Goal: Task Accomplishment & Management: Use online tool/utility

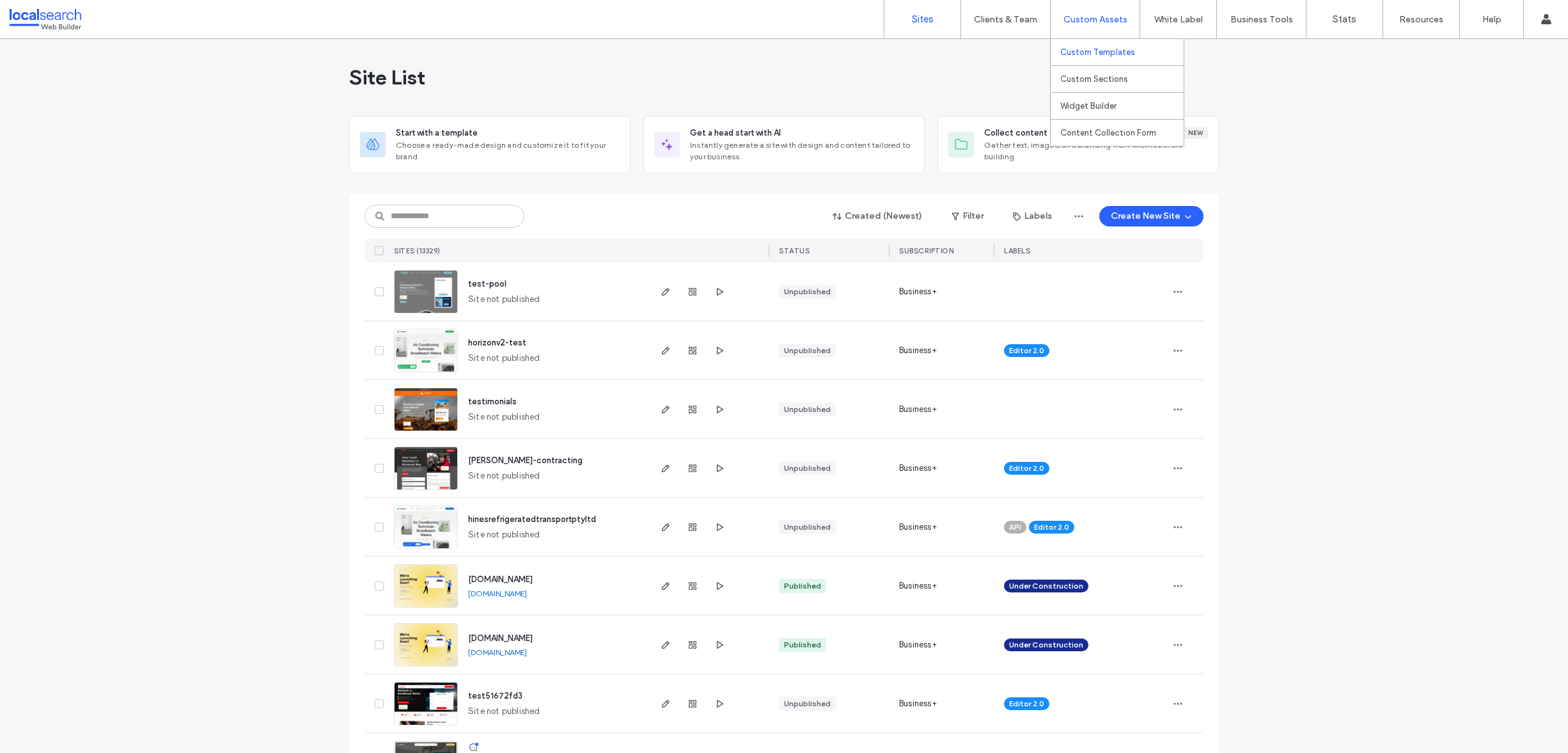
click at [1077, 53] on label "Custom Templates" at bounding box center [1098, 52] width 75 height 9
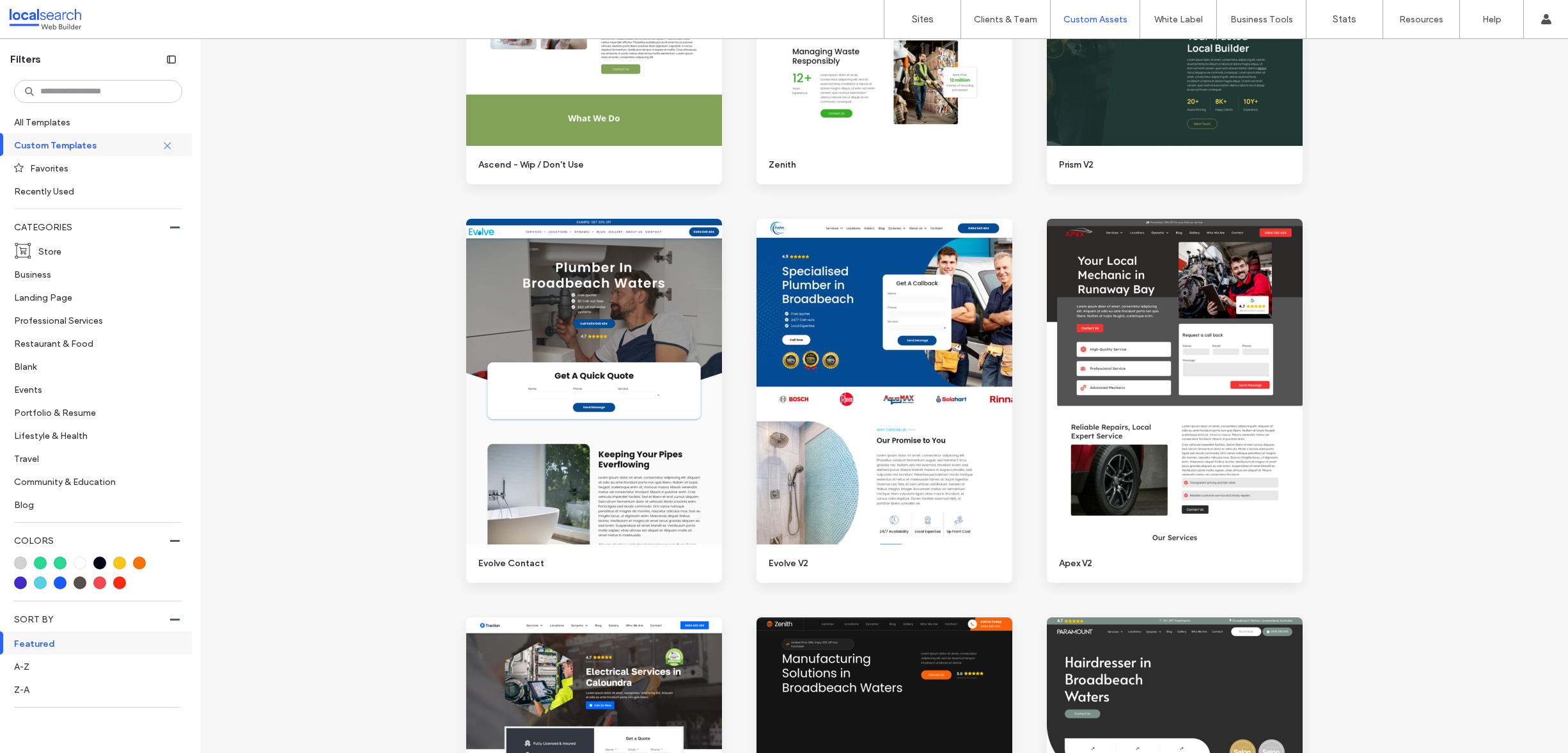
scroll to position [1599, 0]
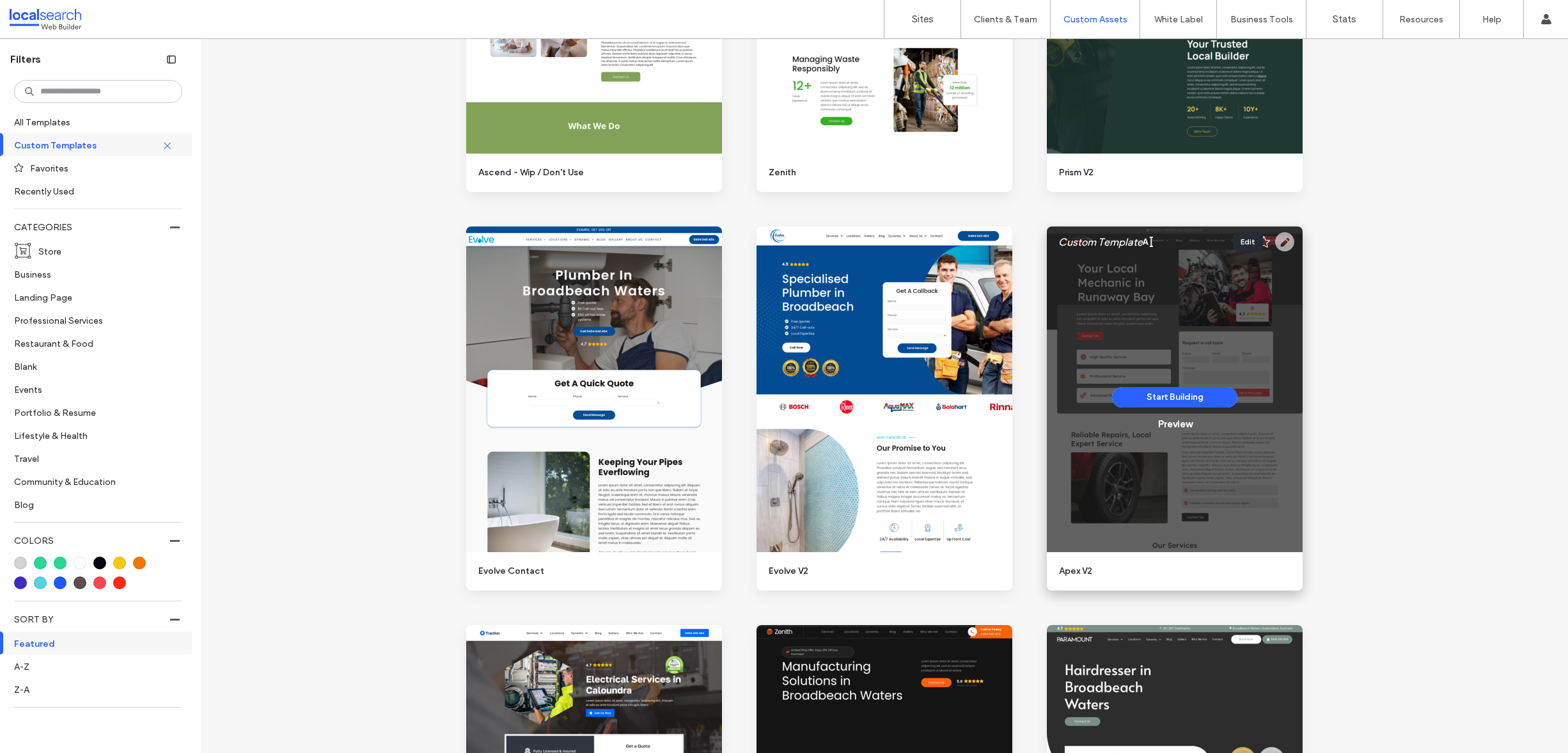
click at [1275, 241] on use at bounding box center [1284, 242] width 19 height 19
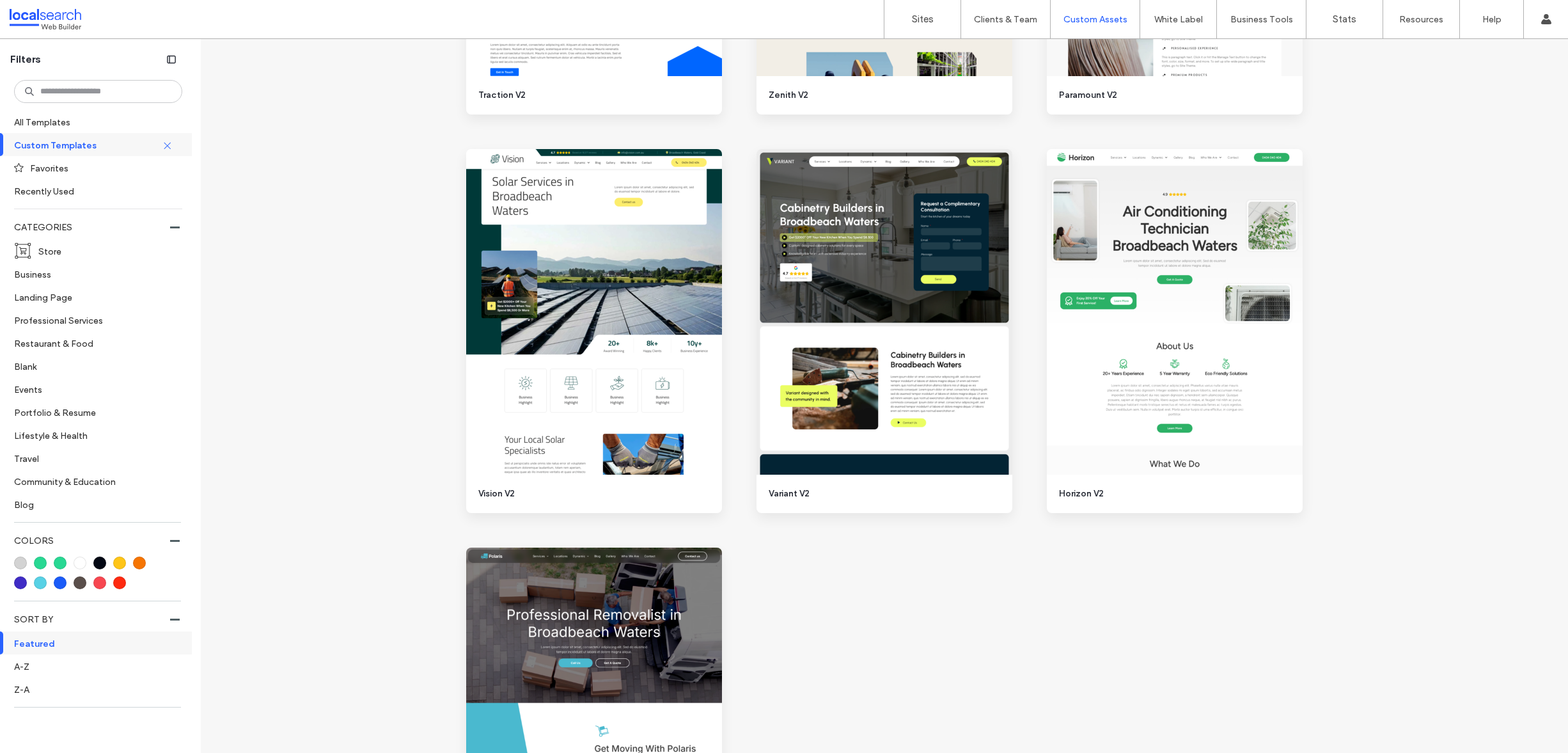
scroll to position [2714, 0]
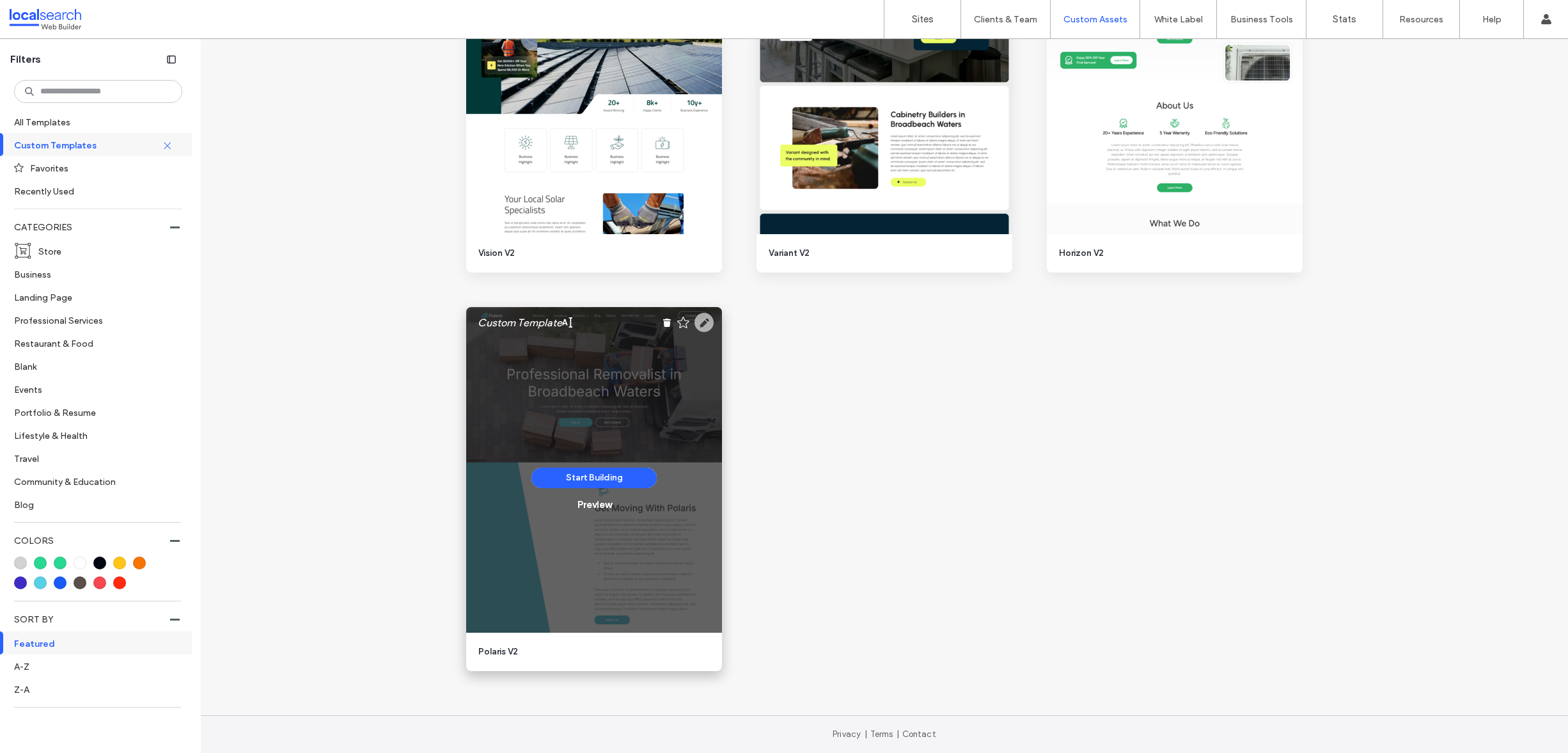
click at [698, 321] on use at bounding box center [704, 322] width 19 height 19
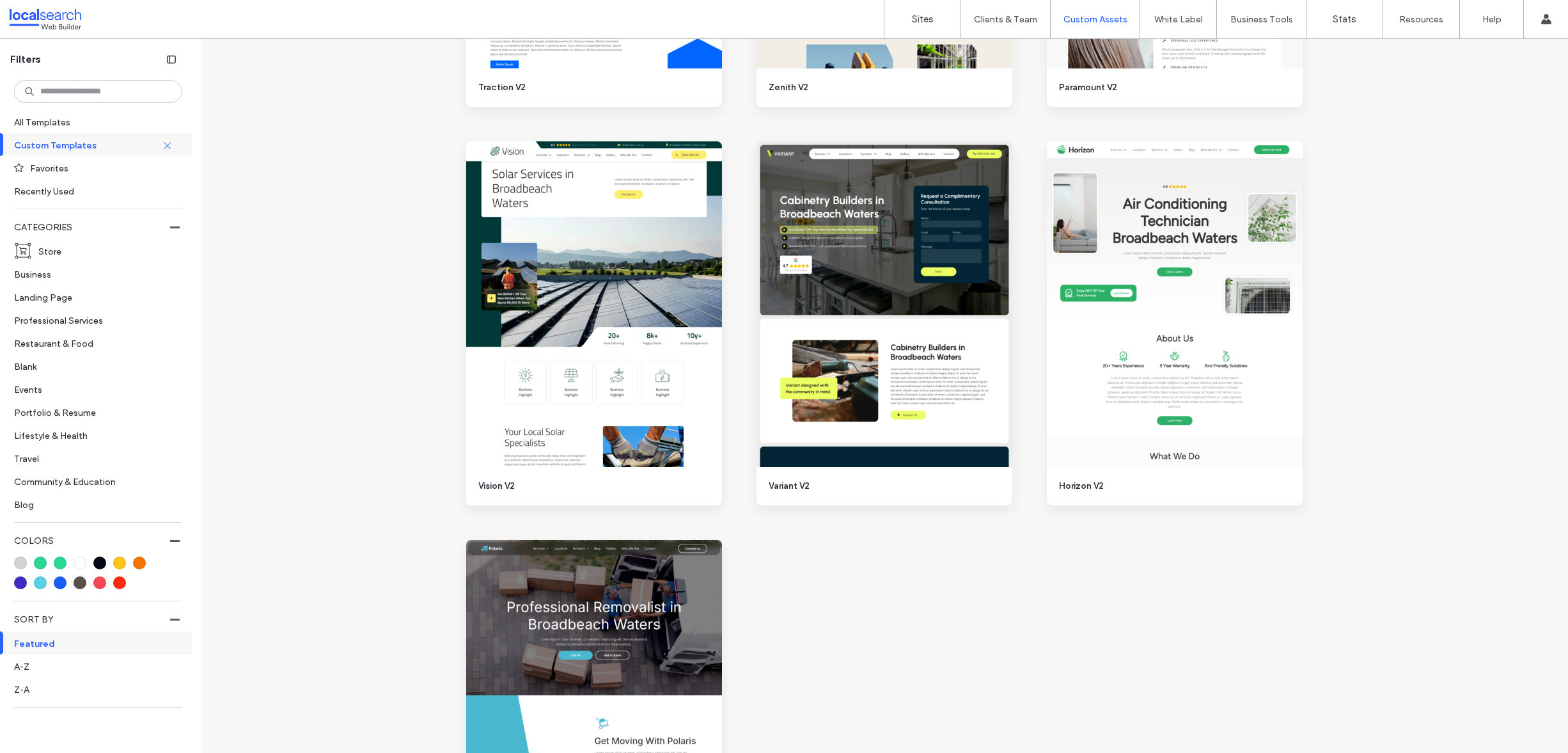
scroll to position [2058, 0]
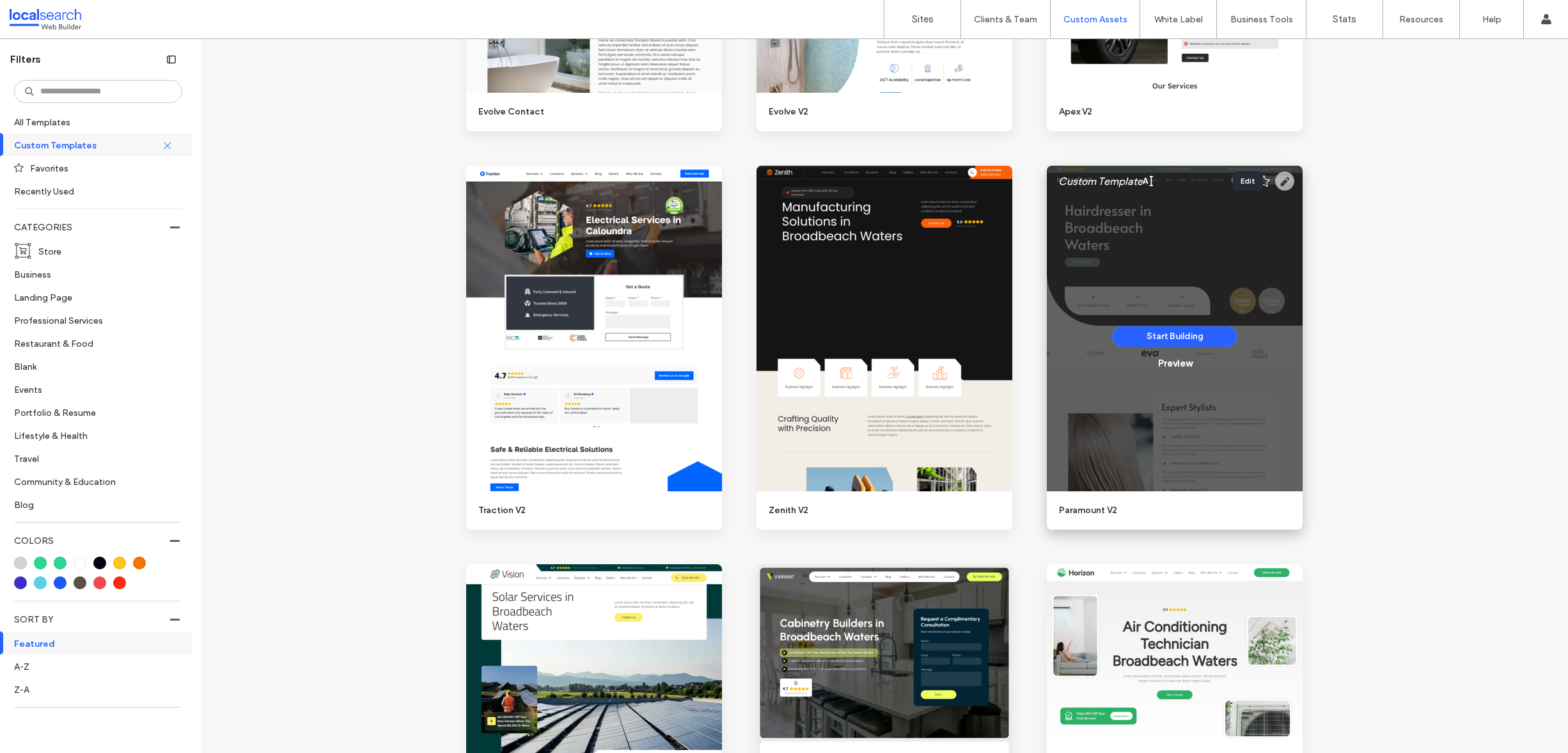
click at [1280, 184] on use at bounding box center [1284, 181] width 19 height 19
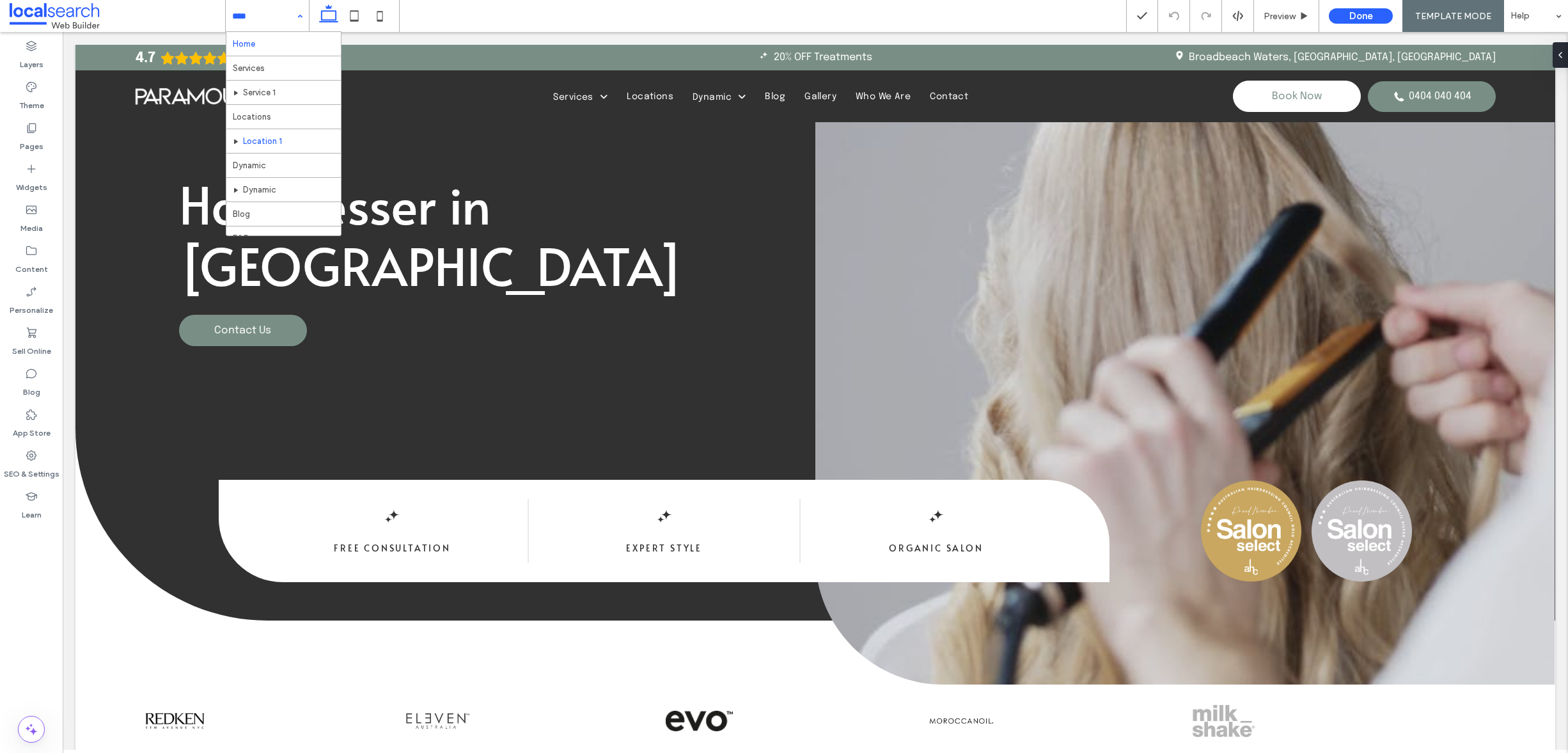
scroll to position [20, 0]
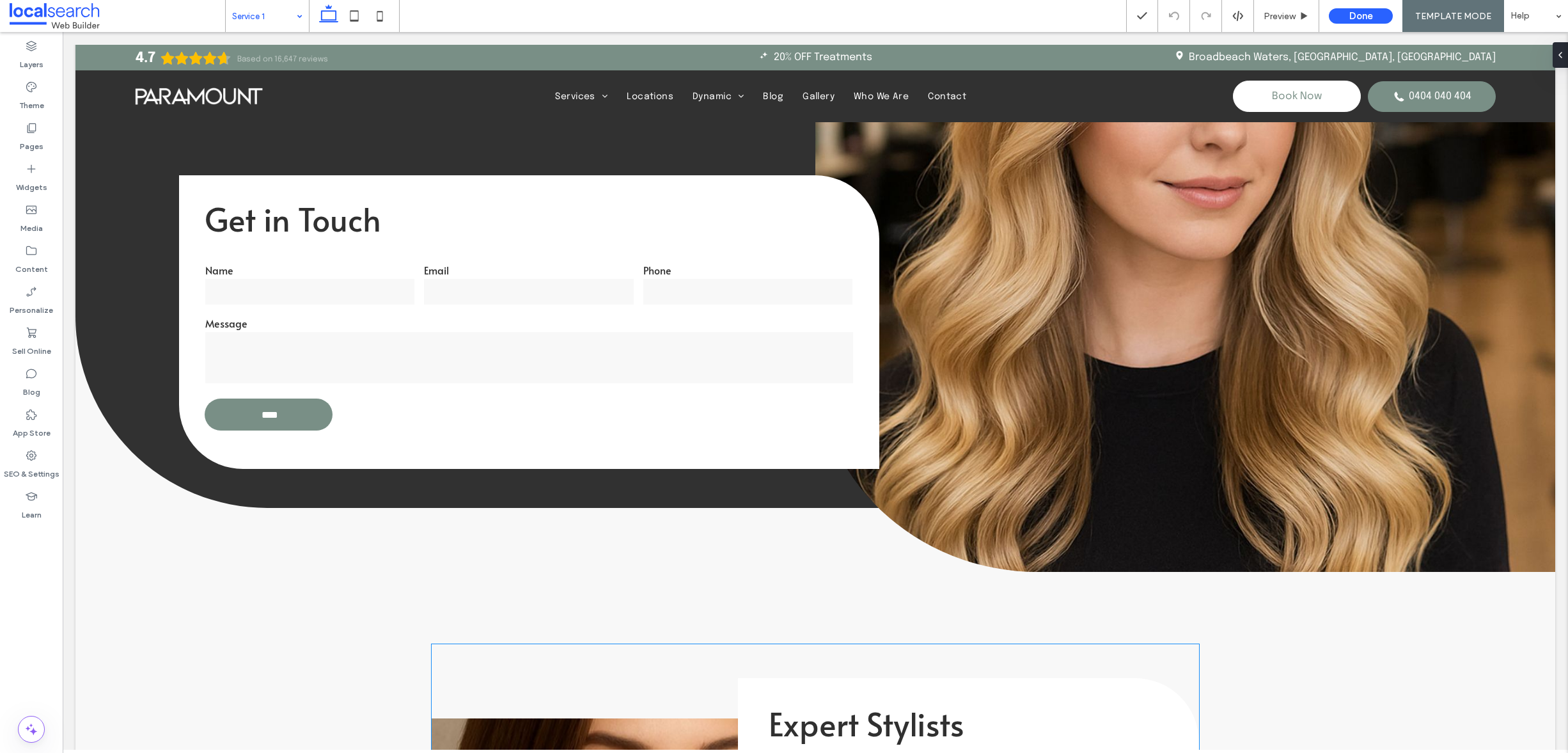
scroll to position [630, 0]
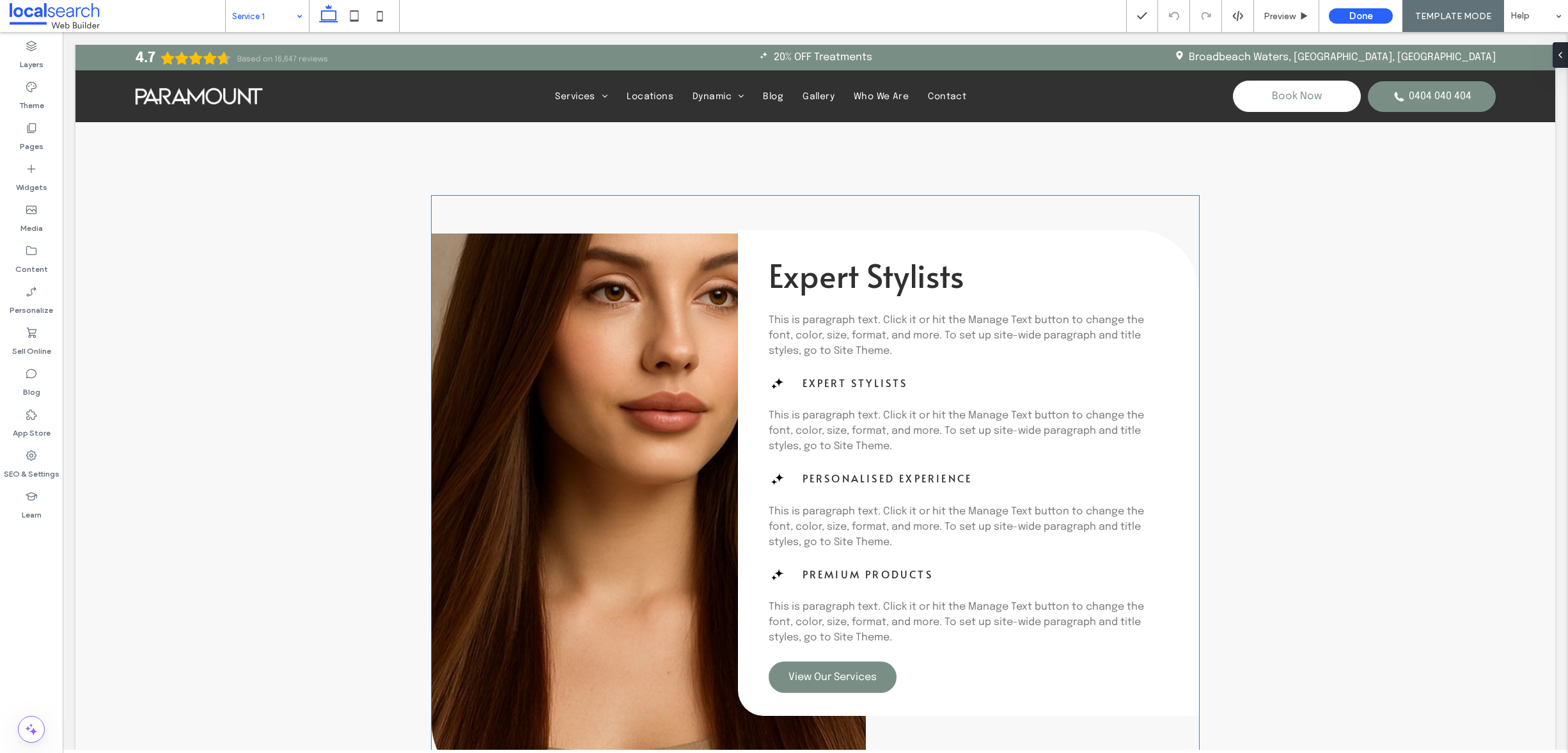
click at [912, 427] on span "This is paragraph text. Click it or hit the Manage Text button to change the fo…" at bounding box center [956, 431] width 375 height 42
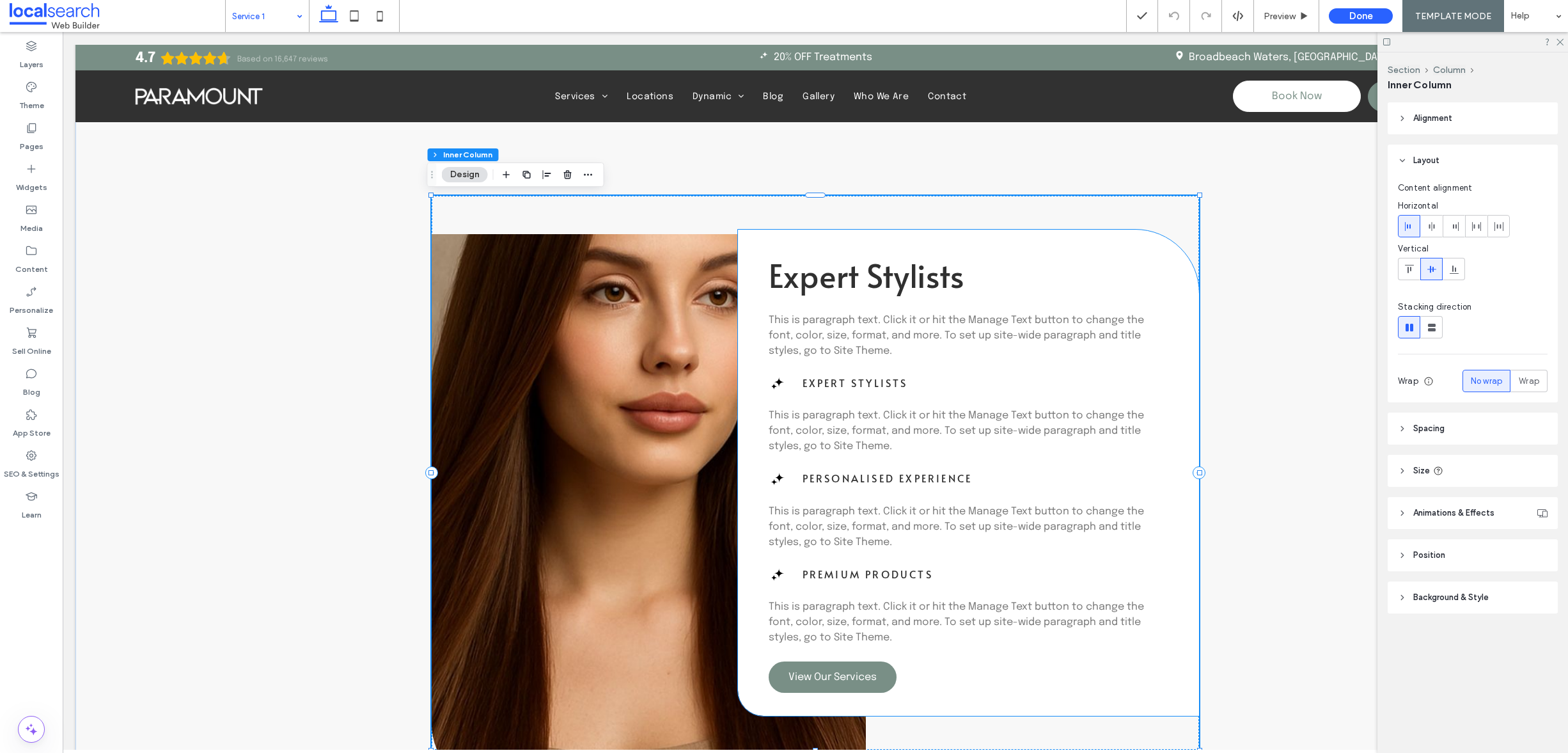
click at [877, 355] on p "This is paragraph text. Click it or hit the Manage Text button to change the fo…" at bounding box center [969, 335] width 400 height 46
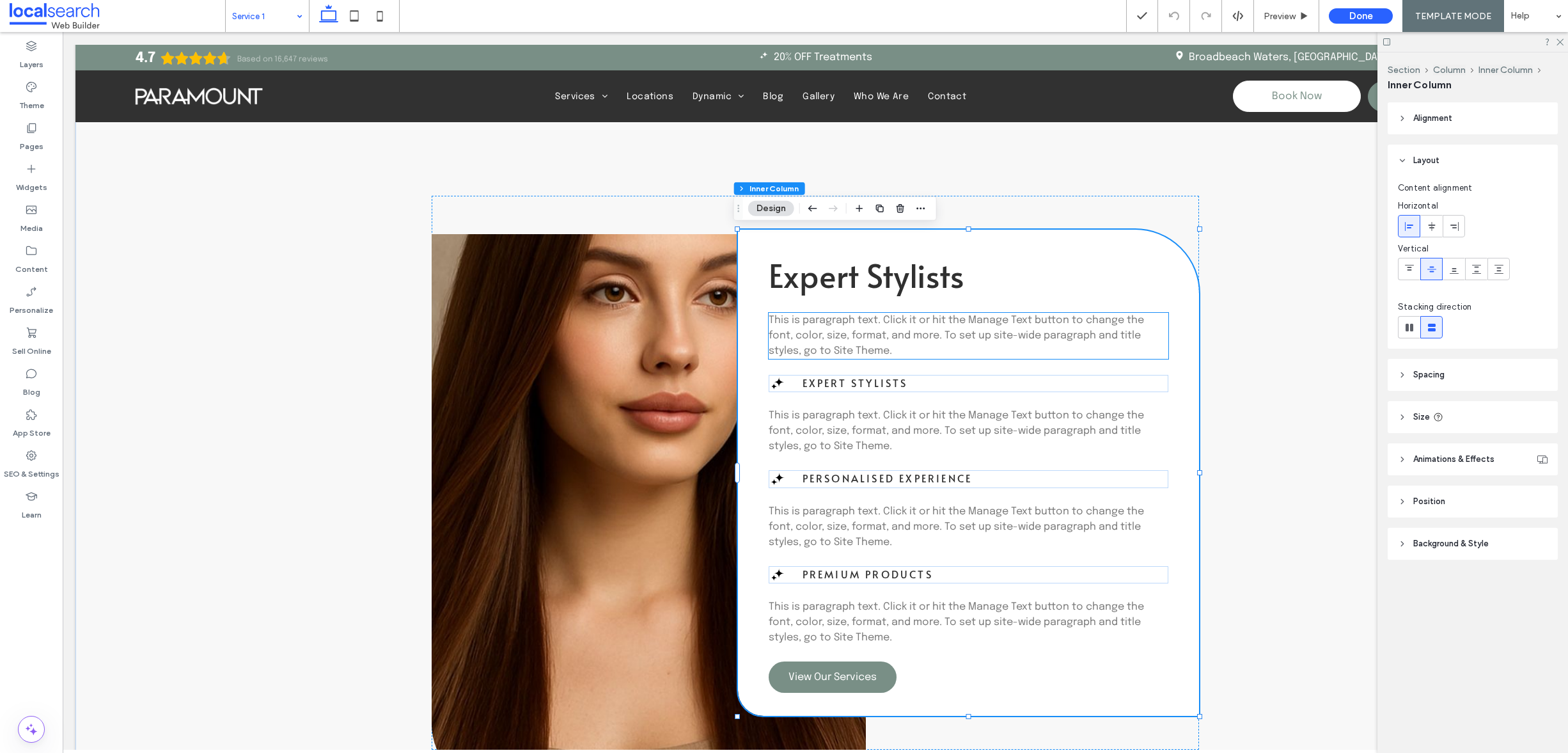
click at [901, 332] on span "This is paragraph text. Click it or hit the Manage Text button to change the fo…" at bounding box center [956, 336] width 375 height 42
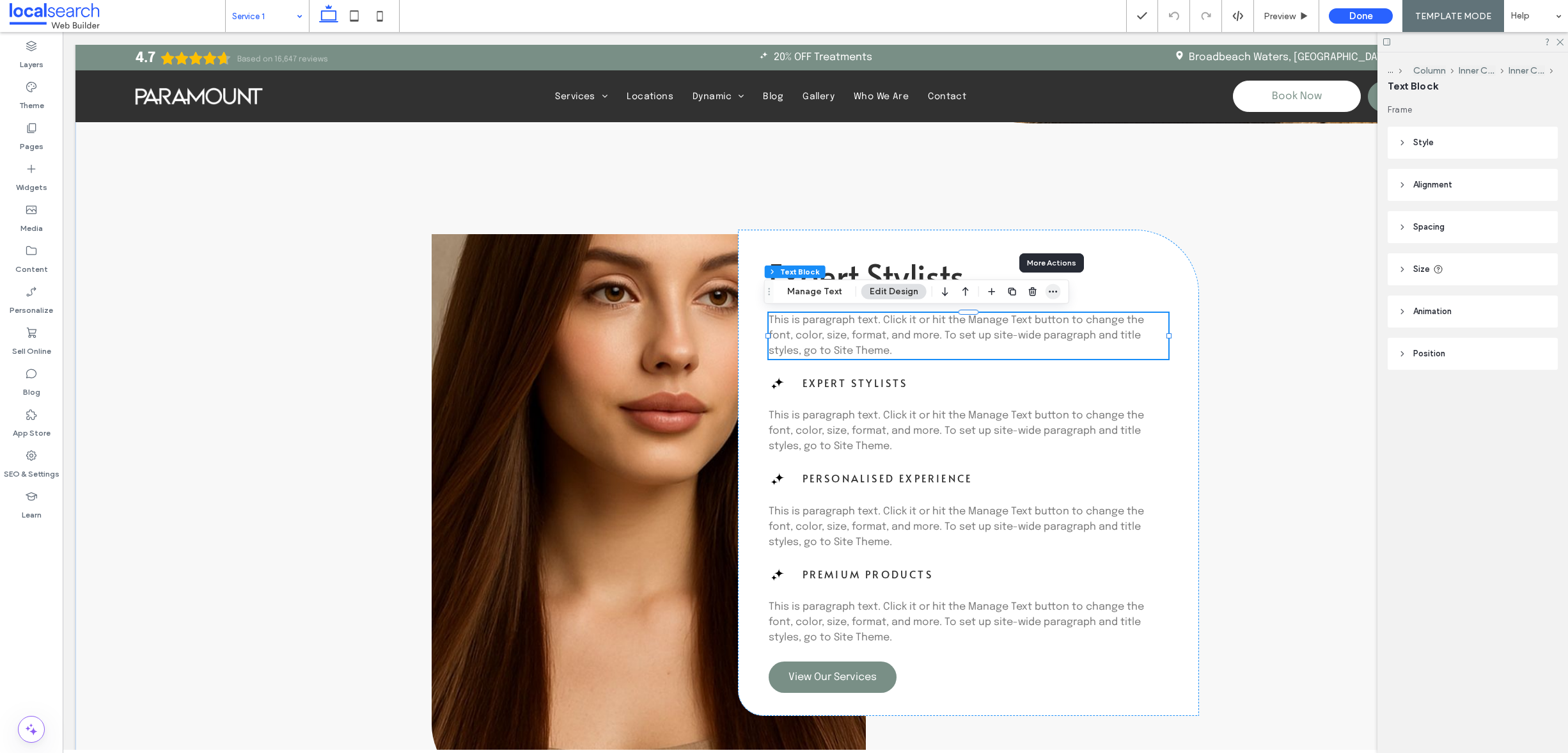
click at [1051, 290] on icon "button" at bounding box center [1053, 292] width 10 height 10
click at [999, 339] on span "Edit HTML/CSS" at bounding box center [985, 344] width 66 height 11
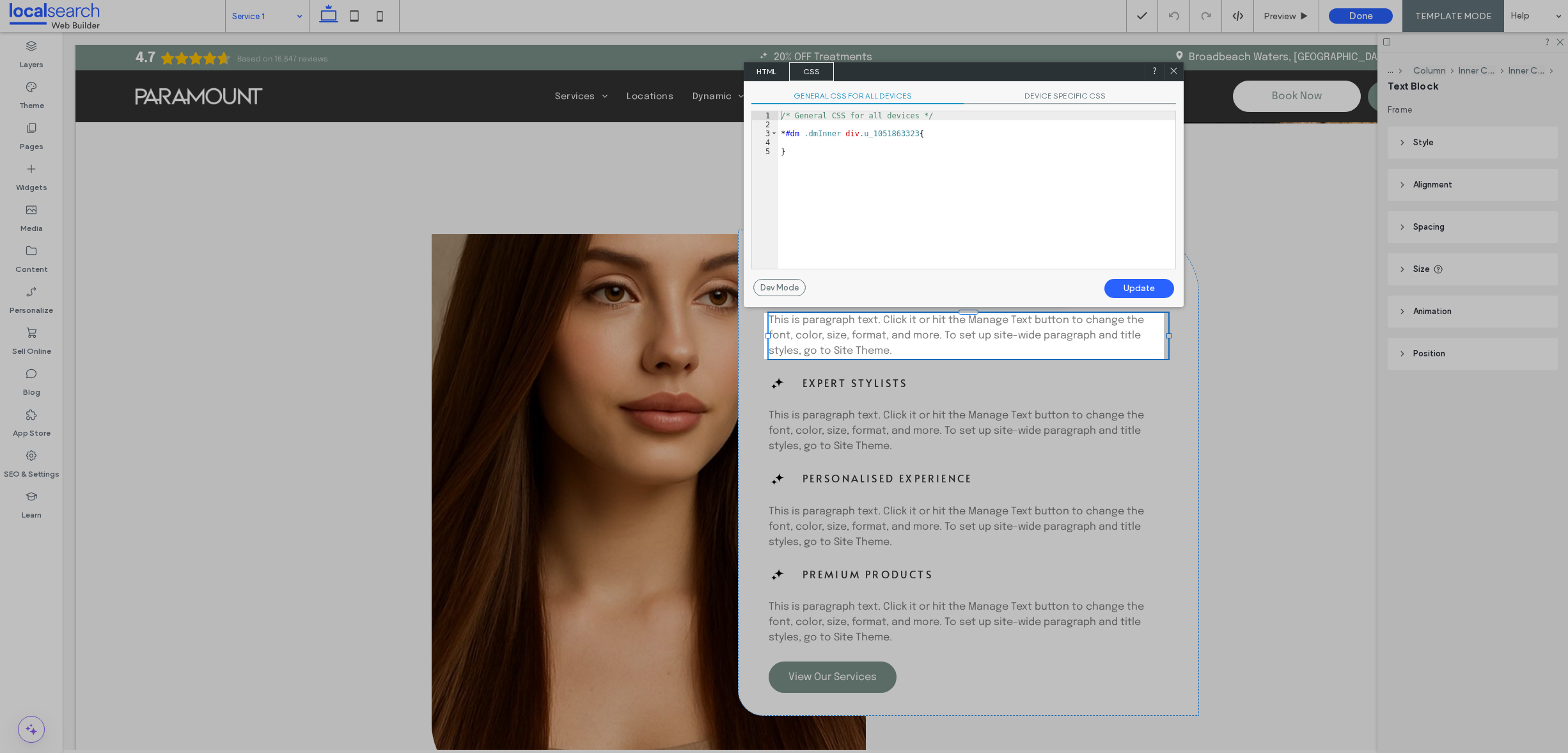
click at [779, 78] on span "HTML" at bounding box center [767, 71] width 45 height 19
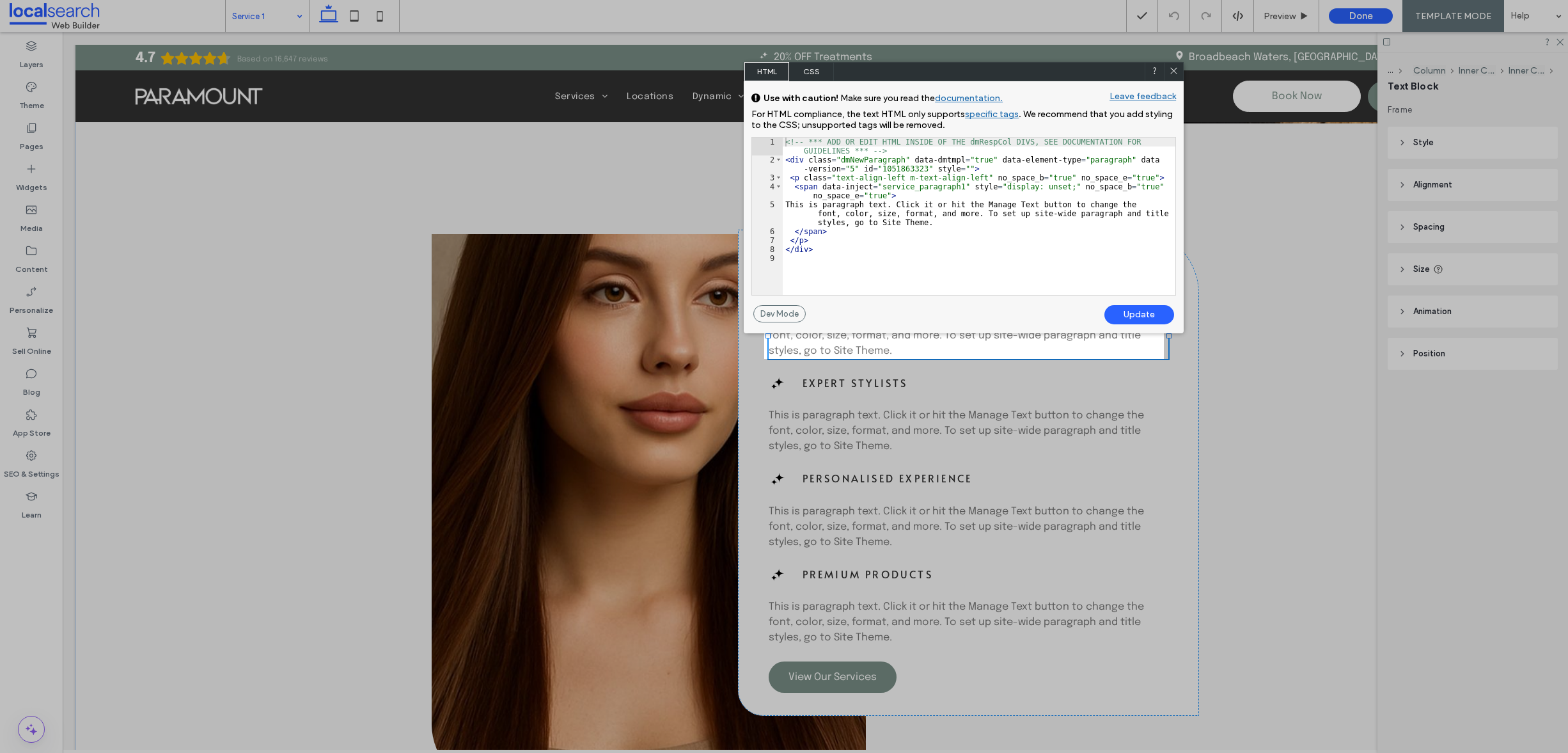
click at [1177, 66] on icon at bounding box center [1173, 71] width 9 height 9
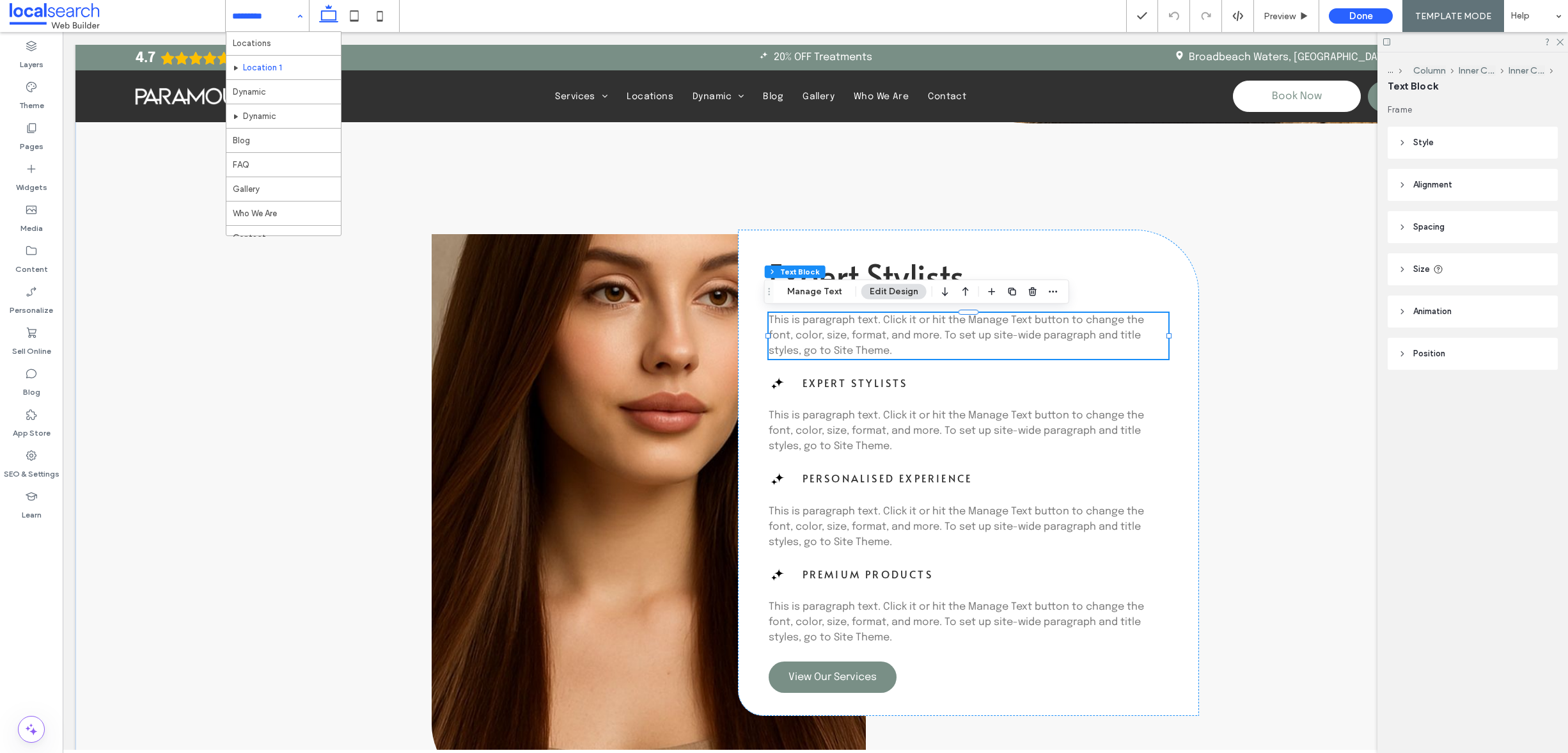
scroll to position [64, 0]
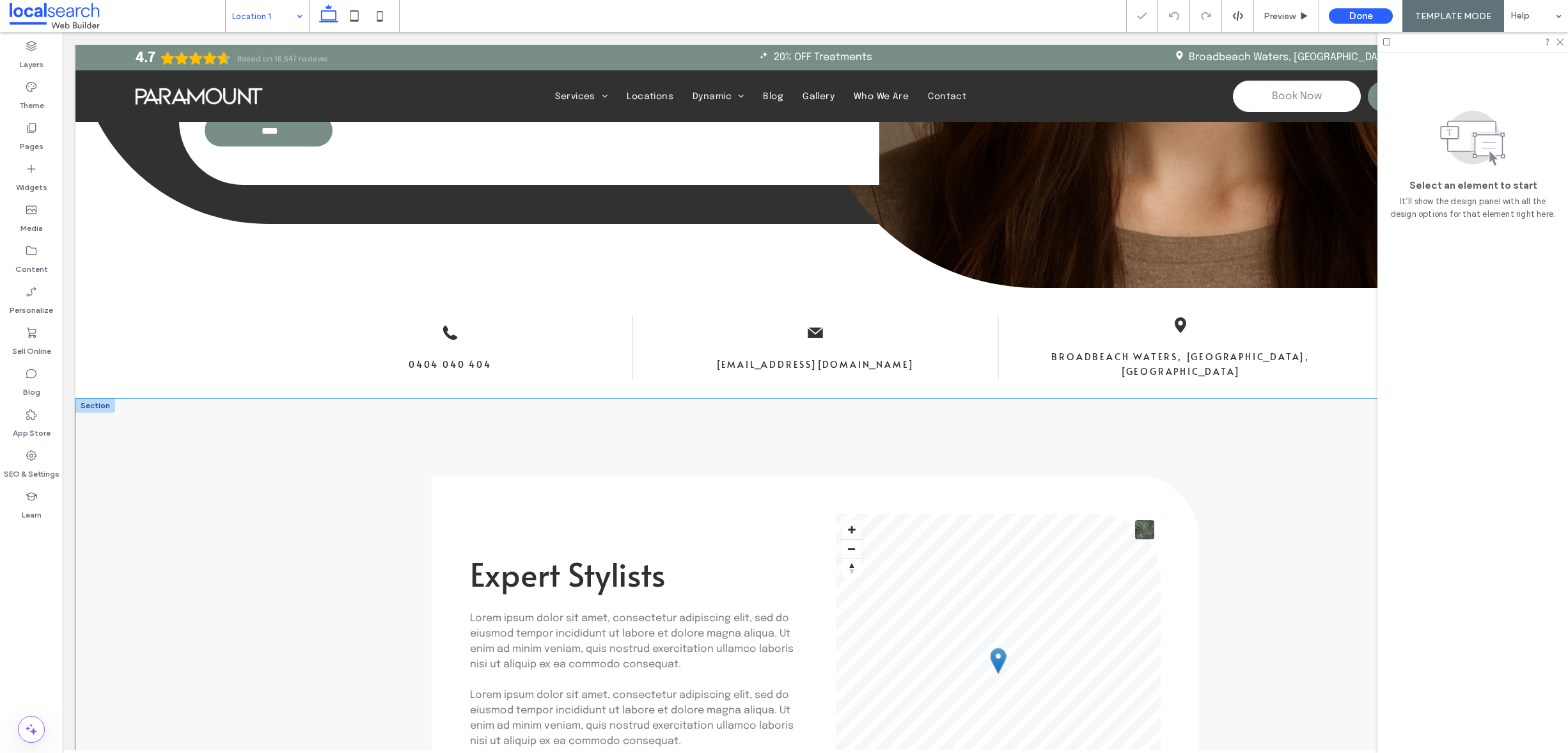
scroll to position [713, 0]
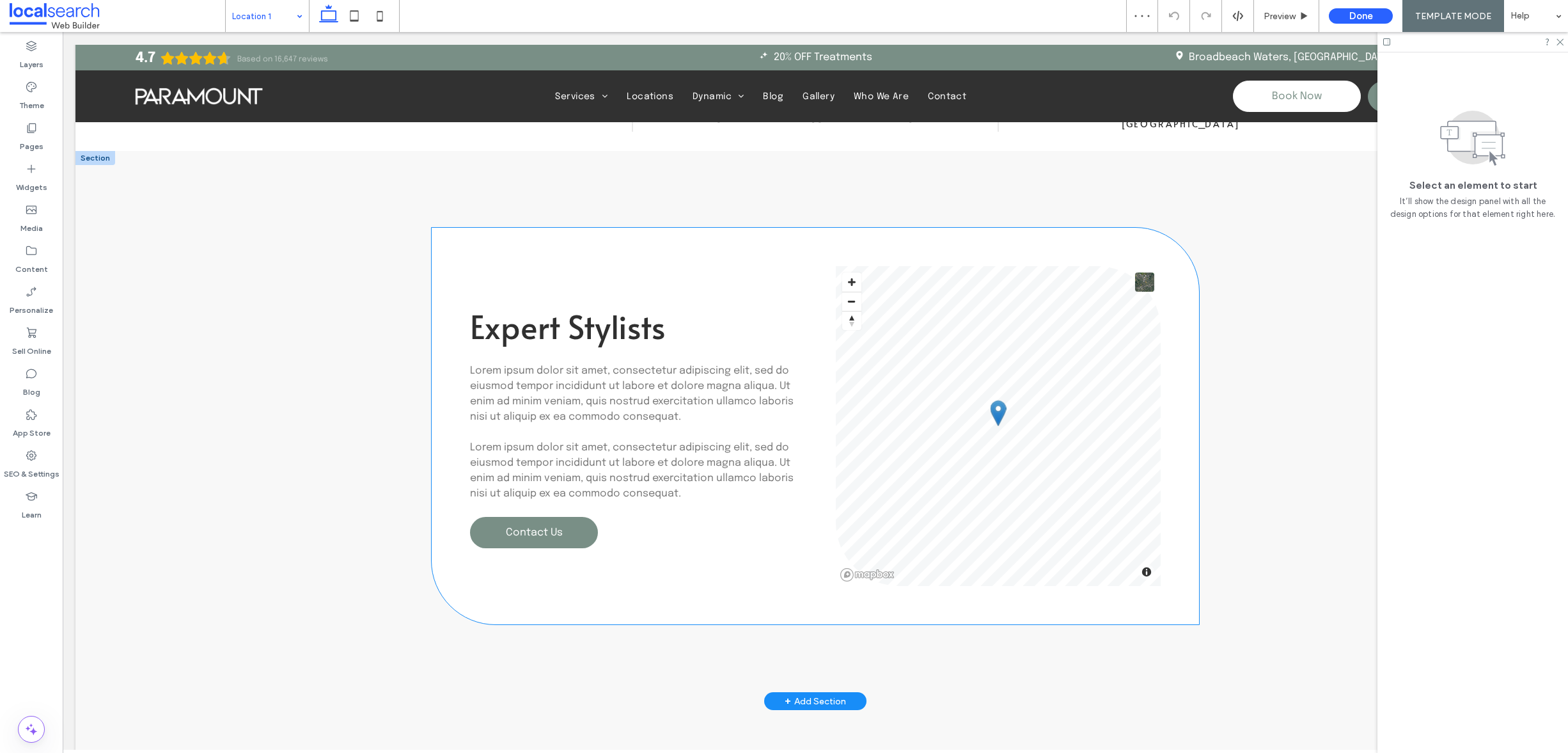
click at [654, 414] on span "Lorem ipsum dolor sit amet, consectetur adipiscing elit, sed do eiusmod tempor …" at bounding box center [631, 393] width 323 height 57
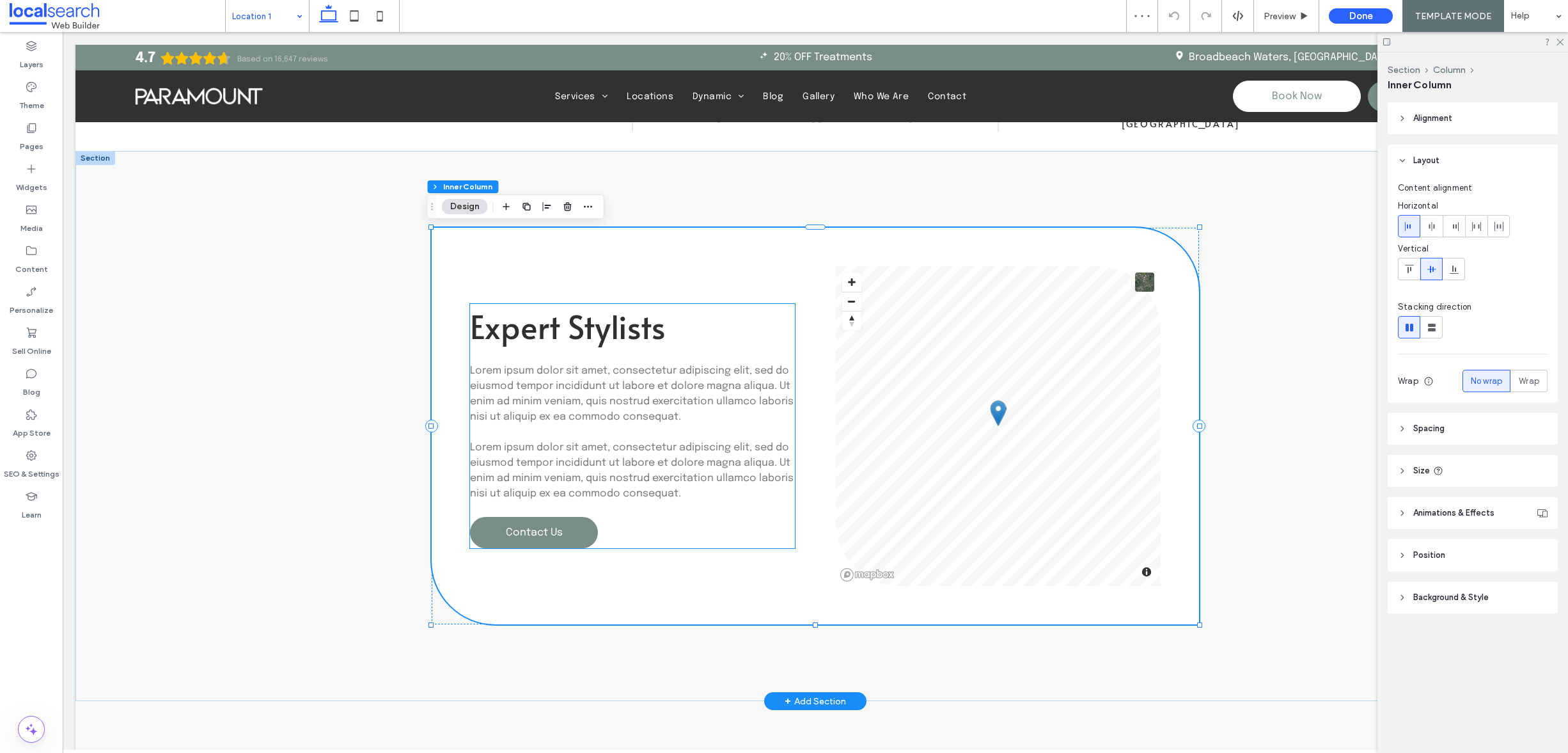
click at [650, 392] on p "Lorem ipsum dolor sit amet, consectetur adipiscing elit, sed do eiusmod tempor …" at bounding box center [632, 394] width 325 height 61
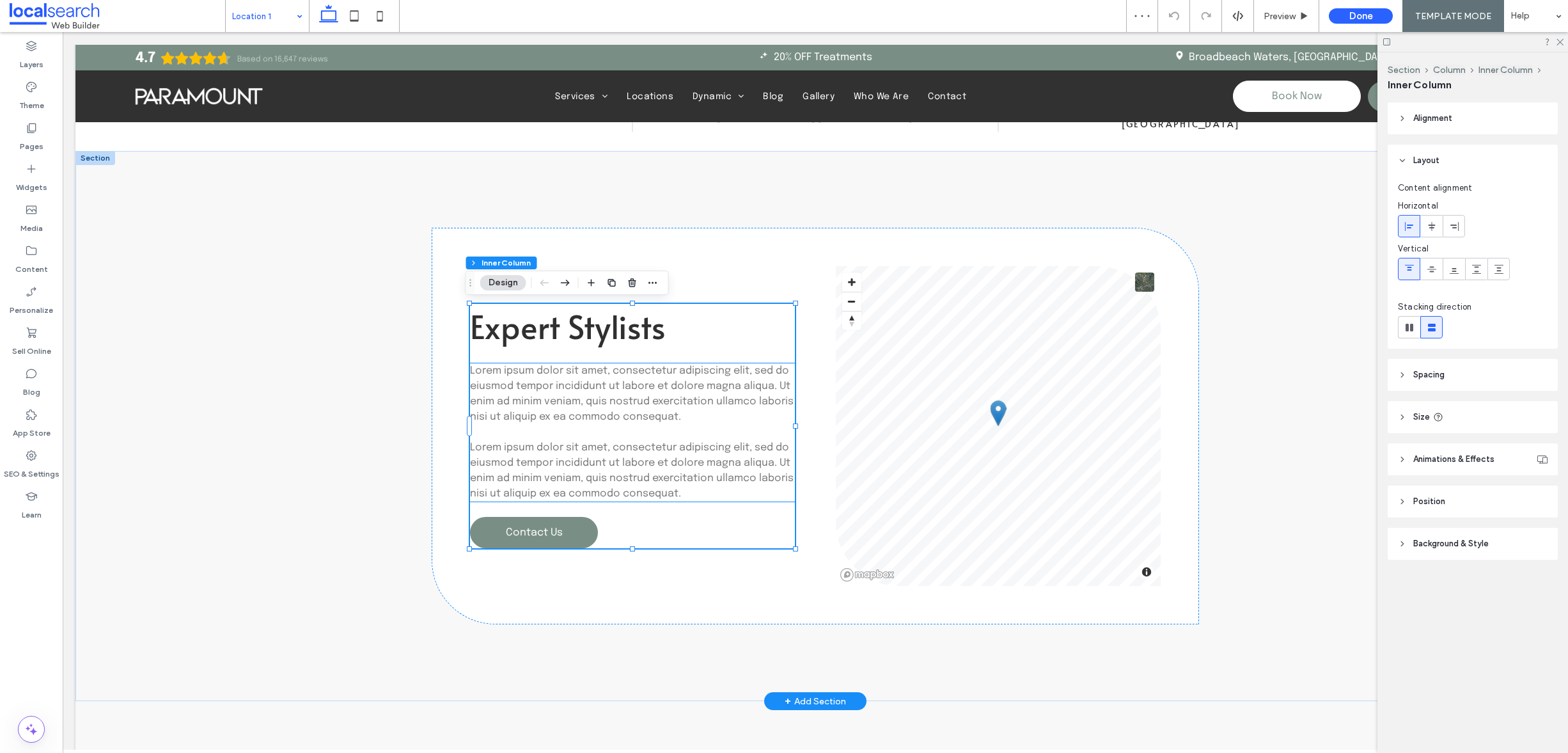
click at [569, 389] on span "Lorem ipsum dolor sit amet, consectetur adipiscing elit, sed do eiusmod tempor …" at bounding box center [631, 393] width 323 height 57
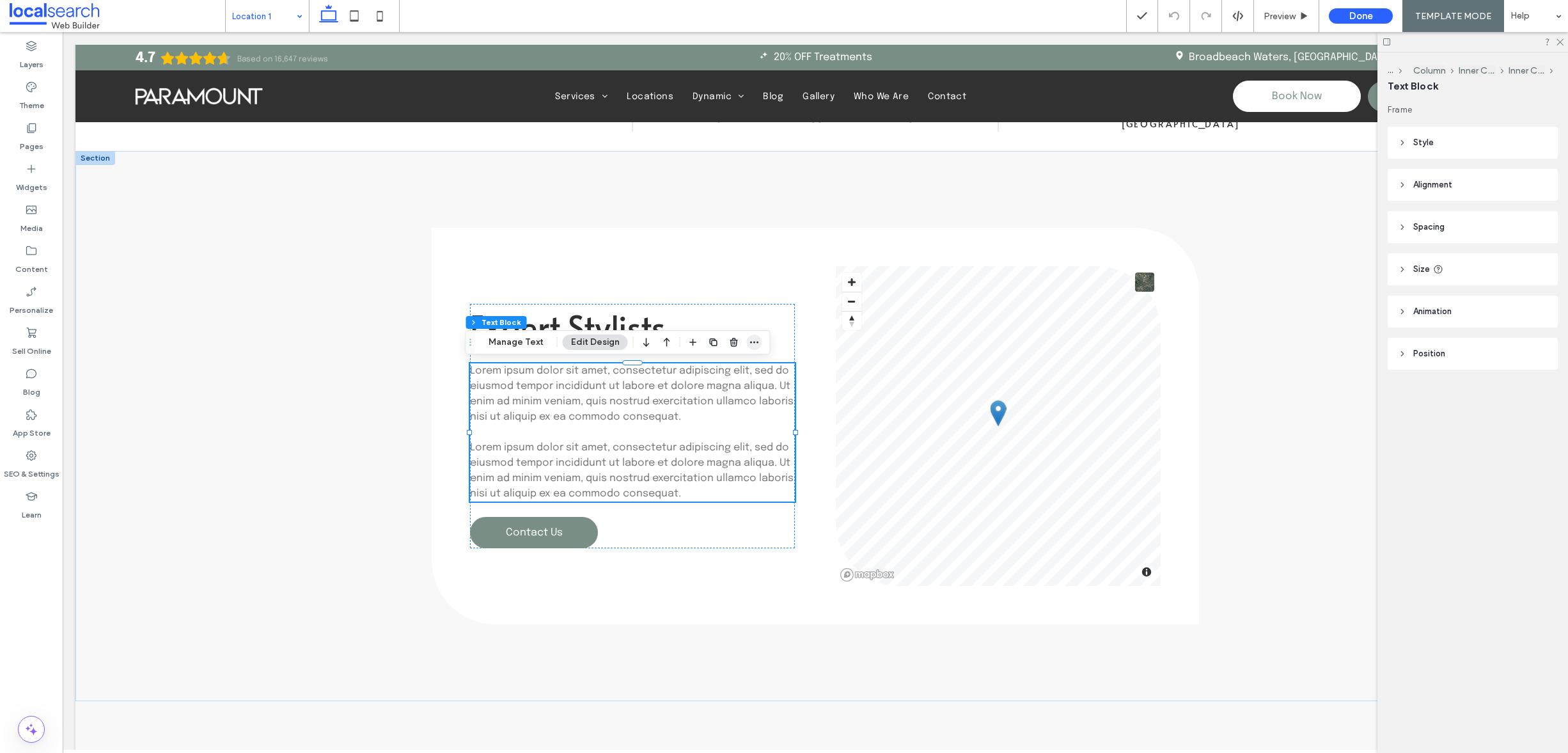
click at [753, 340] on icon "button" at bounding box center [754, 342] width 10 height 10
click at [698, 396] on span "Edit HTML/CSS" at bounding box center [687, 395] width 66 height 11
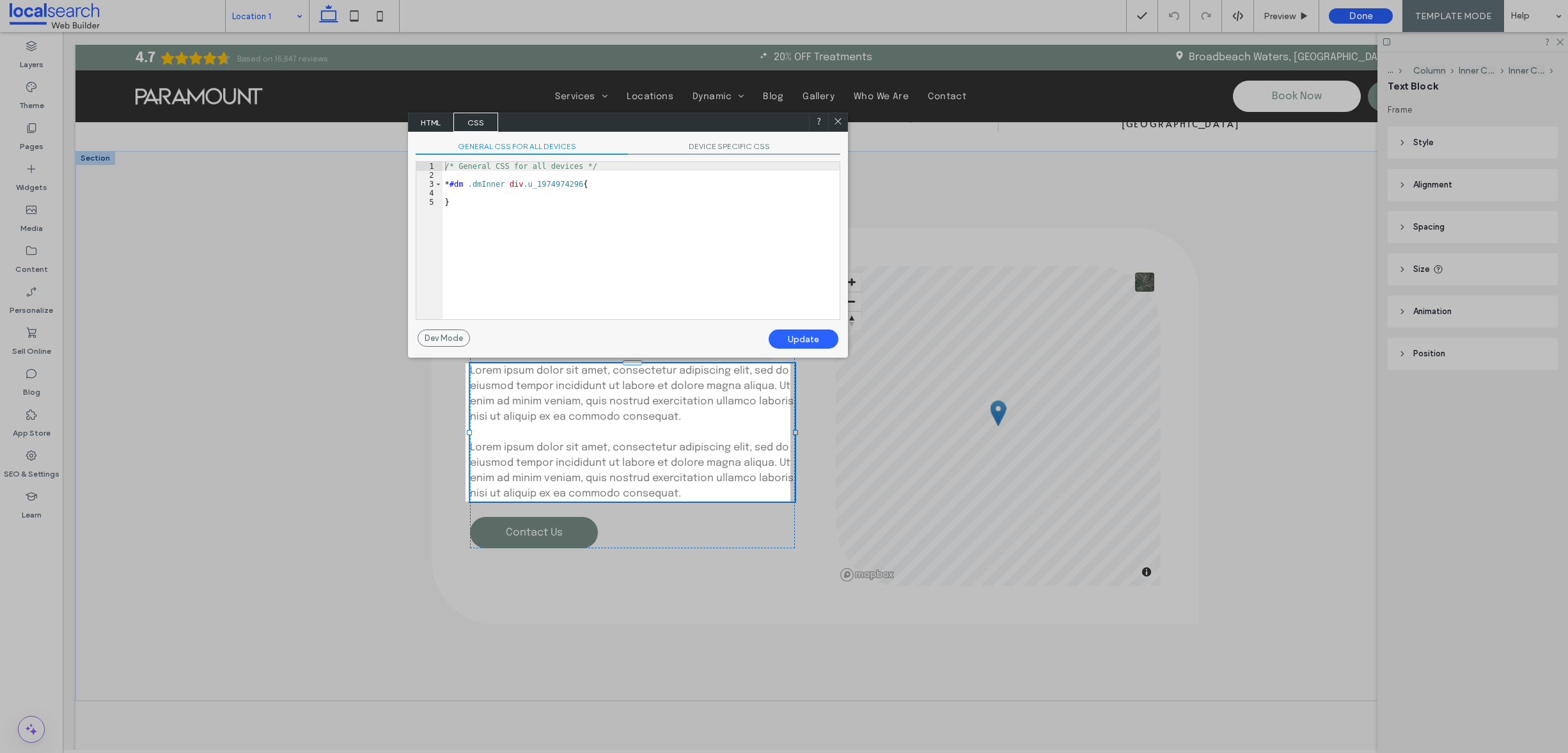
click at [422, 117] on span "HTML" at bounding box center [431, 122] width 45 height 19
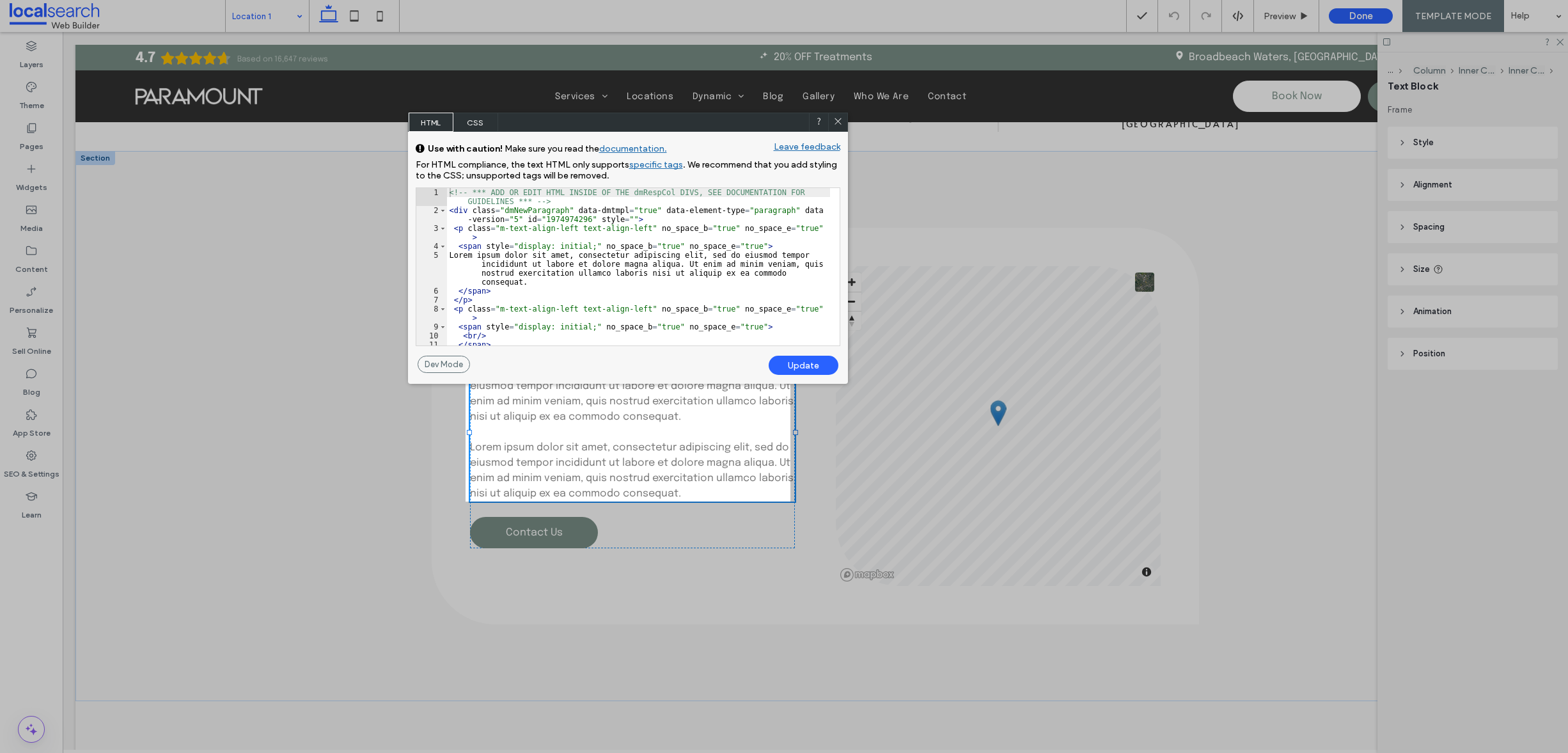
drag, startPoint x: 842, startPoint y: 119, endPoint x: 666, endPoint y: 101, distance: 176.9
click at [842, 119] on icon at bounding box center [838, 121] width 9 height 9
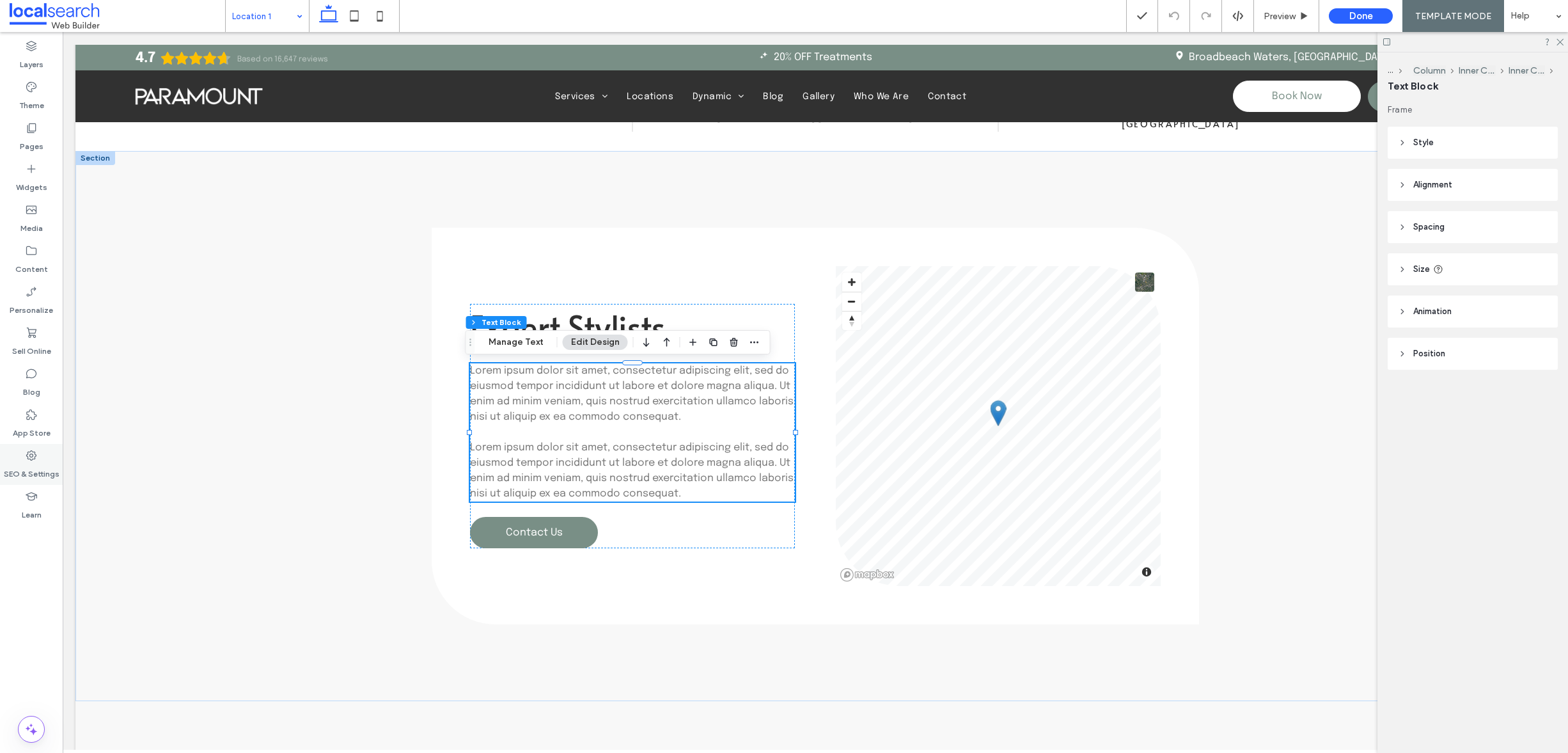
click at [24, 461] on div "SEO & Settings" at bounding box center [31, 465] width 63 height 41
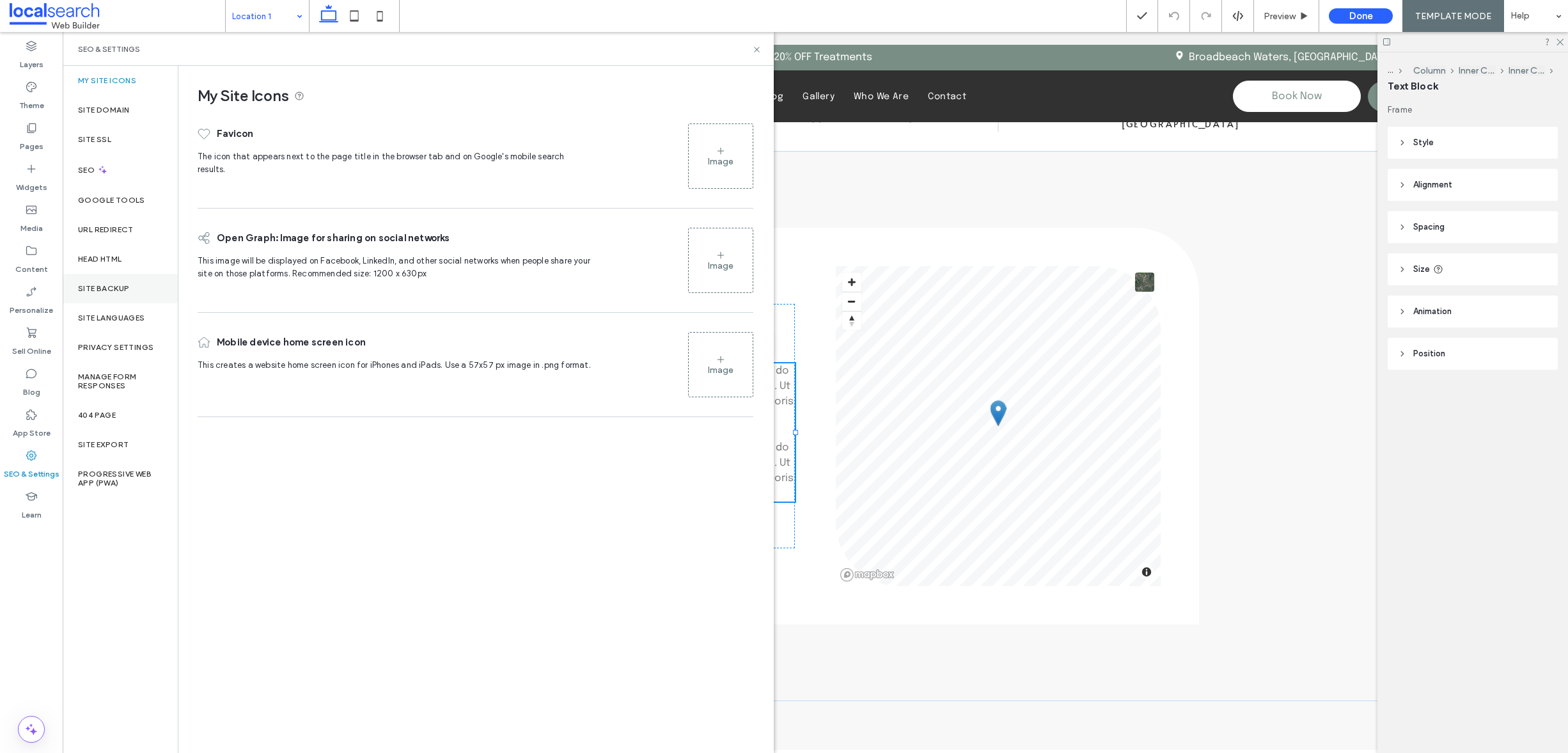
click at [133, 292] on div "Site Backup" at bounding box center [120, 288] width 115 height 29
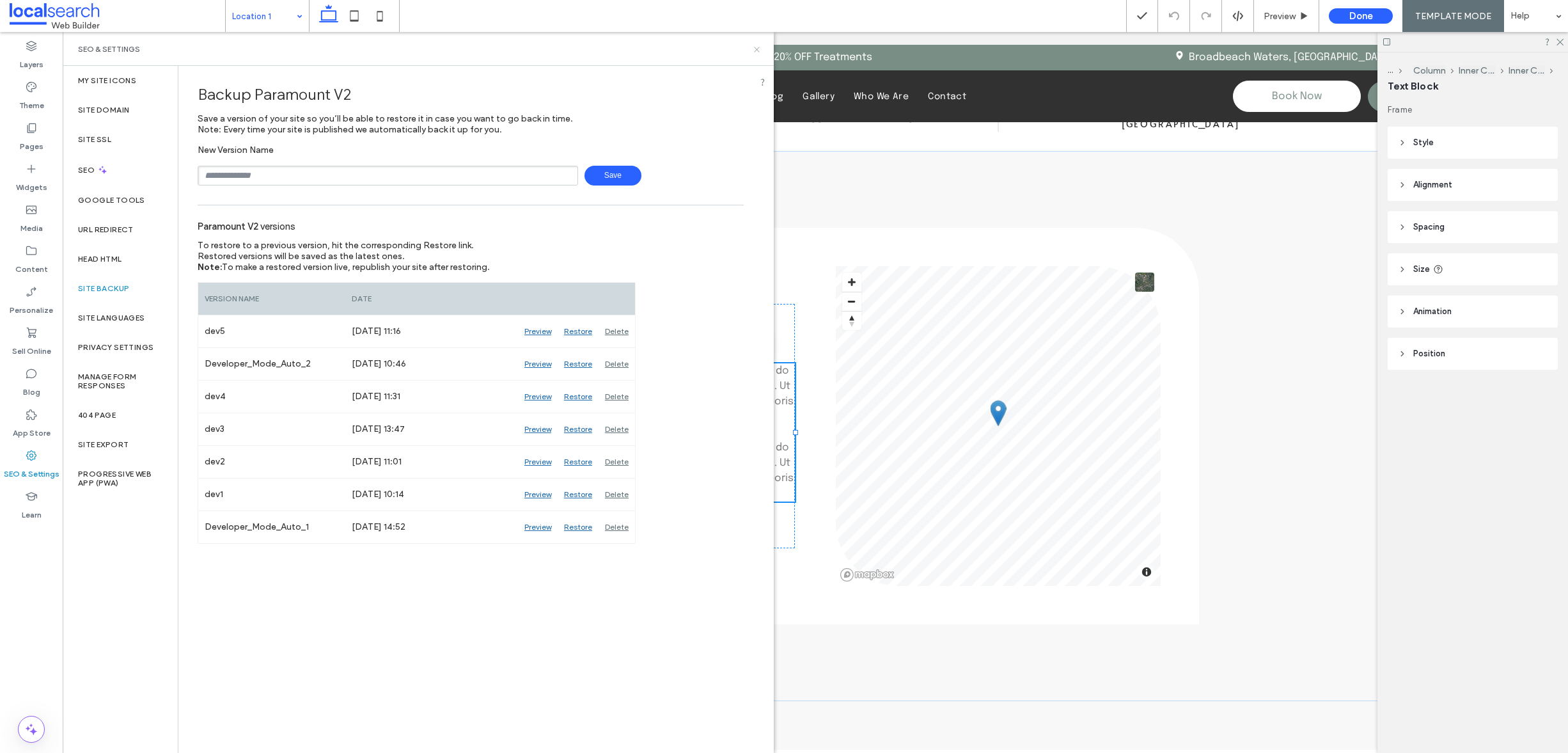
click at [755, 50] on icon at bounding box center [756, 50] width 9 height 9
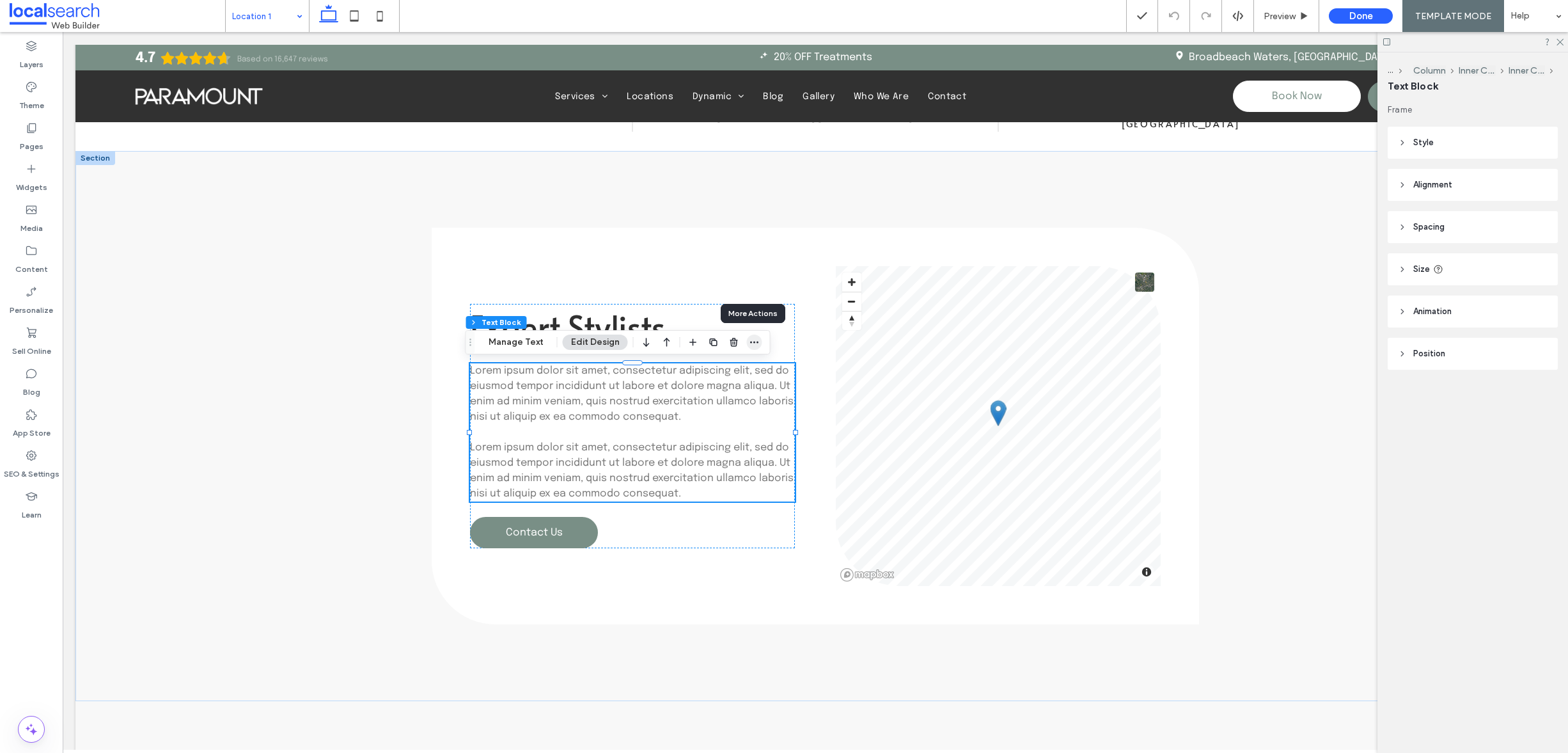
click at [752, 340] on icon "button" at bounding box center [754, 342] width 10 height 10
click at [693, 389] on span "Edit HTML/CSS" at bounding box center [687, 395] width 66 height 11
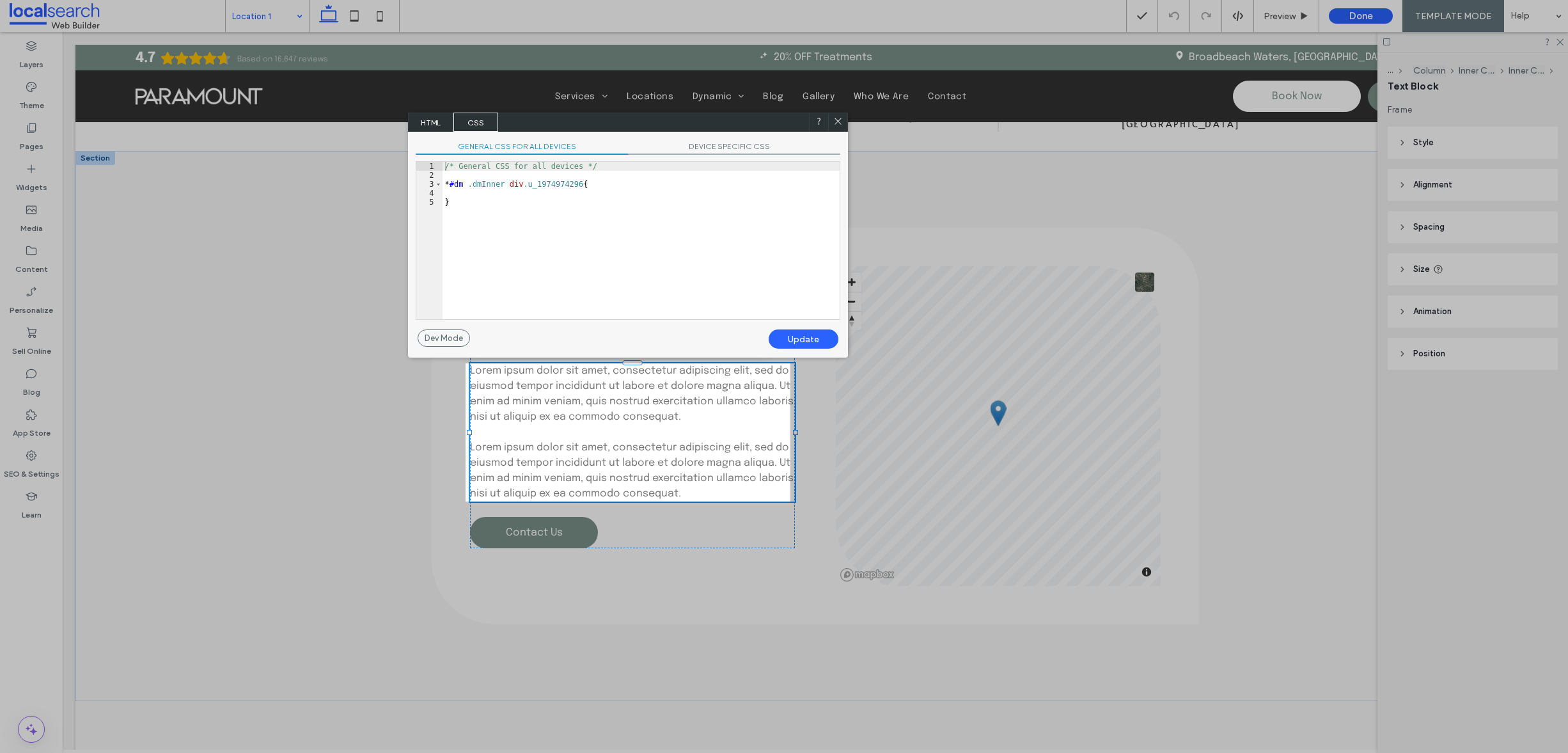
click at [450, 119] on span "HTML" at bounding box center [431, 122] width 45 height 19
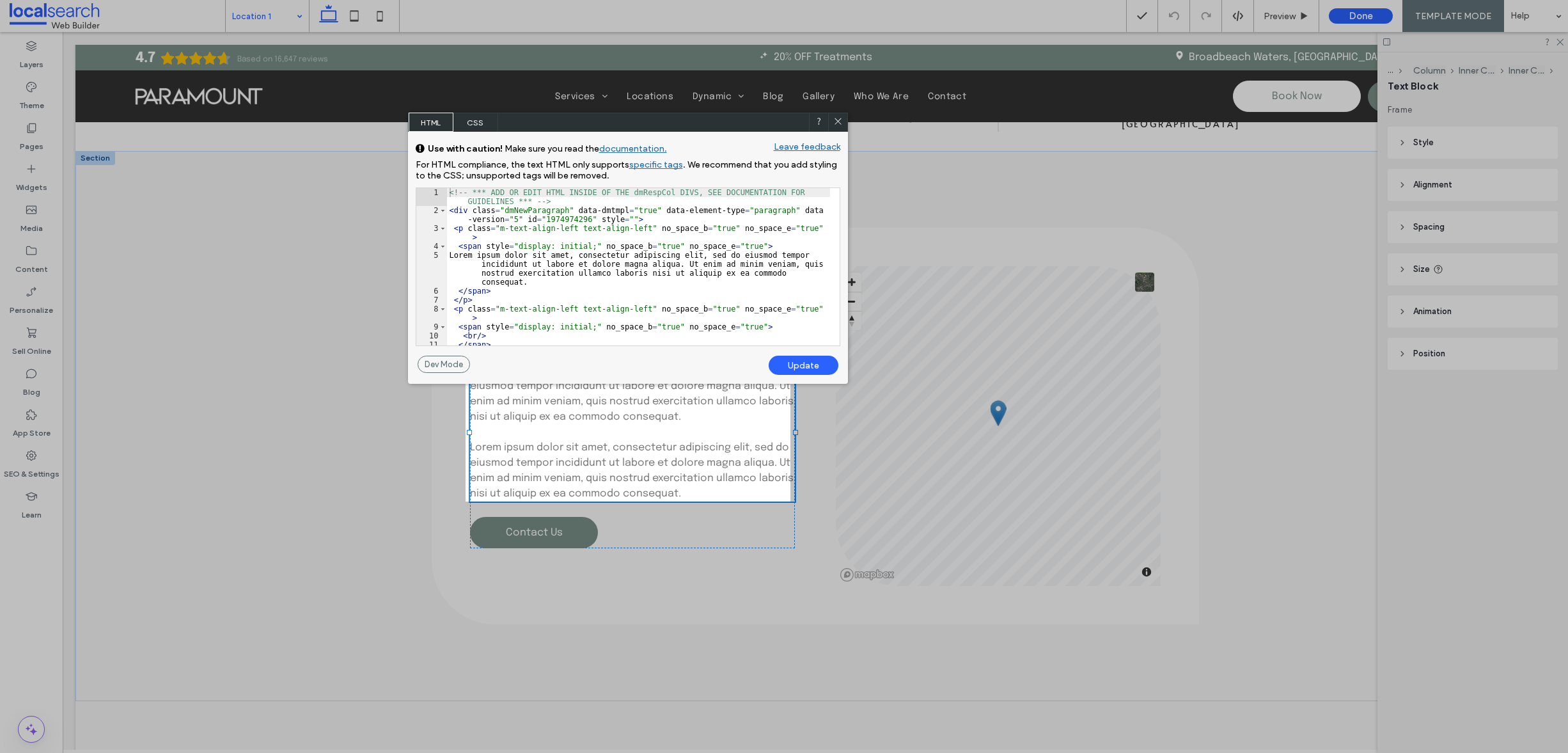
click at [839, 123] on icon at bounding box center [838, 121] width 9 height 9
click at [839, 123] on div "Advanced Header" at bounding box center [815, 133] width 146 height 20
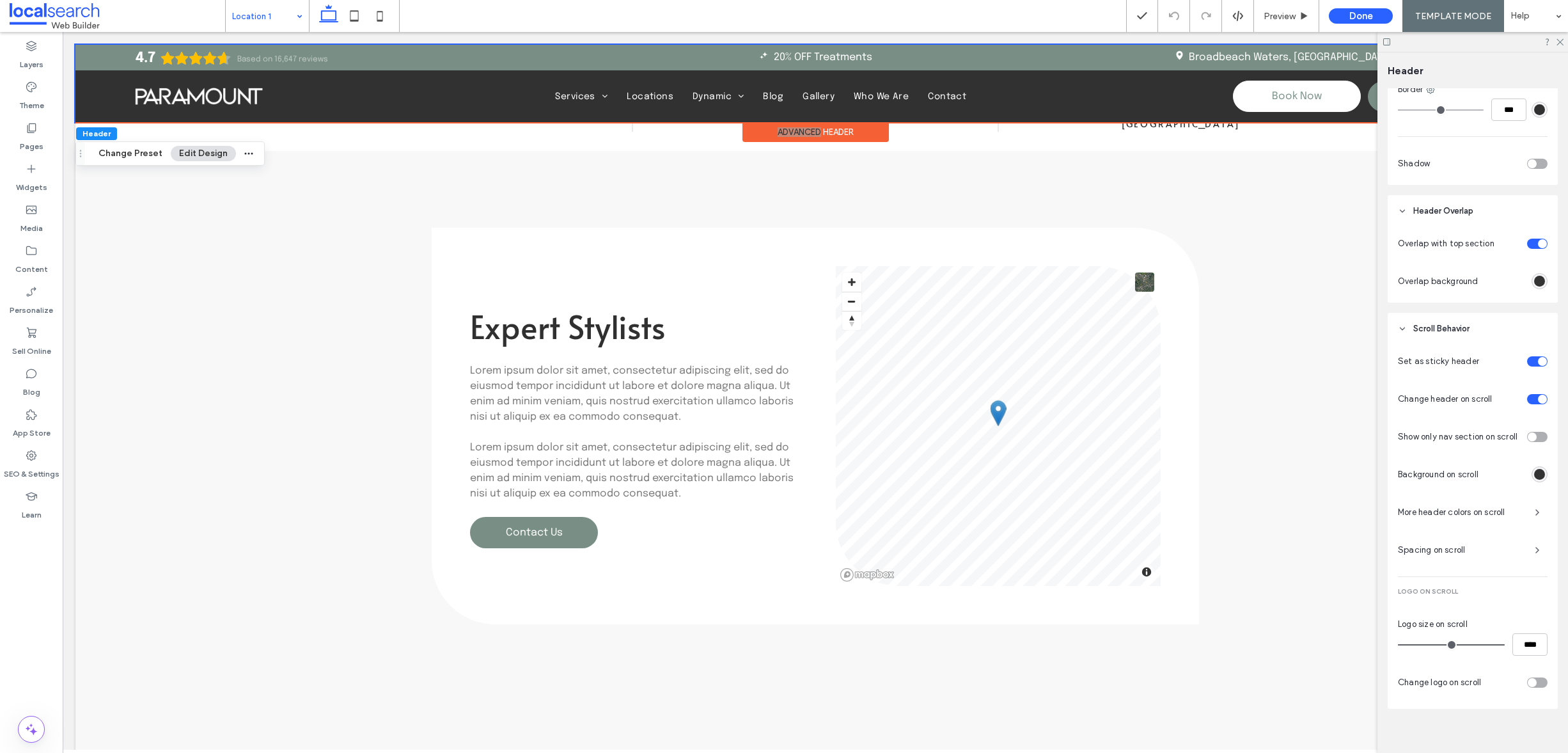
scroll to position [383, 0]
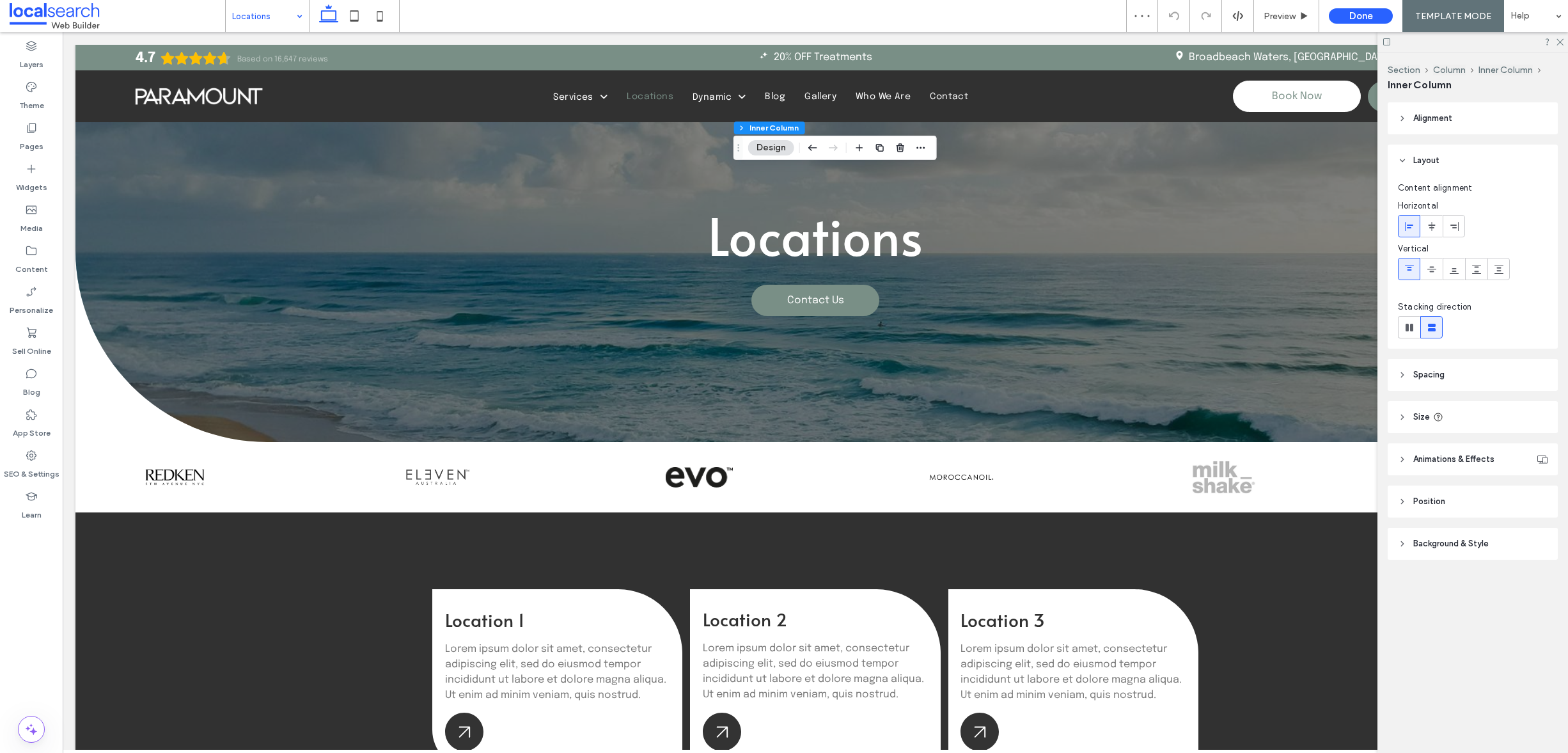
scroll to position [1013, 0]
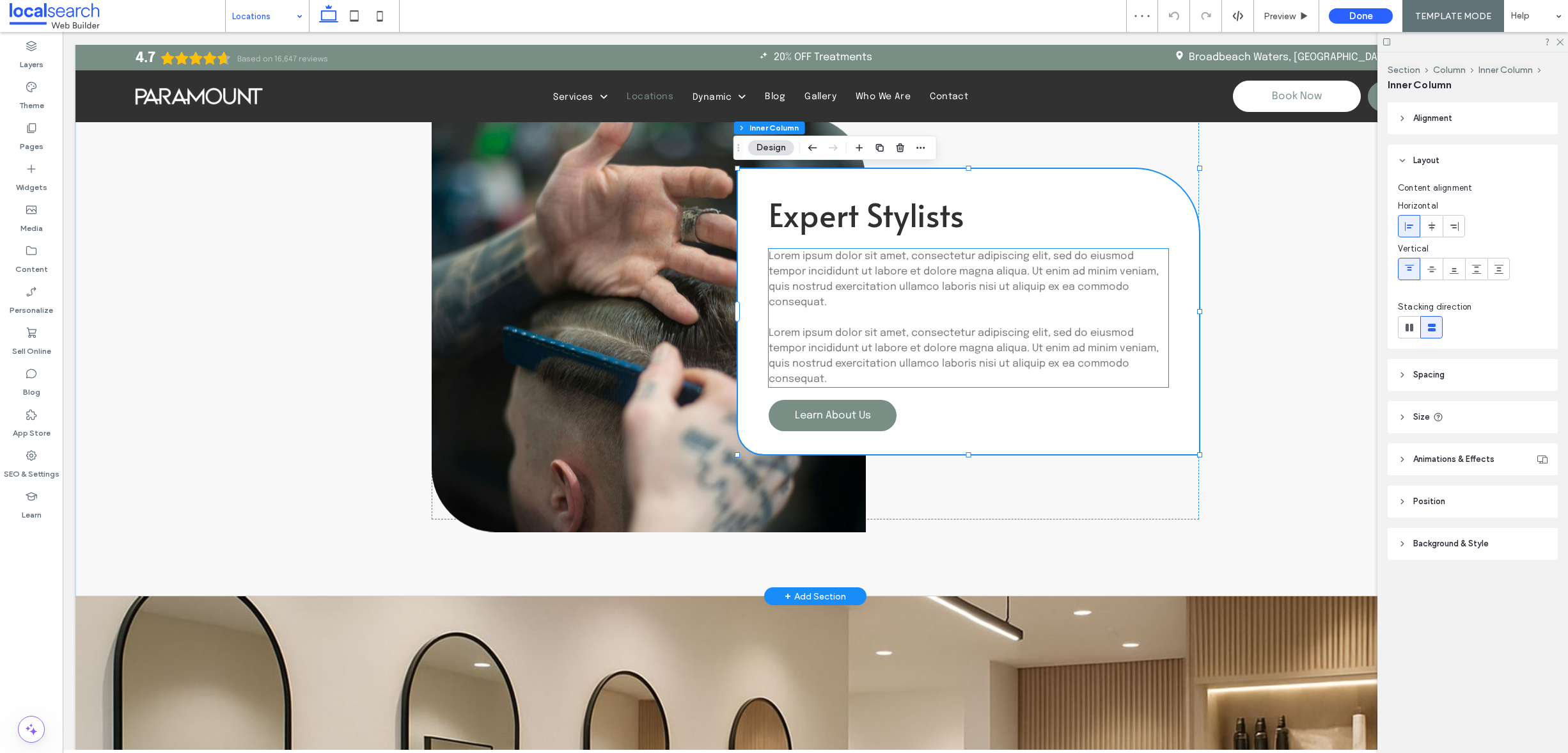
click at [854, 270] on span "Lorem ipsum dolor sit amet, consectetur adipiscing elit, sed do eiusmod tempor …" at bounding box center [963, 278] width 390 height 57
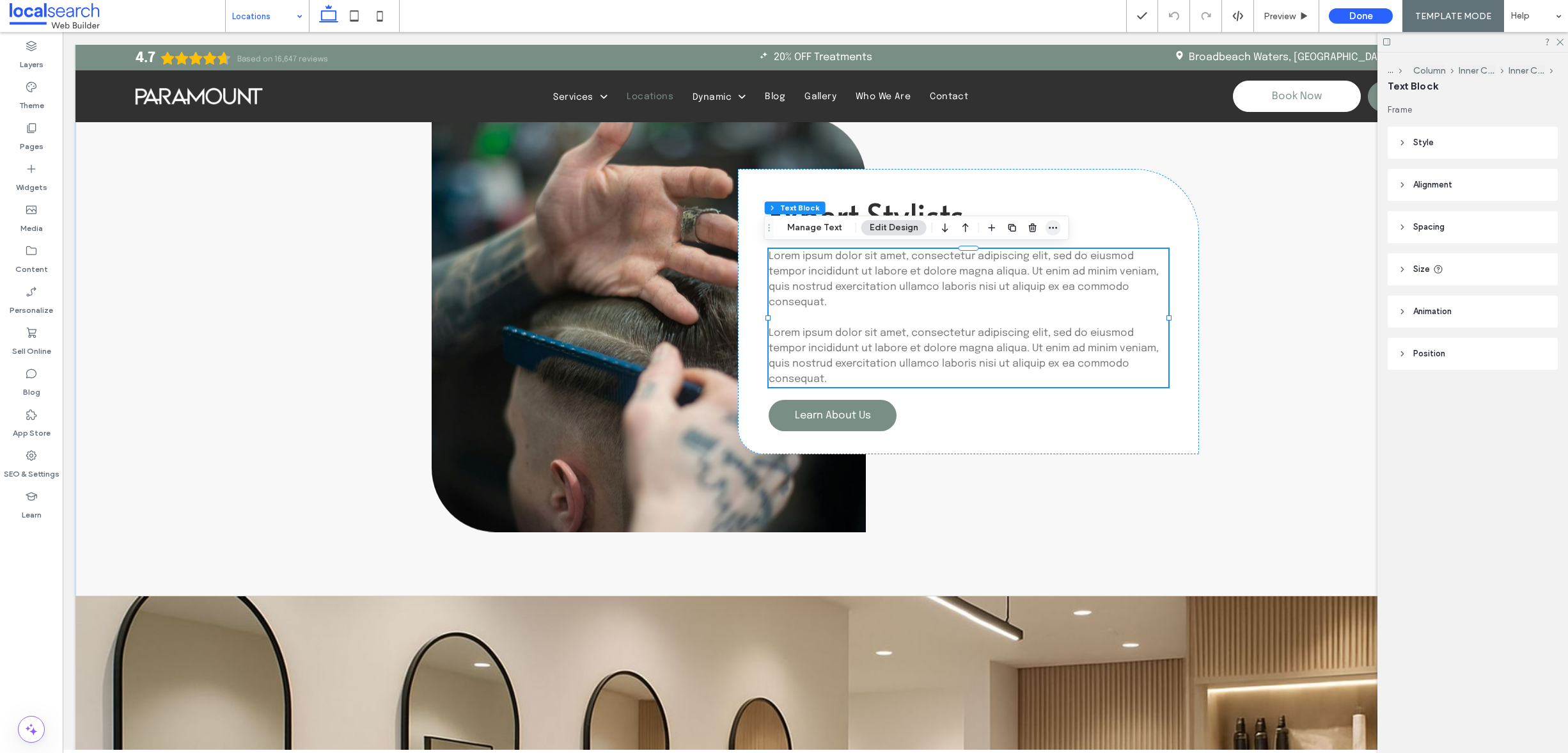
click at [1053, 225] on icon "button" at bounding box center [1053, 227] width 10 height 10
click at [1006, 284] on span "Edit HTML/CSS" at bounding box center [985, 281] width 66 height 11
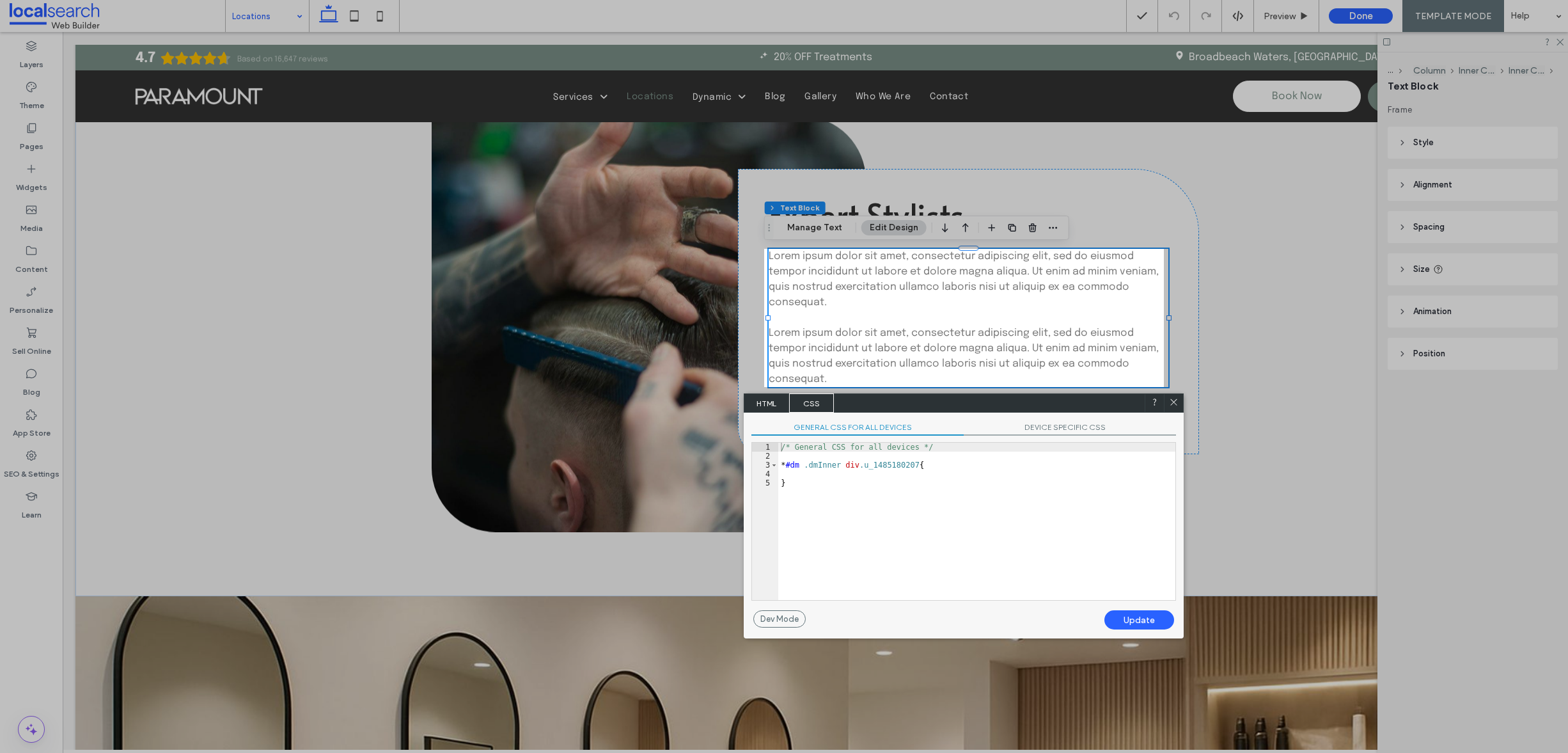
click at [753, 407] on span "HTML" at bounding box center [767, 402] width 45 height 19
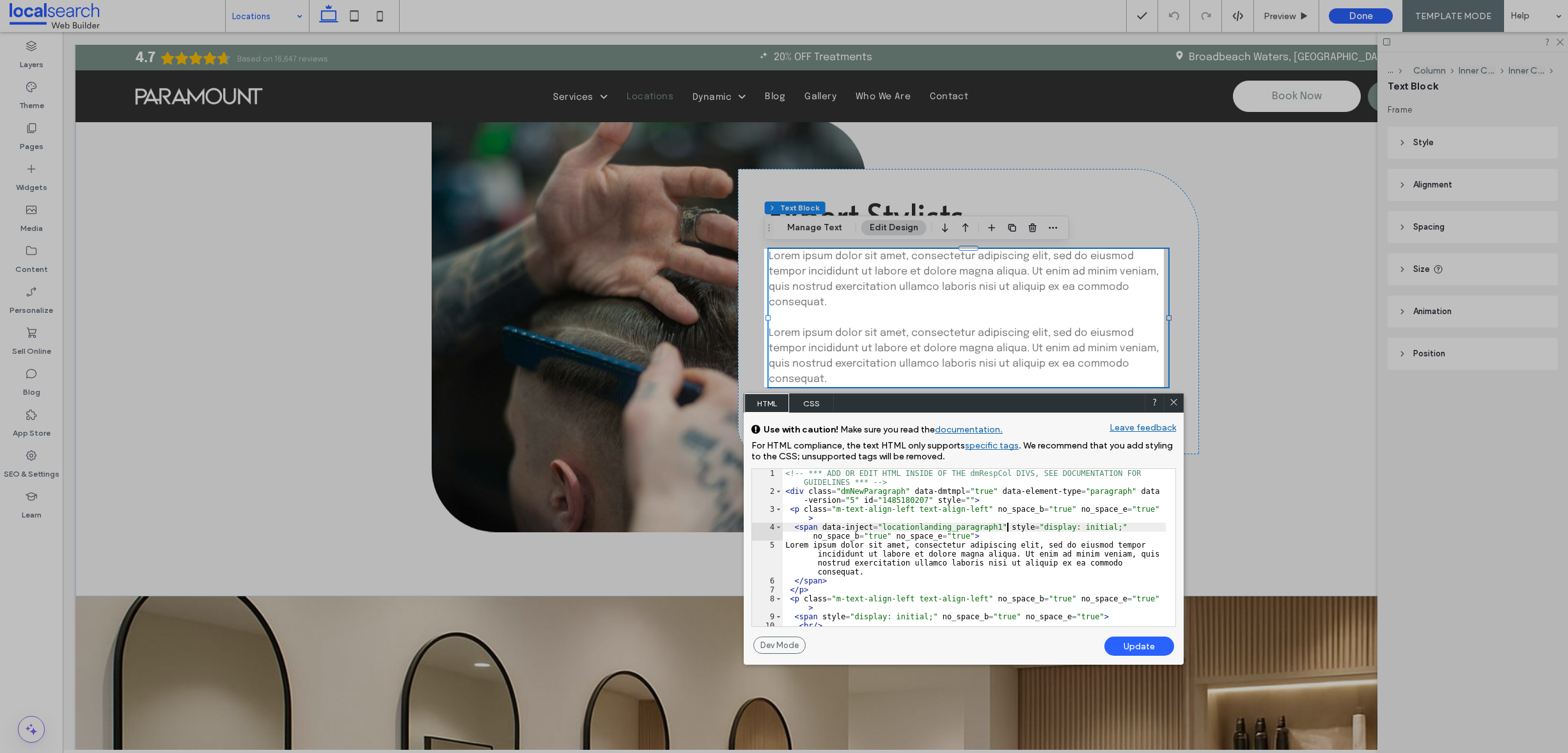
scroll to position [2, 0]
drag, startPoint x: 1007, startPoint y: 525, endPoint x: 821, endPoint y: 527, distance: 186.0
click at [821, 527] on div "<!-- *** ADD OR EDIT HTML INSIDE OF THE dmRespCol DIVS, SEE DOCUMENTATION FOR G…" at bounding box center [974, 561] width 383 height 185
drag, startPoint x: 1177, startPoint y: 401, endPoint x: 1023, endPoint y: 352, distance: 161.6
click at [1177, 401] on icon at bounding box center [1173, 402] width 9 height 9
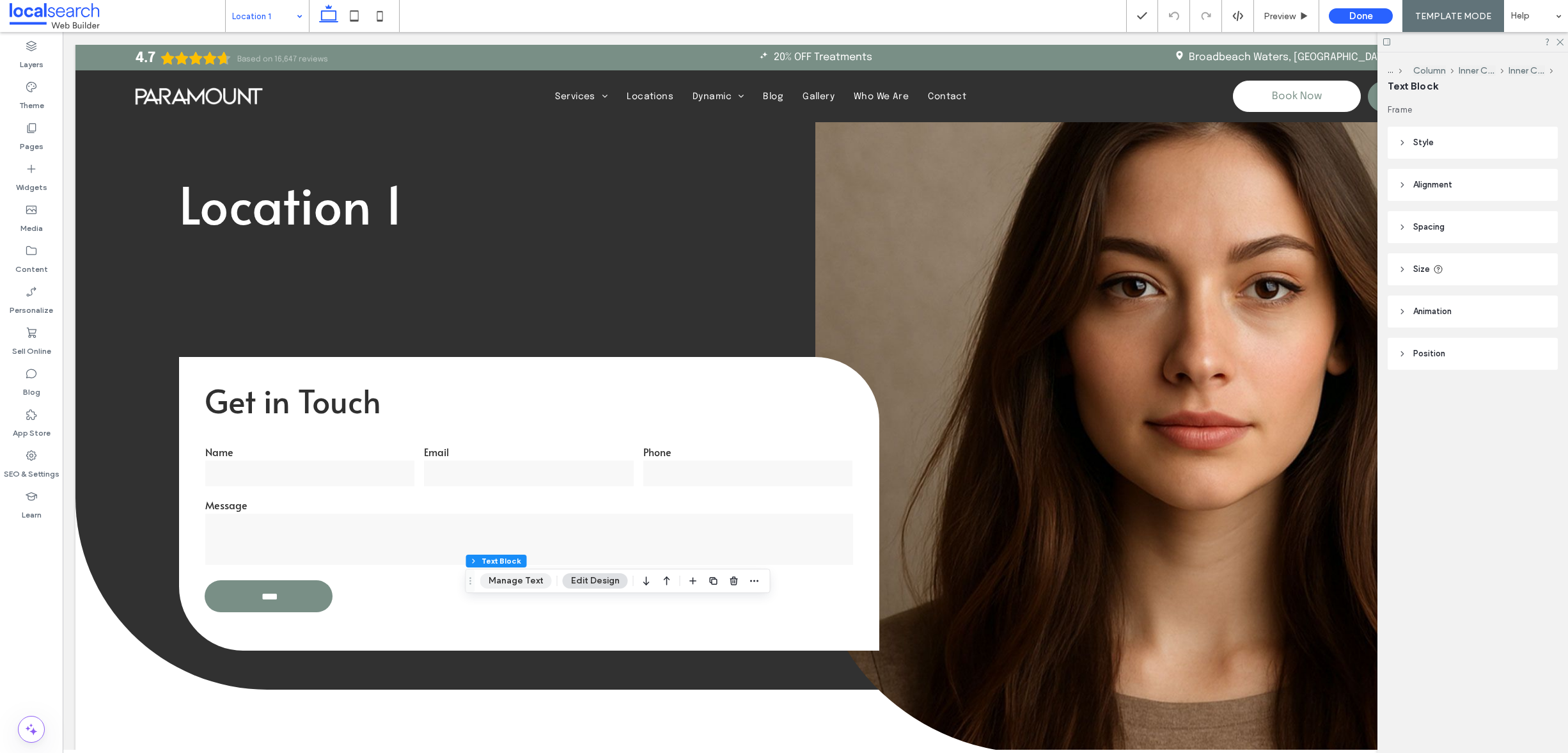
scroll to position [475, 0]
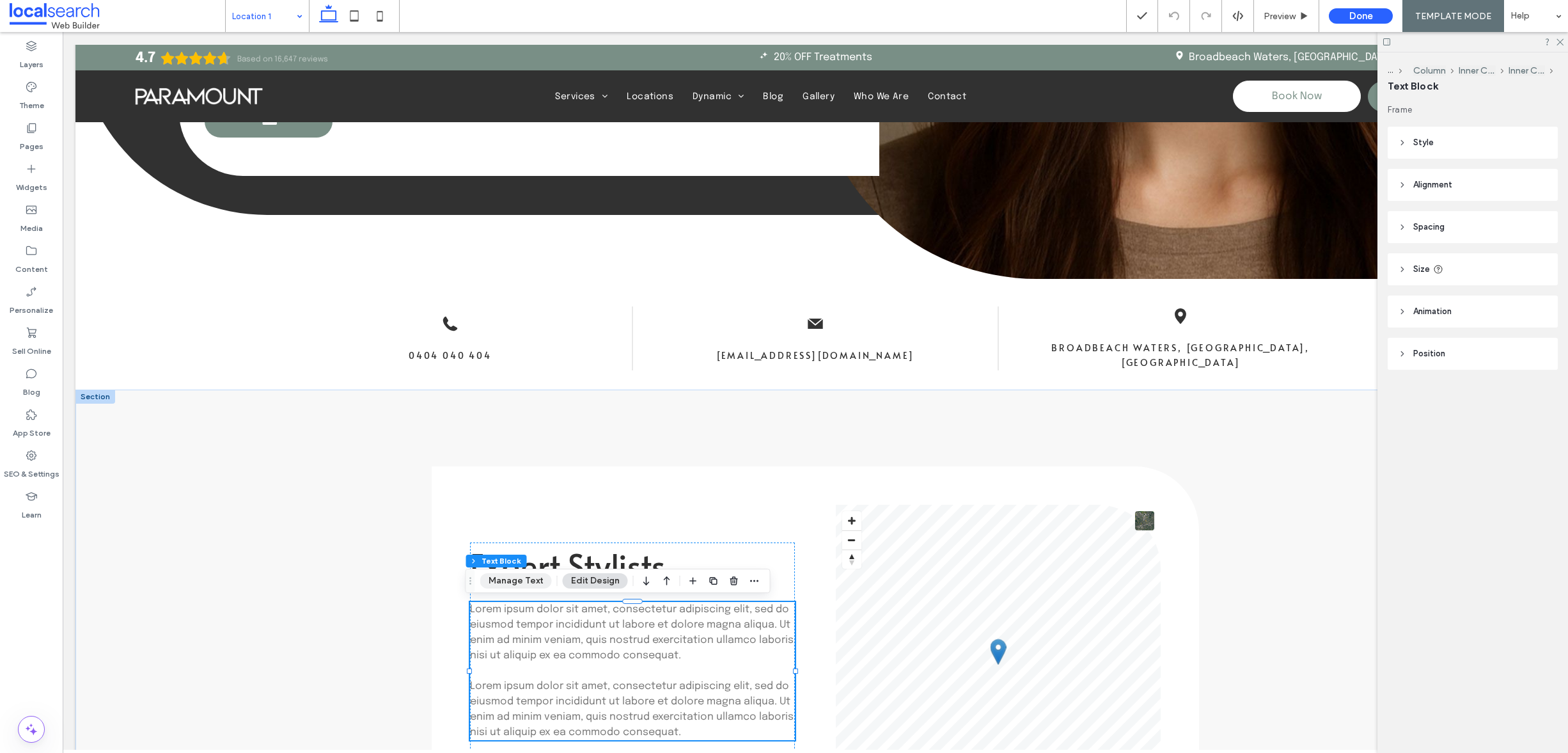
click at [530, 580] on button "Manage Text" at bounding box center [516, 581] width 71 height 16
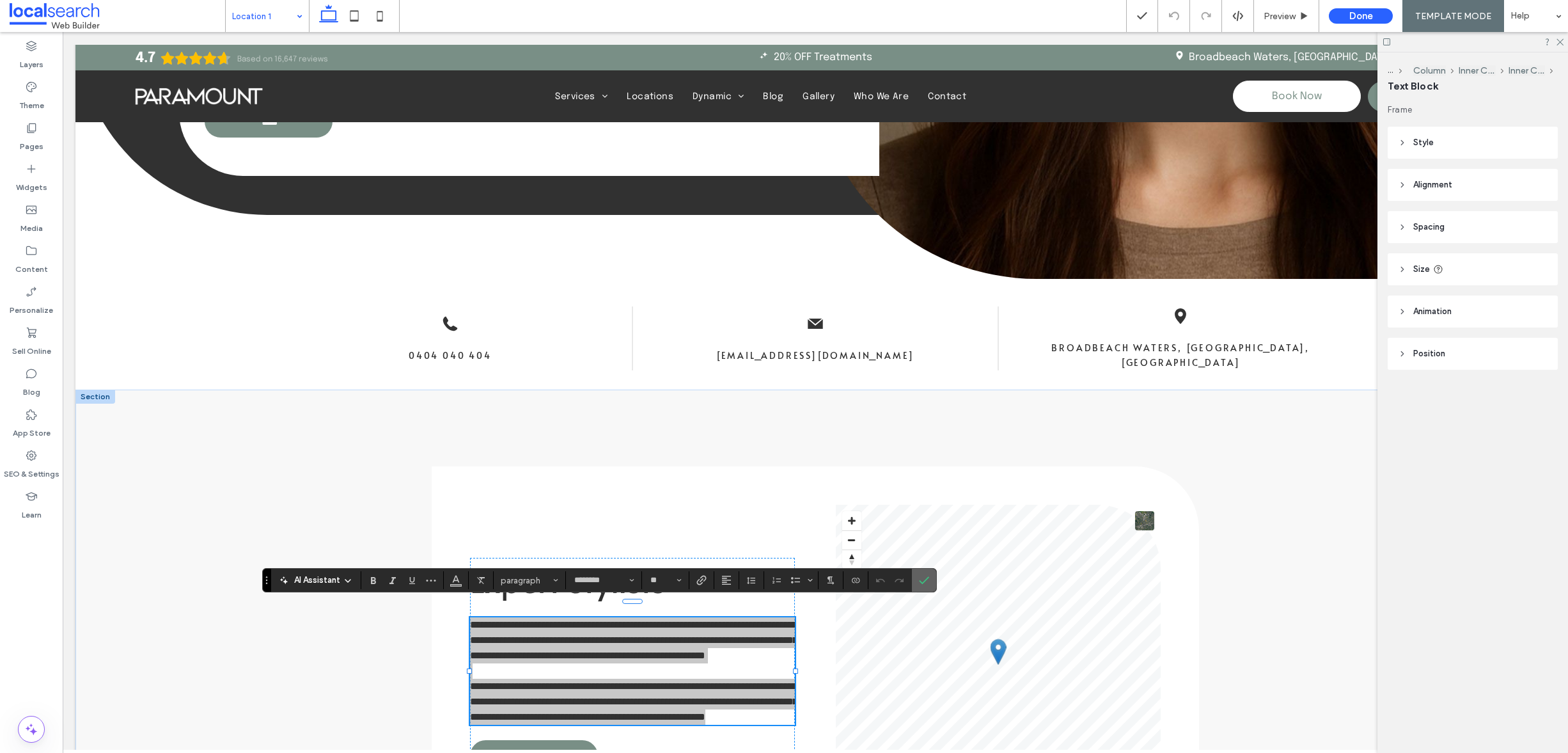
click at [919, 576] on icon "Confirm" at bounding box center [924, 580] width 10 height 10
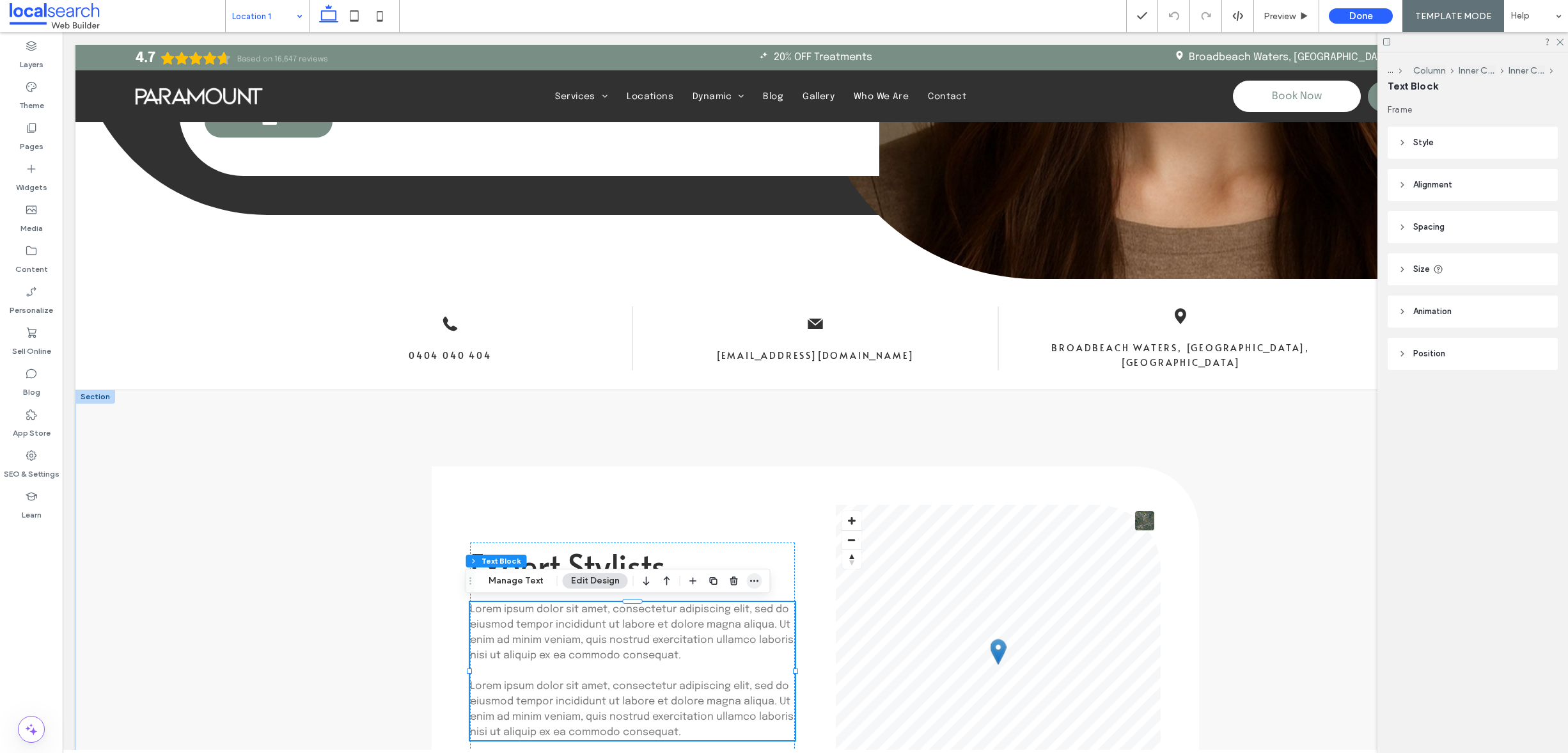
click at [750, 585] on icon "button" at bounding box center [754, 581] width 10 height 10
click at [712, 409] on span "Edit HTML/CSS" at bounding box center [687, 409] width 66 height 11
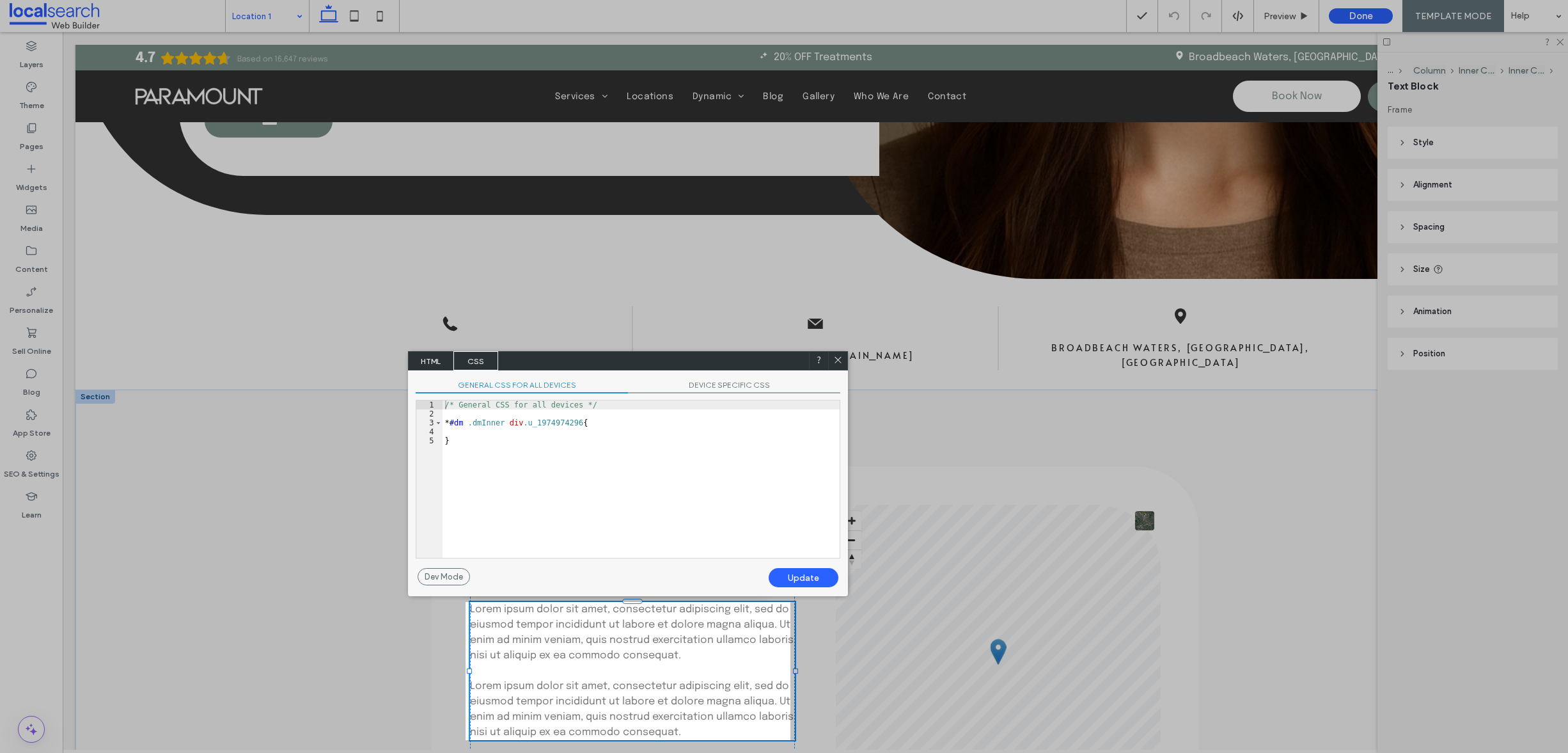
click at [443, 361] on span "HTML" at bounding box center [431, 361] width 45 height 19
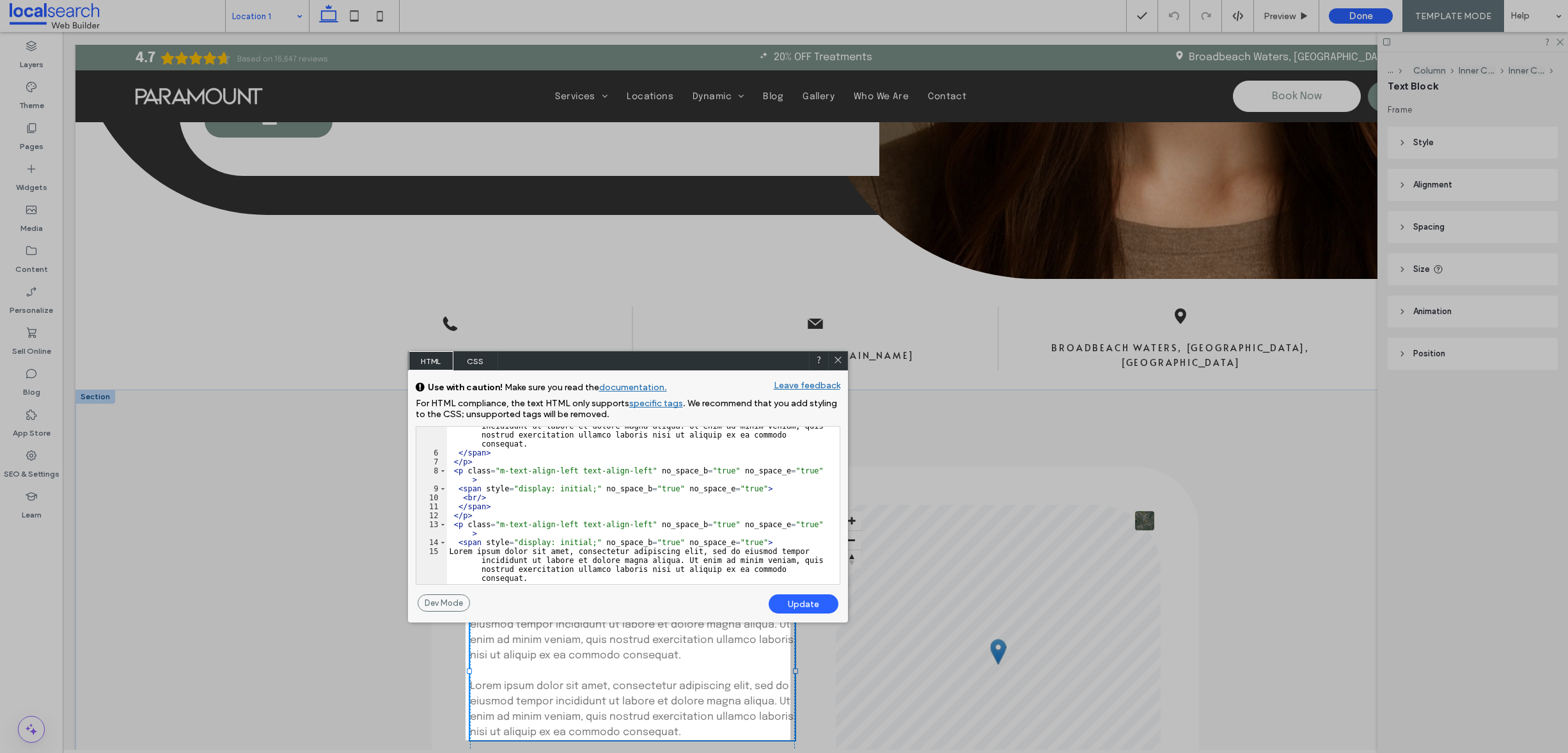
scroll to position [0, 0]
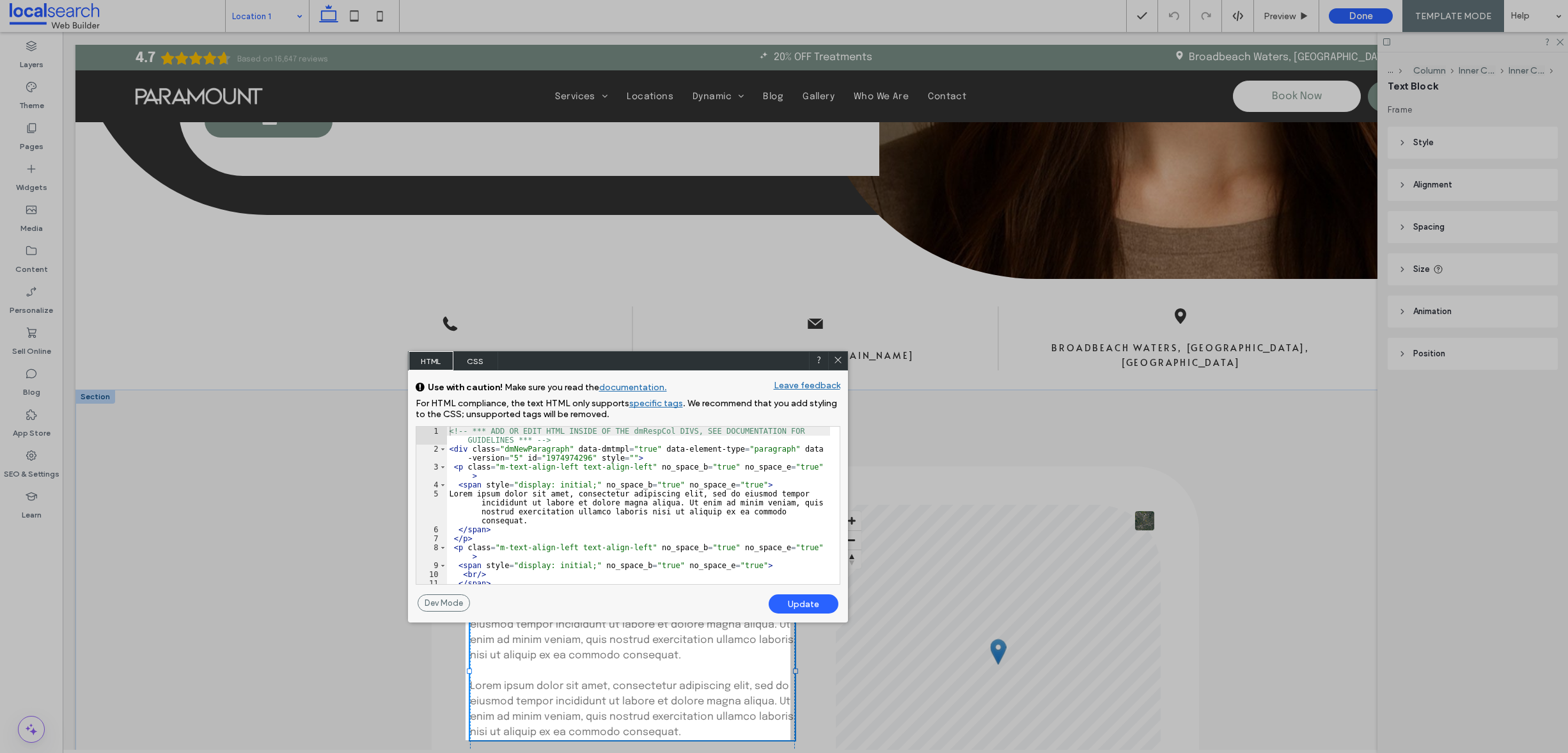
click at [481, 485] on div "<!-- *** ADD OR EDIT HTML INSIDE OF THE dmRespCol DIVS, SEE DOCUMENTATION FOR G…" at bounding box center [639, 519] width 383 height 185
type textarea "**"
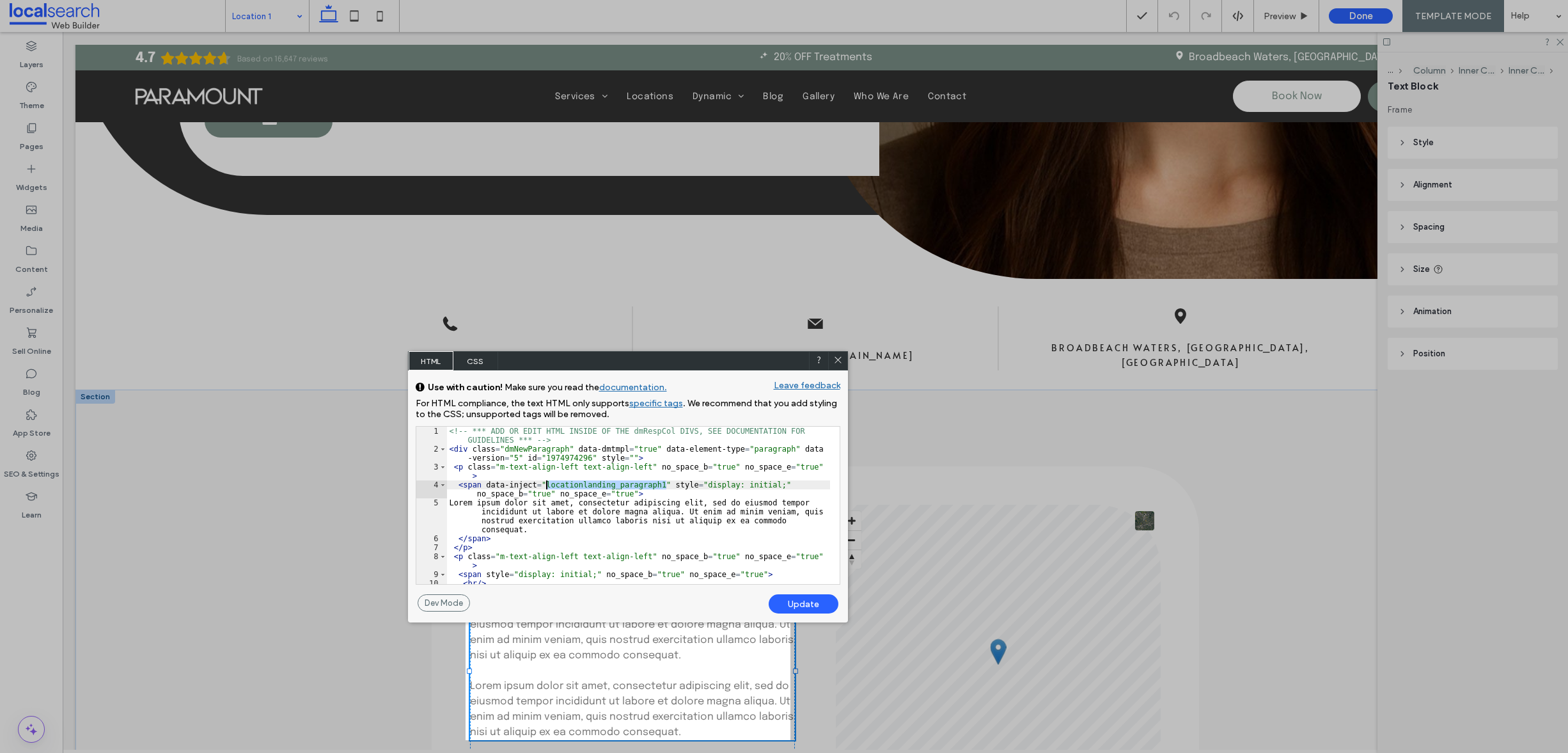
drag, startPoint x: 667, startPoint y: 484, endPoint x: 546, endPoint y: 485, distance: 121.0
click at [546, 485] on div "<!-- *** ADD OR EDIT HTML INSIDE OF THE dmRespCol DIVS, SEE DOCUMENTATION FOR G…" at bounding box center [639, 519] width 383 height 185
click at [809, 606] on div "Update" at bounding box center [804, 604] width 70 height 19
click at [835, 355] on icon at bounding box center [838, 360] width 9 height 9
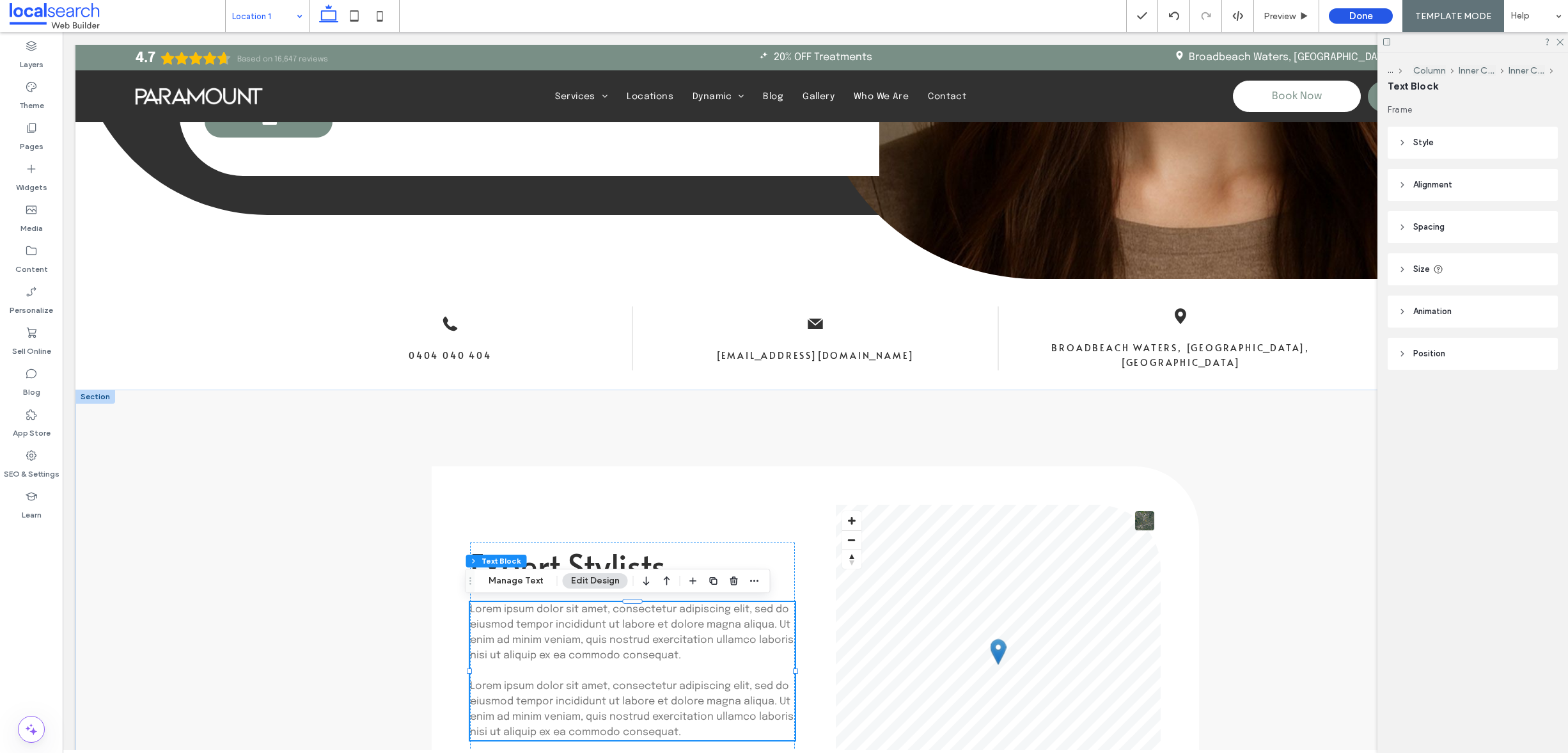
click at [1373, 12] on button "Done" at bounding box center [1361, 16] width 64 height 16
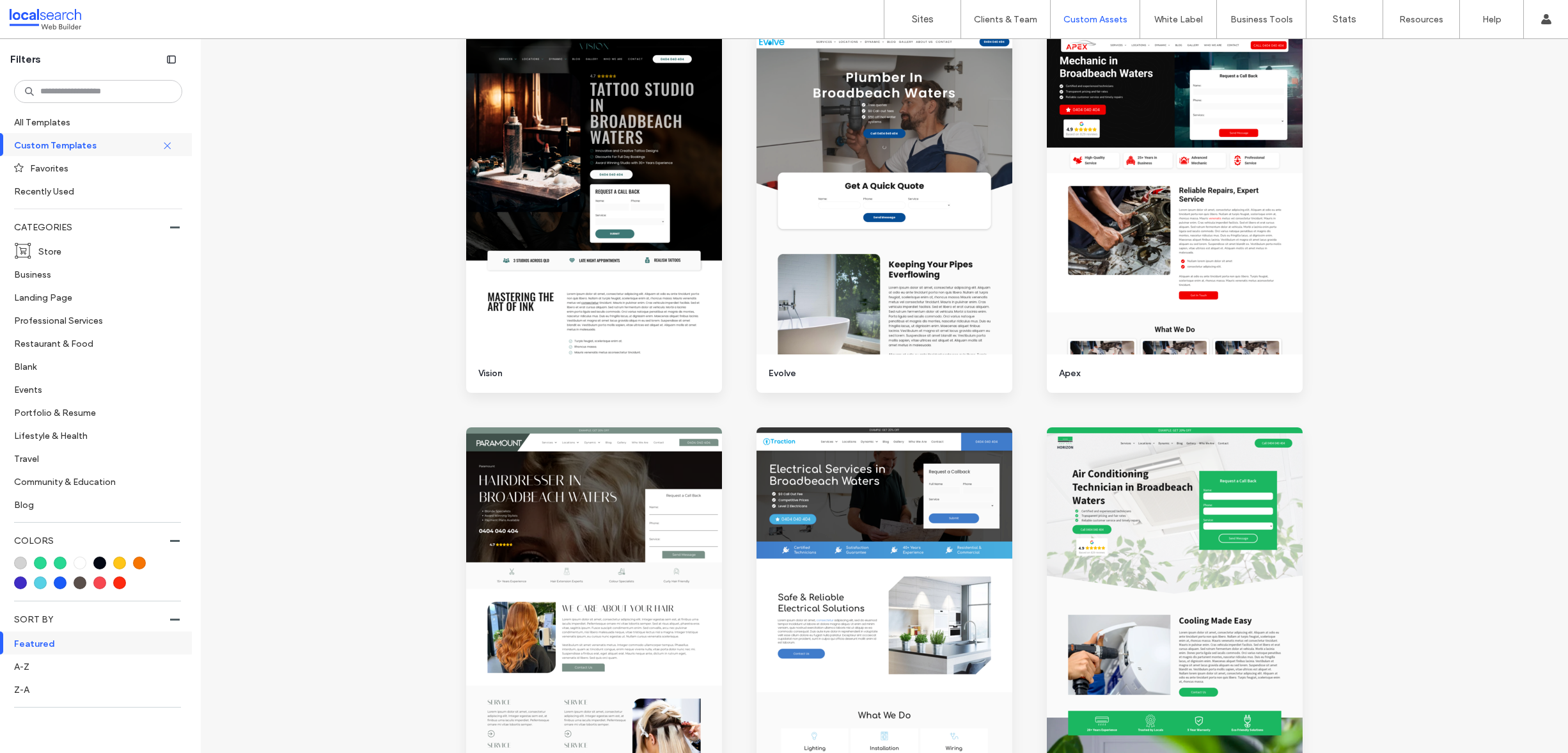
scroll to position [109, 0]
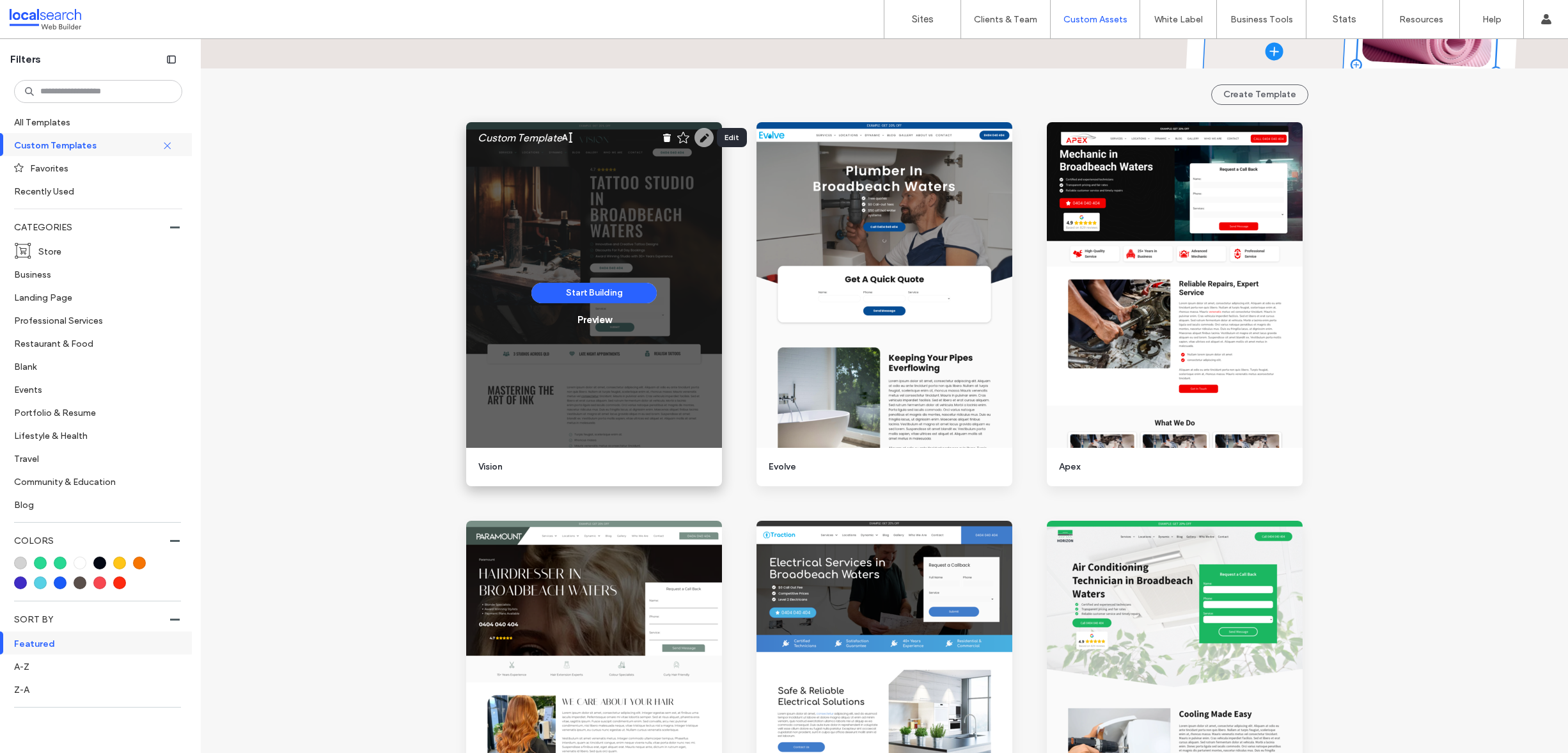
click at [695, 137] on use at bounding box center [704, 137] width 19 height 19
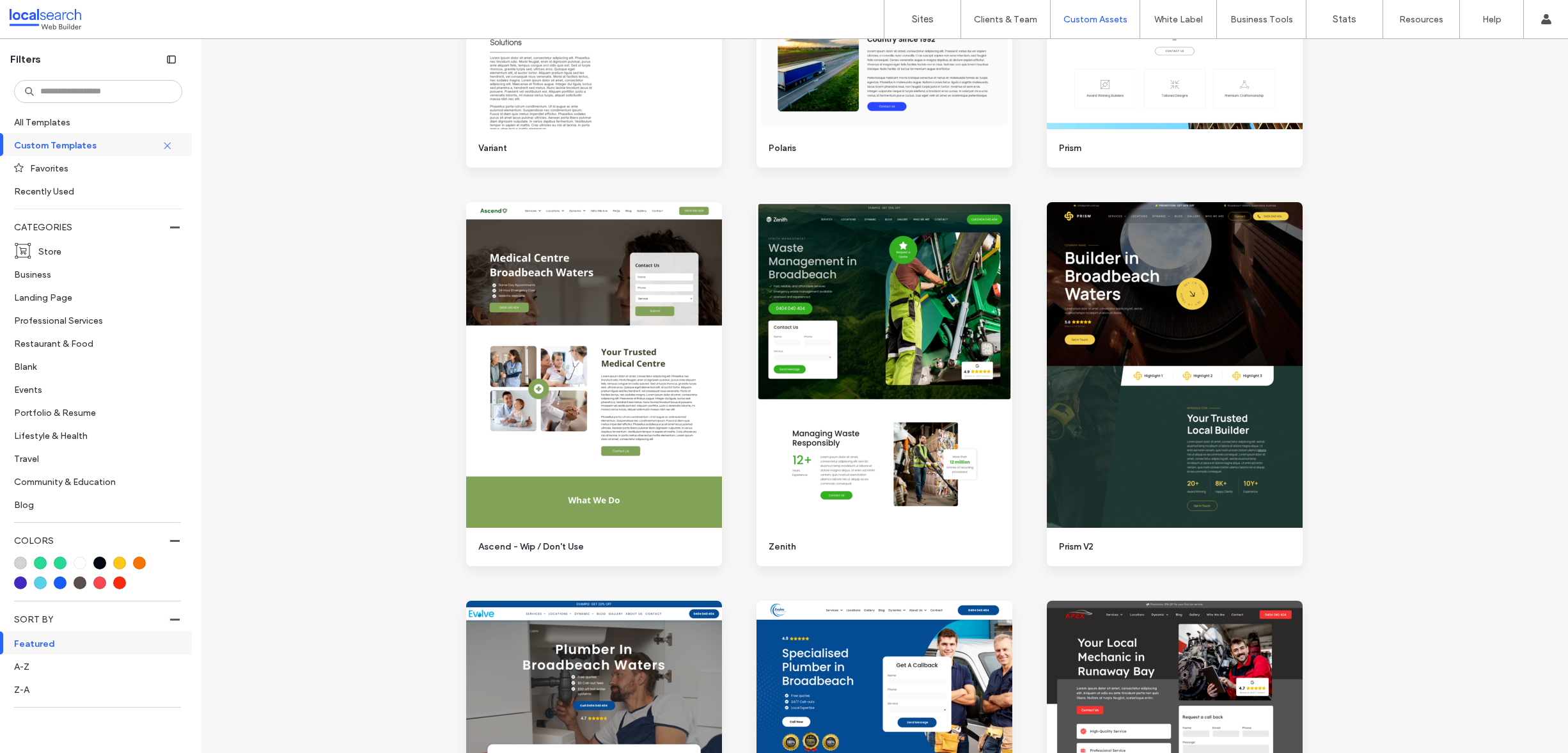
scroll to position [1681, 0]
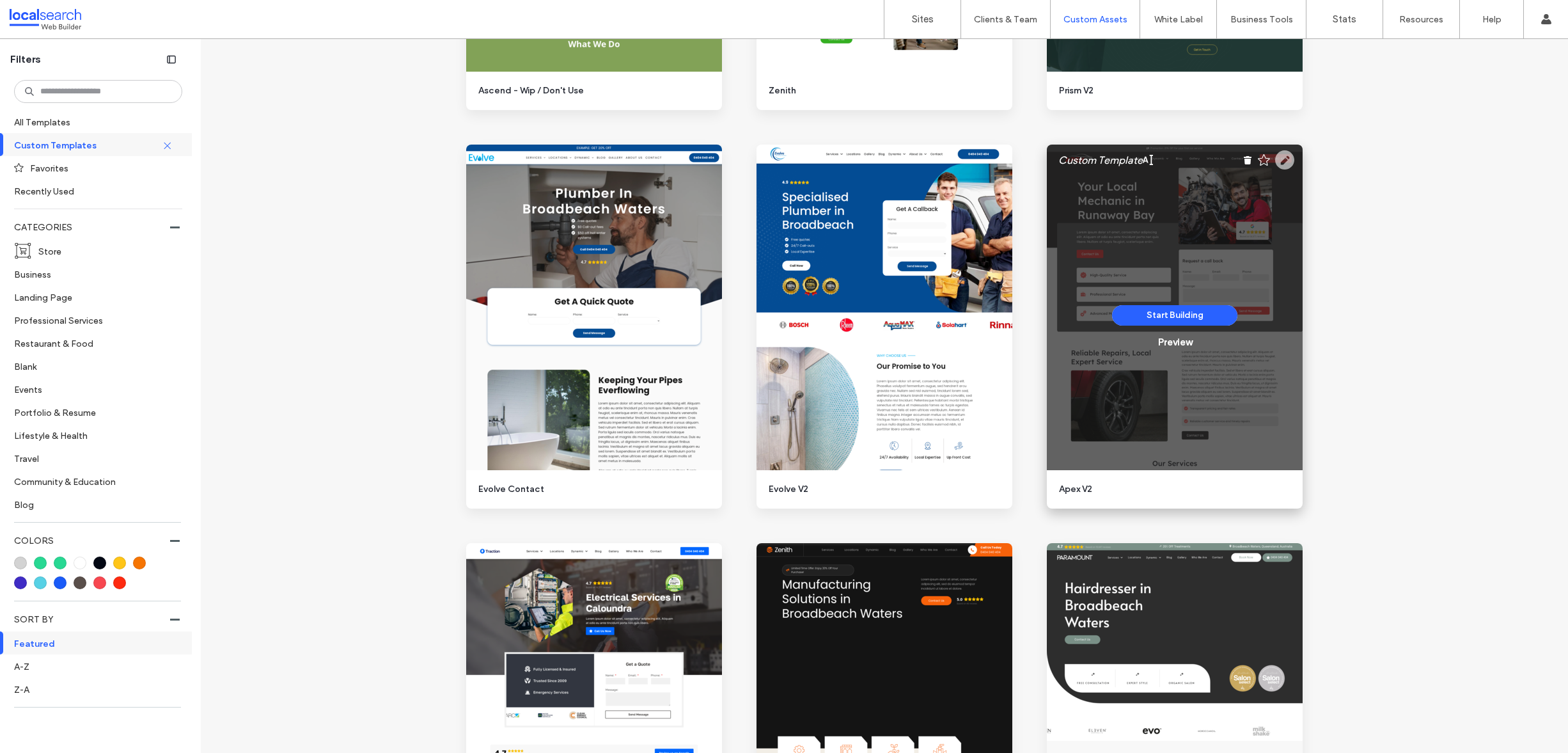
click at [1276, 164] on icon at bounding box center [1284, 160] width 19 height 19
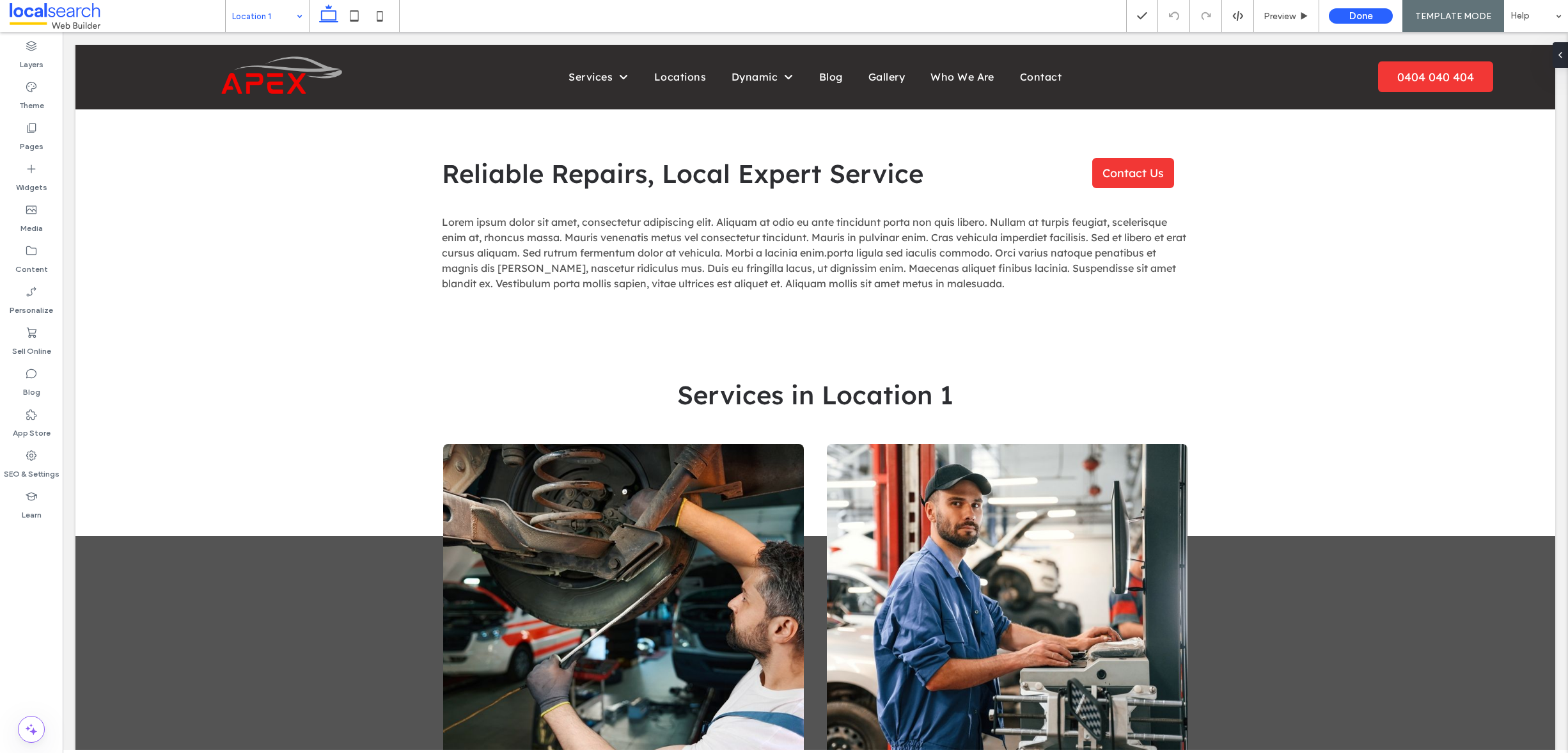
scroll to position [439, 0]
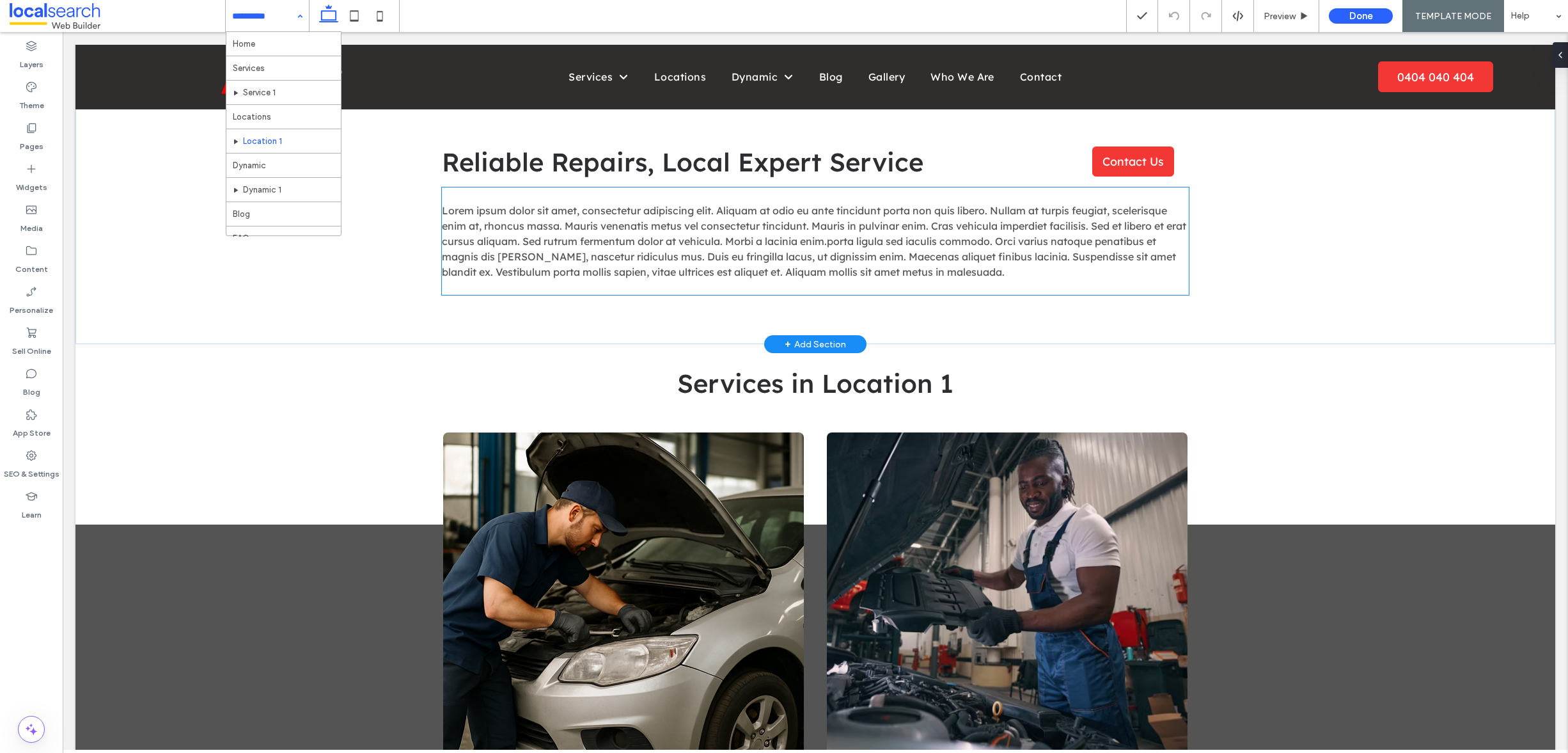
click at [832, 228] on span "Lorem ipsum dolor sit amet, consectetur adipiscing elit. Aliquam at odio eu ant…" at bounding box center [814, 241] width 744 height 74
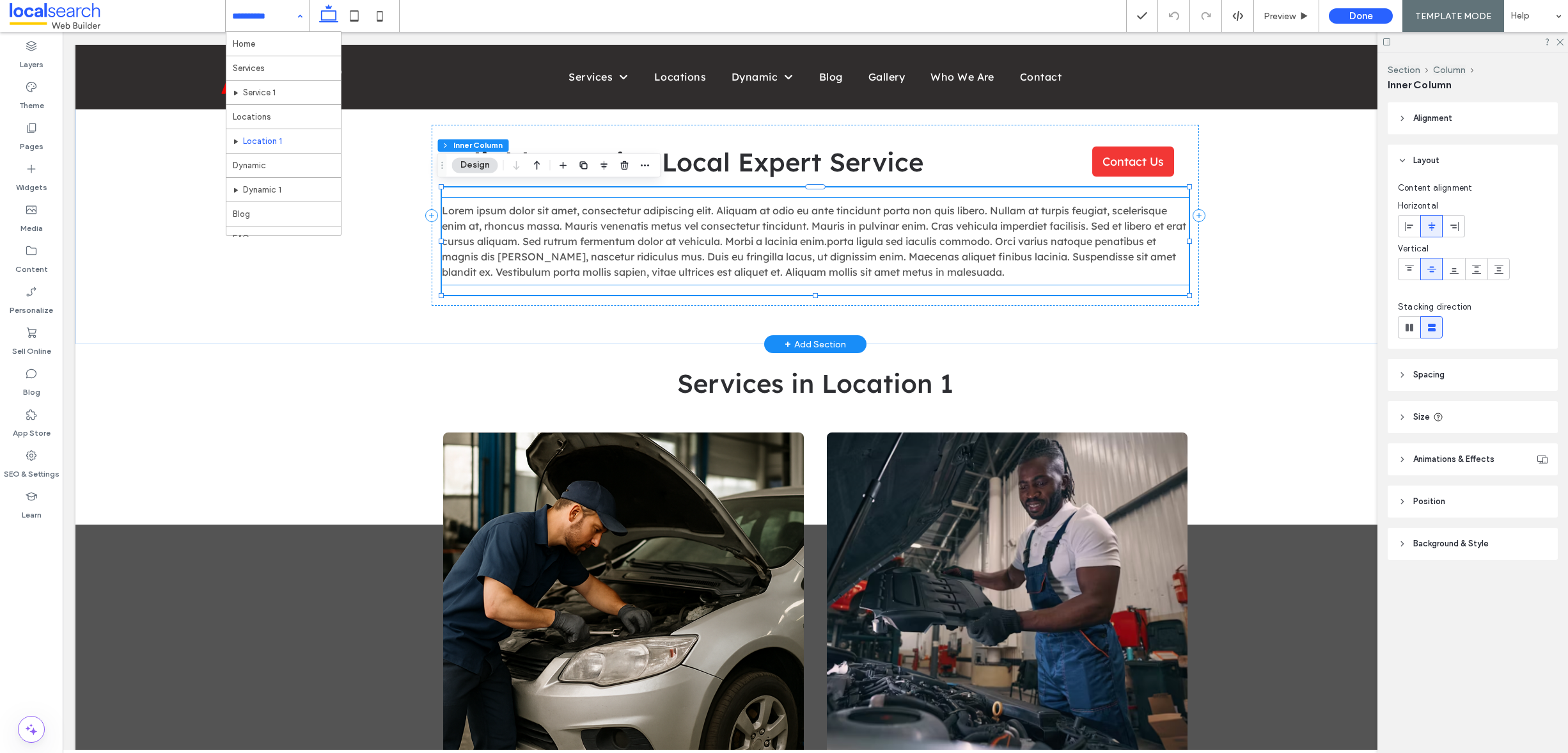
click at [1036, 221] on span "Lorem ipsum dolor sit amet, consectetur adipiscing elit. Aliquam at odio eu ant…" at bounding box center [814, 241] width 744 height 74
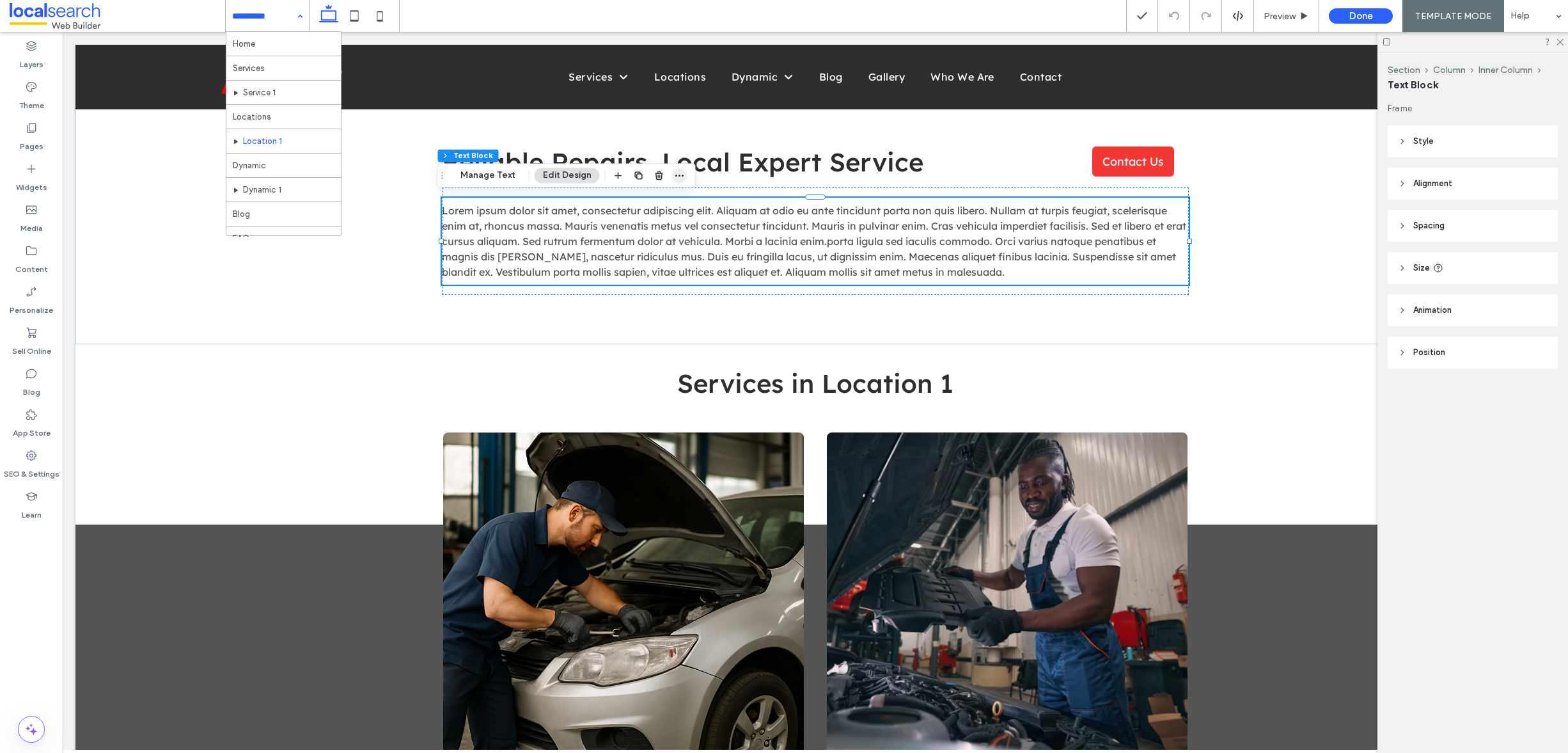
click at [683, 174] on span "button" at bounding box center [680, 175] width 16 height 16
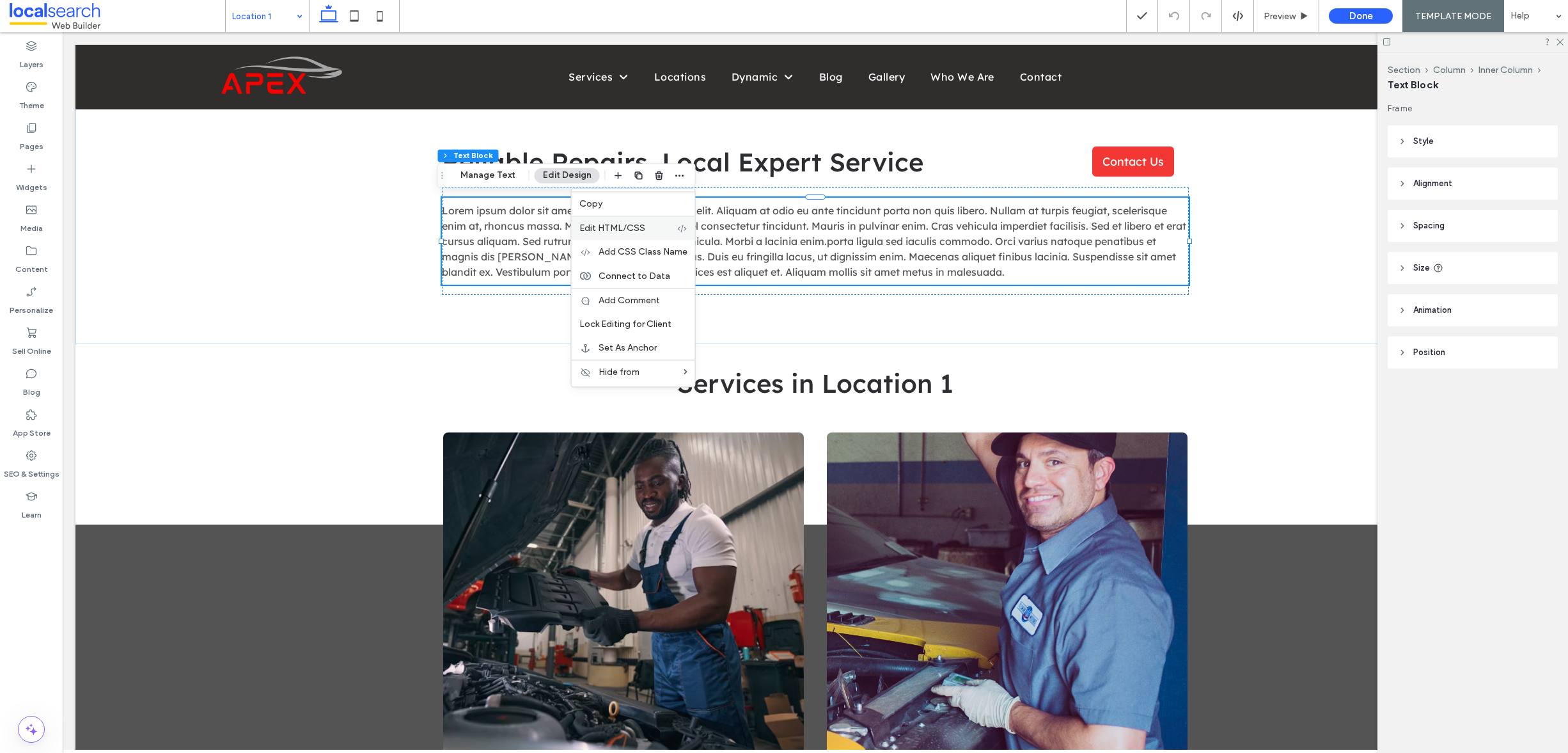
drag, startPoint x: 640, startPoint y: 221, endPoint x: 578, endPoint y: 188, distance: 70.2
click at [640, 221] on div "Edit HTML/CSS" at bounding box center [633, 227] width 123 height 24
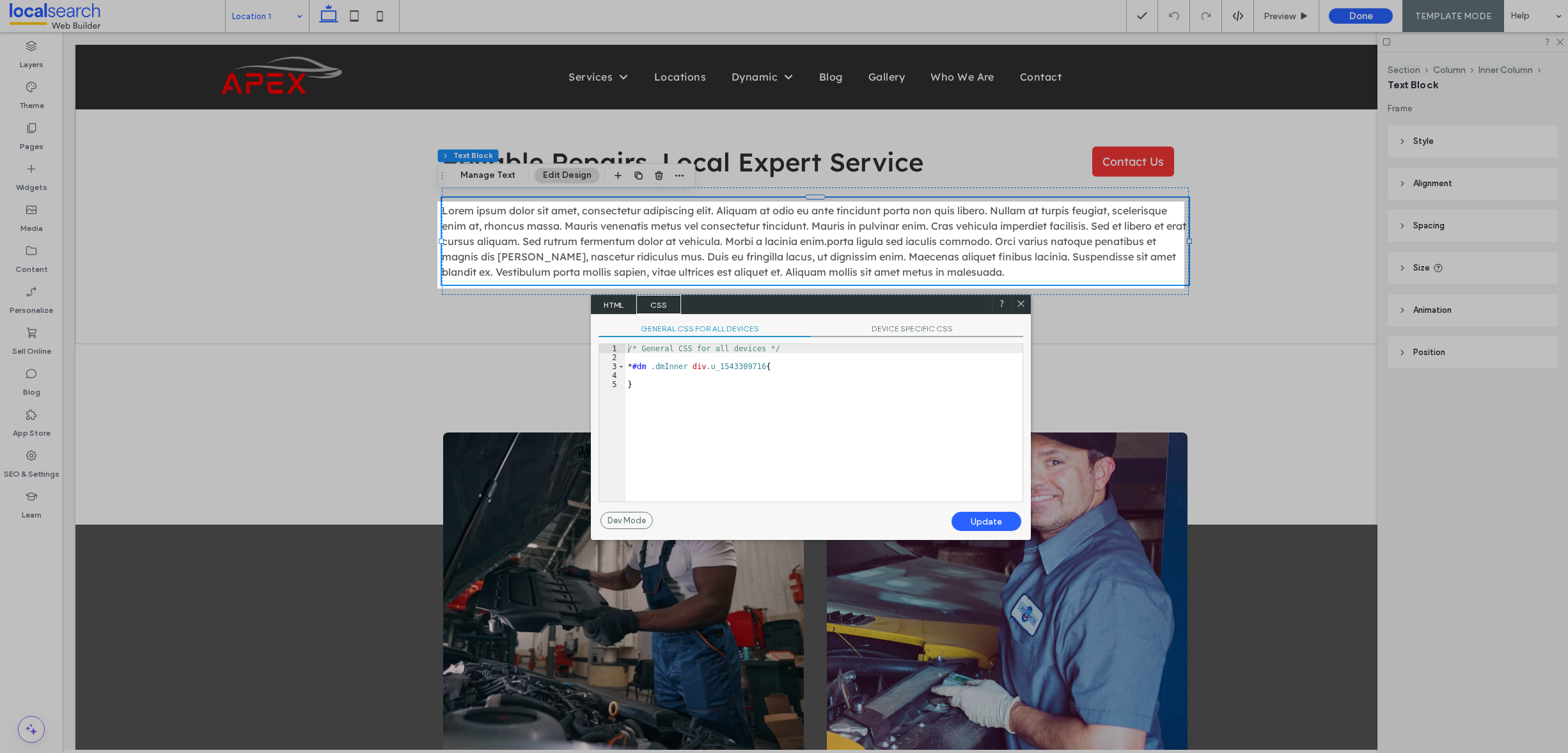
click at [618, 299] on span "HTML" at bounding box center [614, 304] width 45 height 19
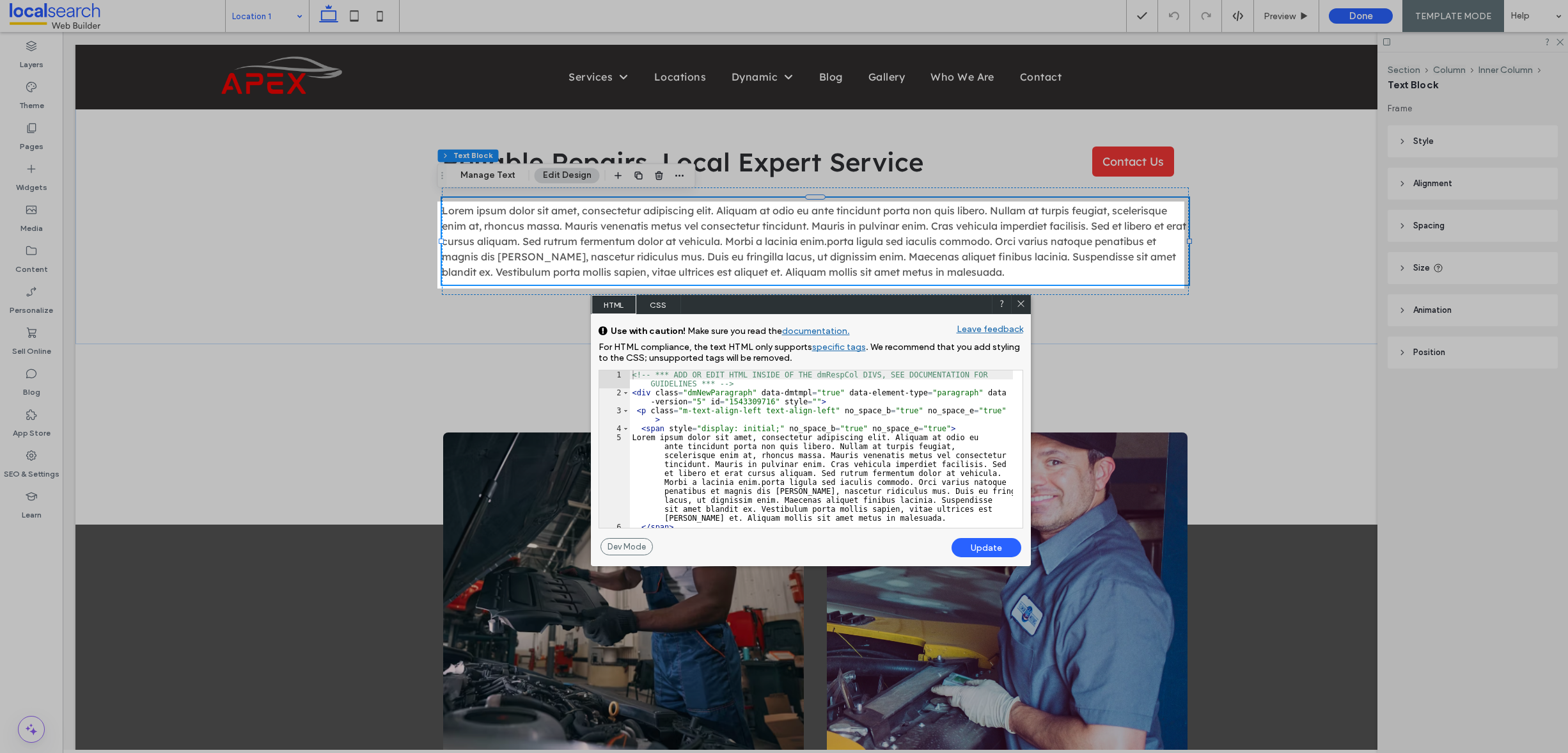
click at [663, 429] on div "<!-- *** ADD OR EDIT HTML INSIDE OF THE dmRespCol DIVS, SEE DOCUMENTATION FOR G…" at bounding box center [822, 463] width 383 height 185
type textarea "**"
drag, startPoint x: 797, startPoint y: 427, endPoint x: 729, endPoint y: 427, distance: 68.0
click at [729, 427] on div "<!-- *** ADD OR EDIT HTML INSIDE OF THE dmRespCol DIVS, SEE DOCUMENTATION FOR G…" at bounding box center [822, 463] width 383 height 185
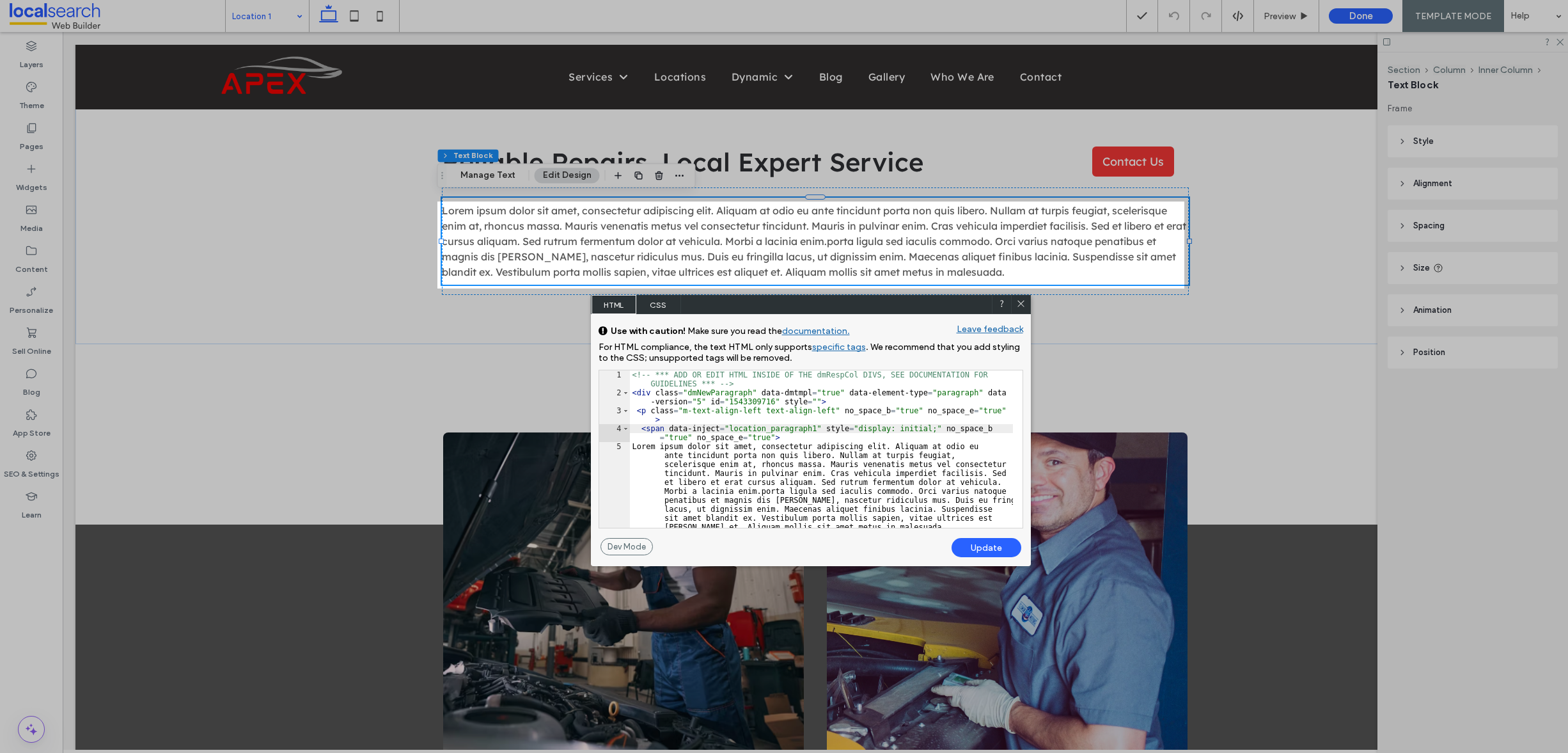
click at [985, 552] on div "Update" at bounding box center [987, 547] width 70 height 19
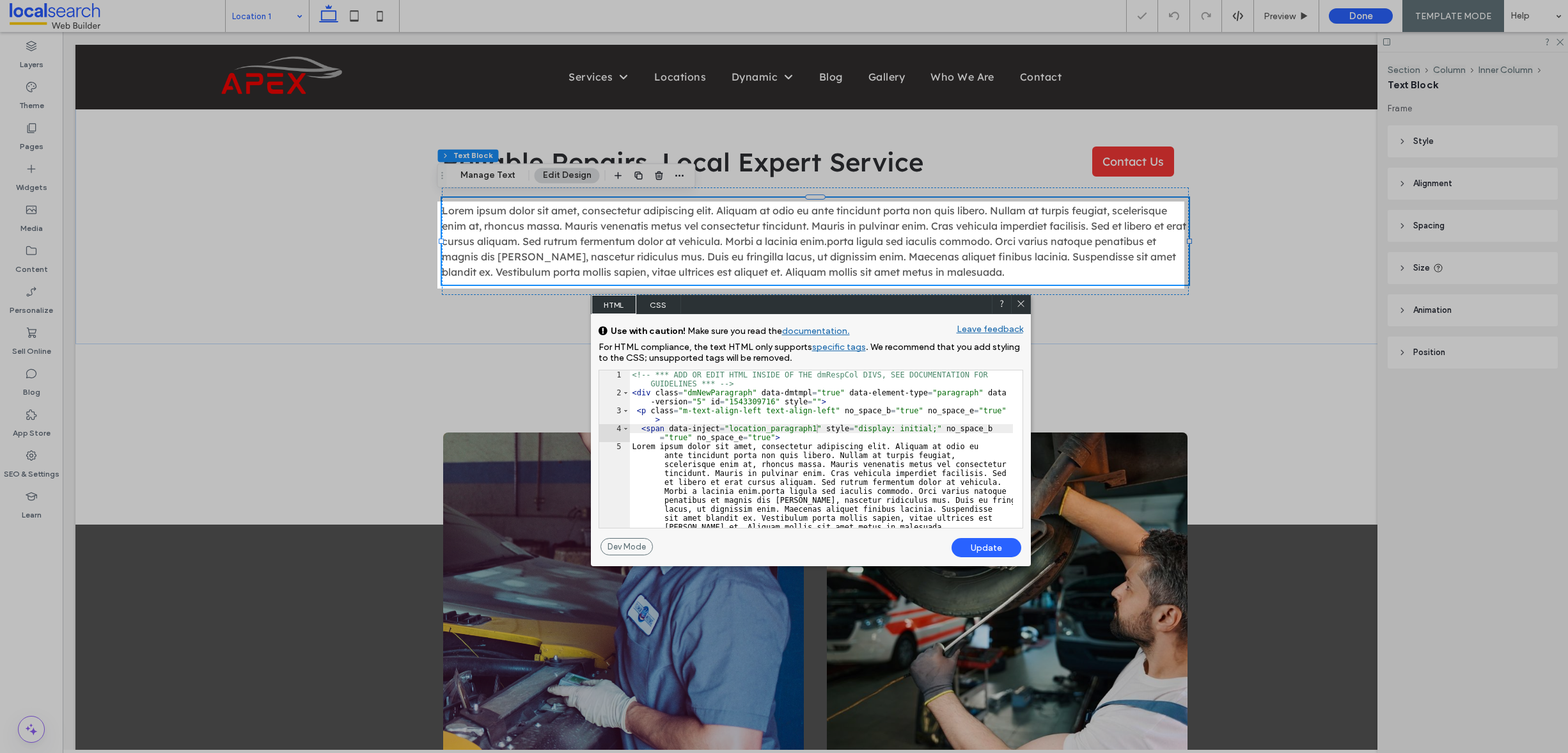
click at [980, 543] on div "Update" at bounding box center [987, 547] width 70 height 19
click at [867, 449] on div "<!-- *** ADD OR EDIT HTML INSIDE OF THE dmRespCol DIVS, SEE DOCUMENTATION FOR G…" at bounding box center [822, 463] width 383 height 185
click at [984, 540] on div "Update" at bounding box center [987, 547] width 70 height 19
click at [981, 543] on div "Update" at bounding box center [987, 547] width 70 height 19
click at [1025, 300] on icon at bounding box center [1021, 303] width 9 height 9
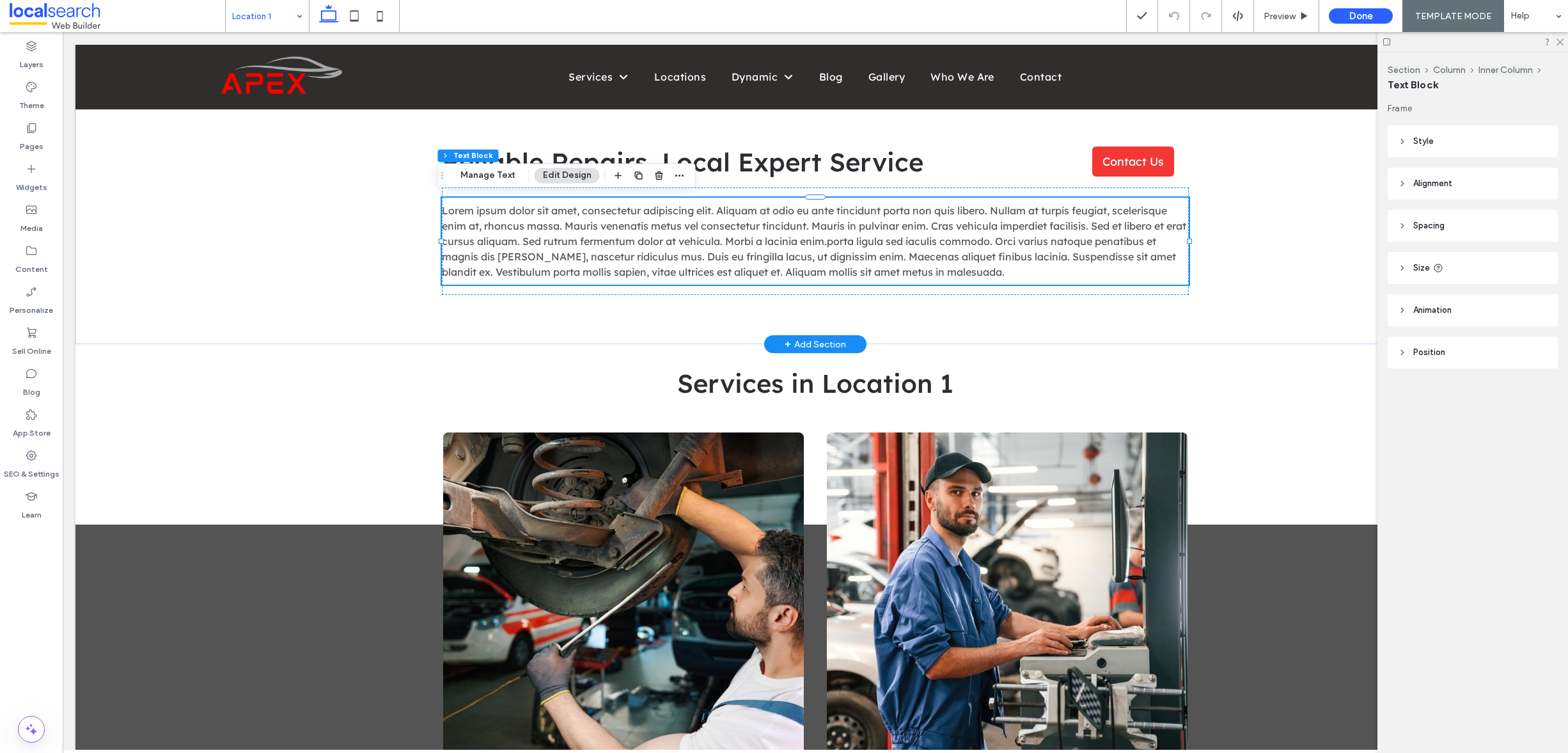
click at [759, 214] on span "Lorem ipsum dolor sit amet, consectetur adipiscing elit. Aliquam at odio eu ant…" at bounding box center [814, 241] width 744 height 74
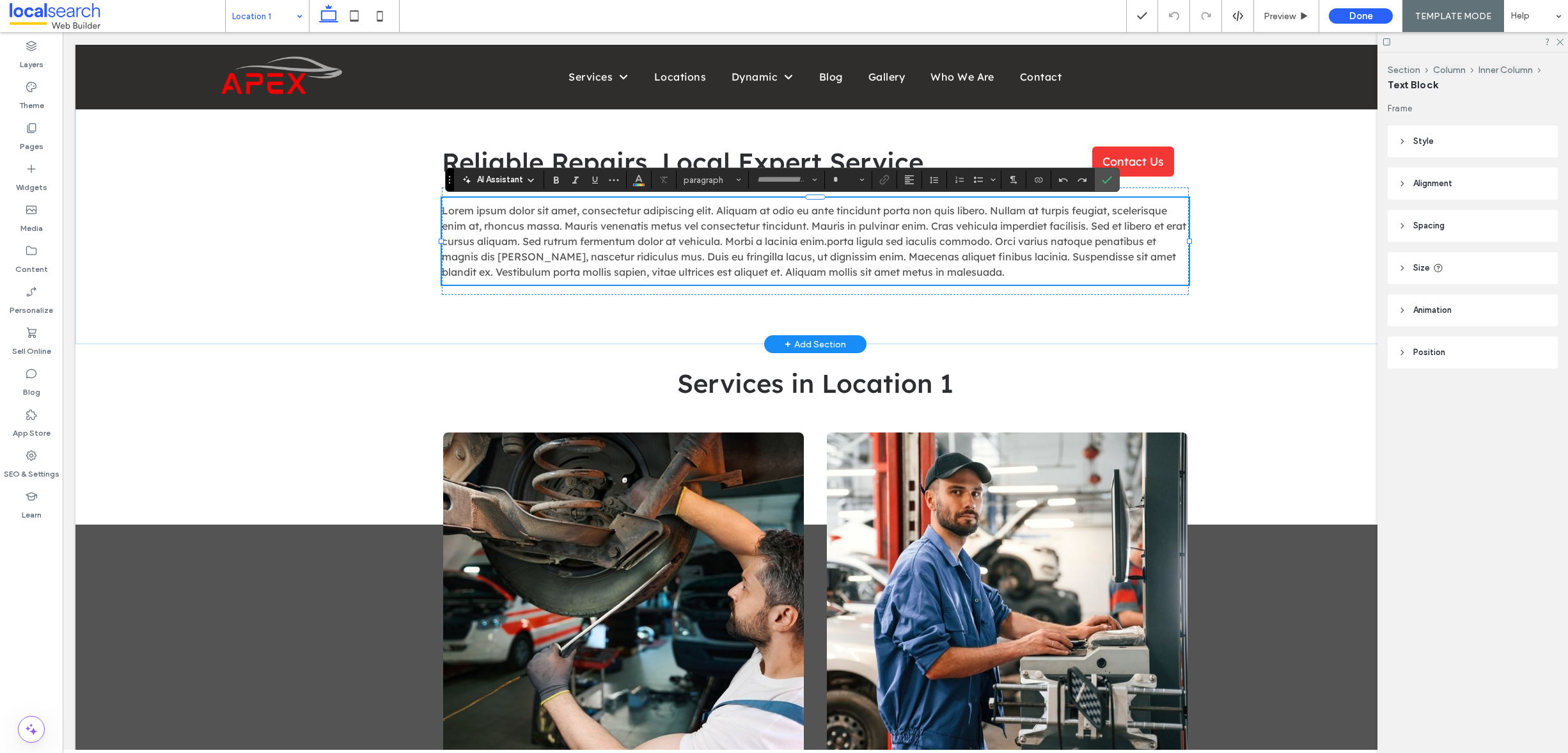
type input "**********"
type input "**"
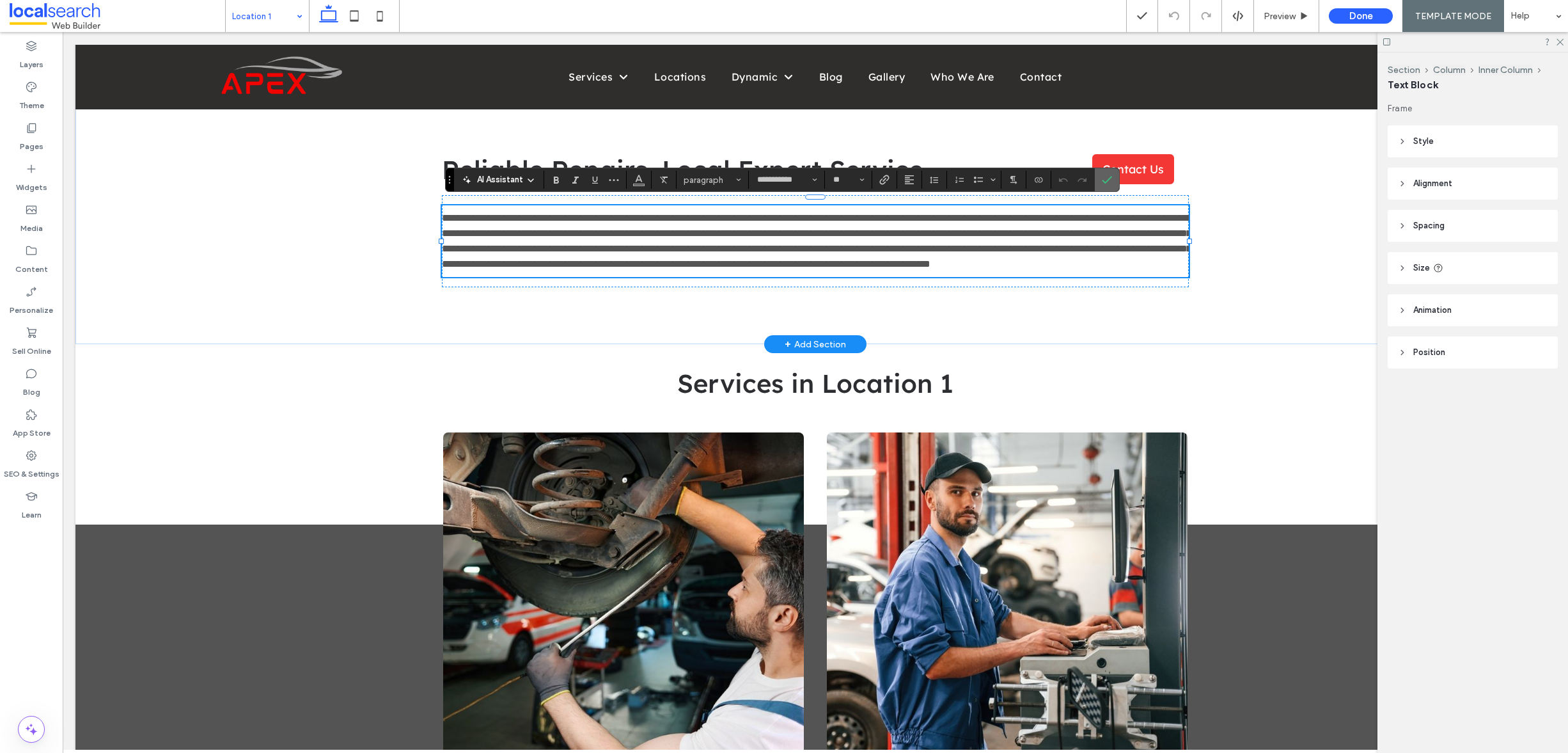
drag, startPoint x: 1113, startPoint y: 182, endPoint x: 798, endPoint y: 185, distance: 315.0
click at [1113, 182] on label "Confirm" at bounding box center [1107, 180] width 19 height 23
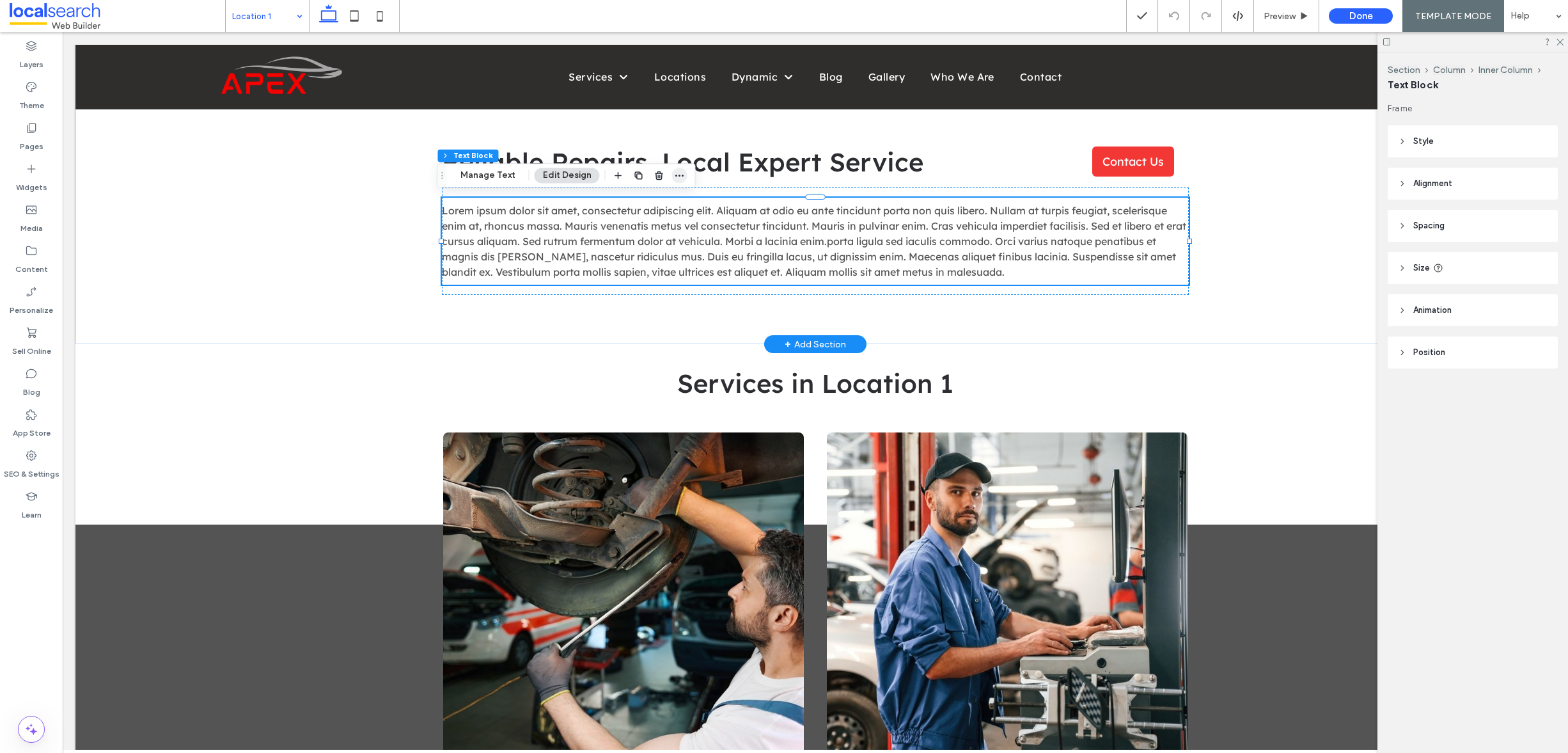
click at [678, 178] on icon "button" at bounding box center [679, 174] width 10 height 10
click at [639, 230] on span "Edit HTML/CSS" at bounding box center [612, 228] width 66 height 11
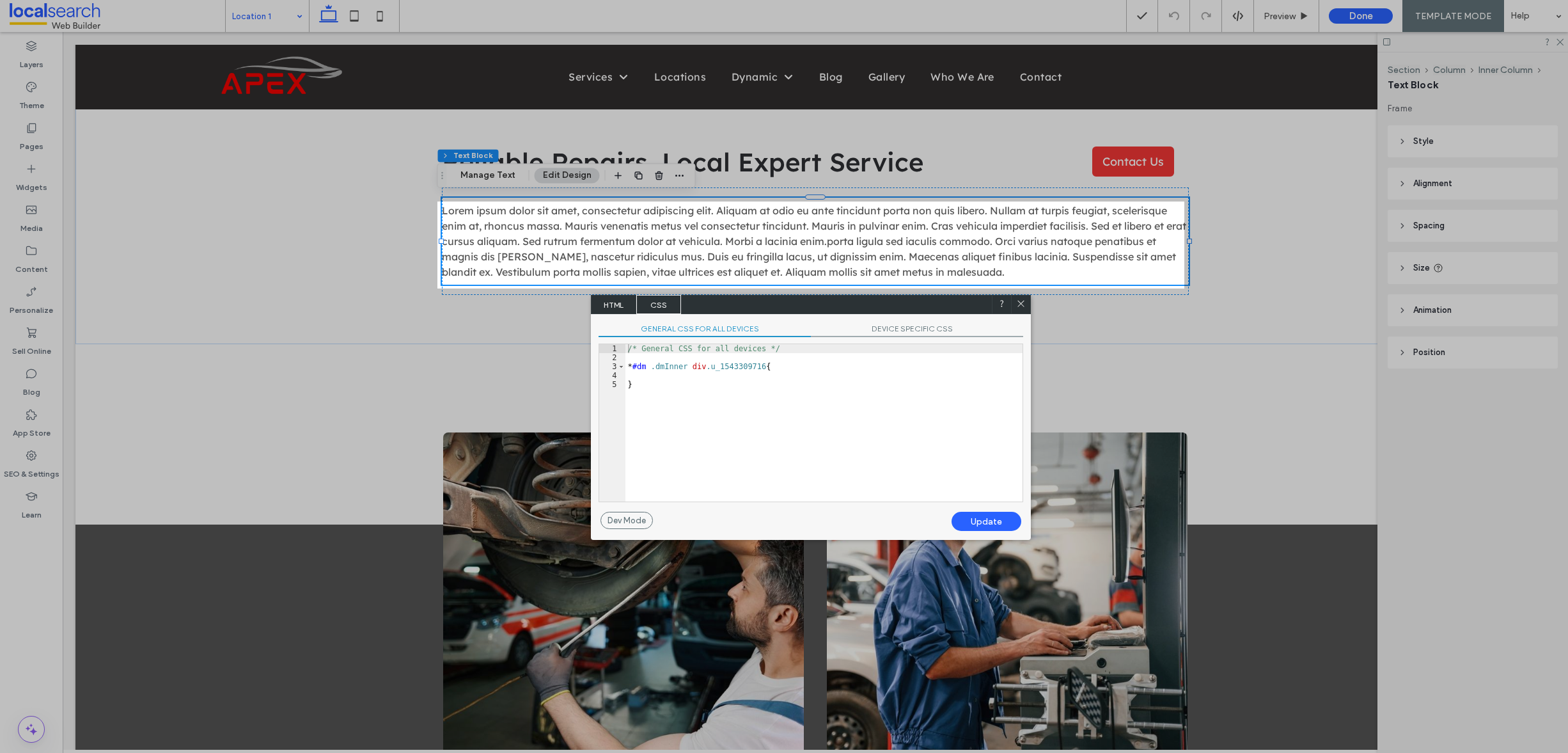
click at [625, 303] on span "HTML" at bounding box center [614, 304] width 45 height 19
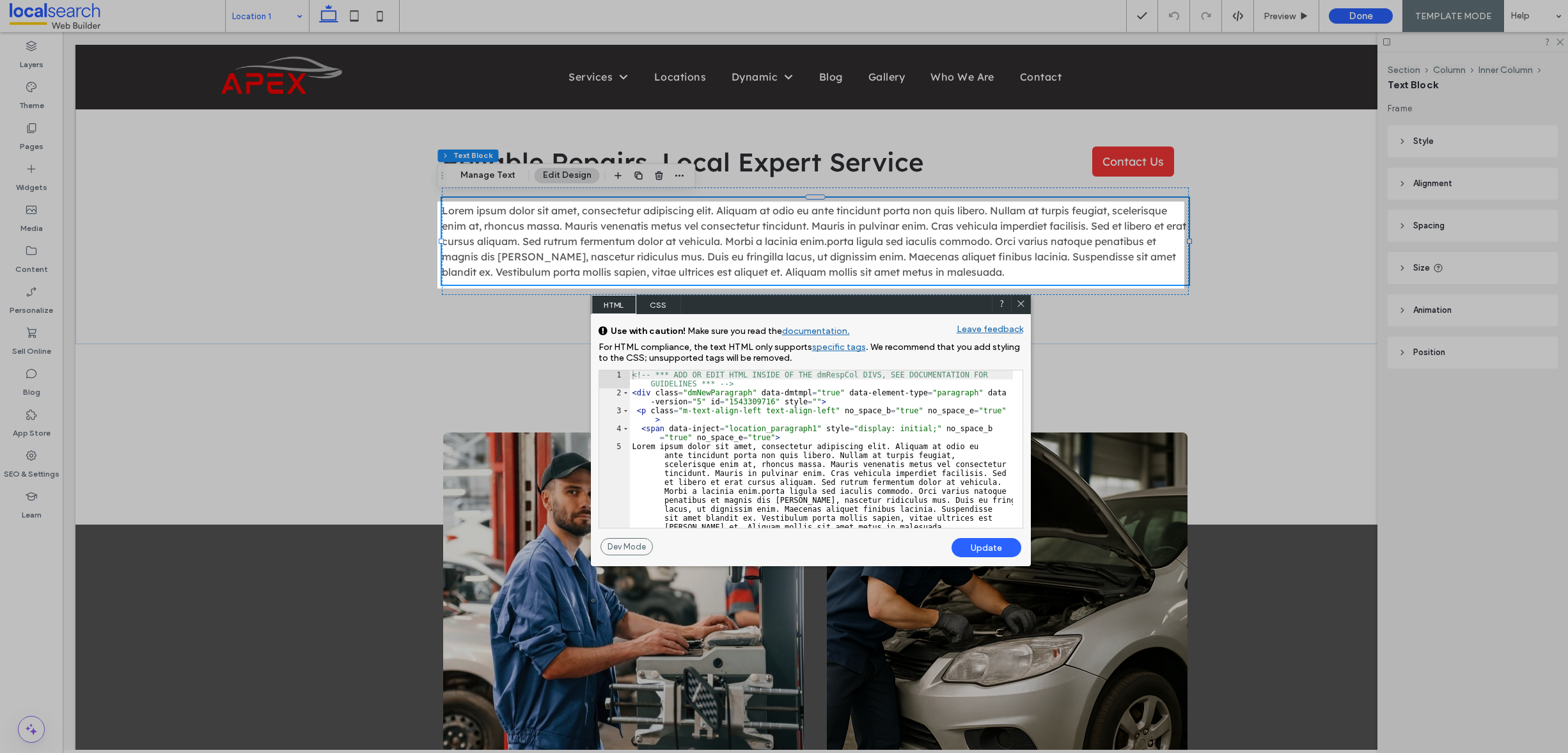
drag, startPoint x: 1015, startPoint y: 300, endPoint x: 989, endPoint y: 272, distance: 38.2
click at [1016, 300] on icon at bounding box center [1021, 303] width 9 height 9
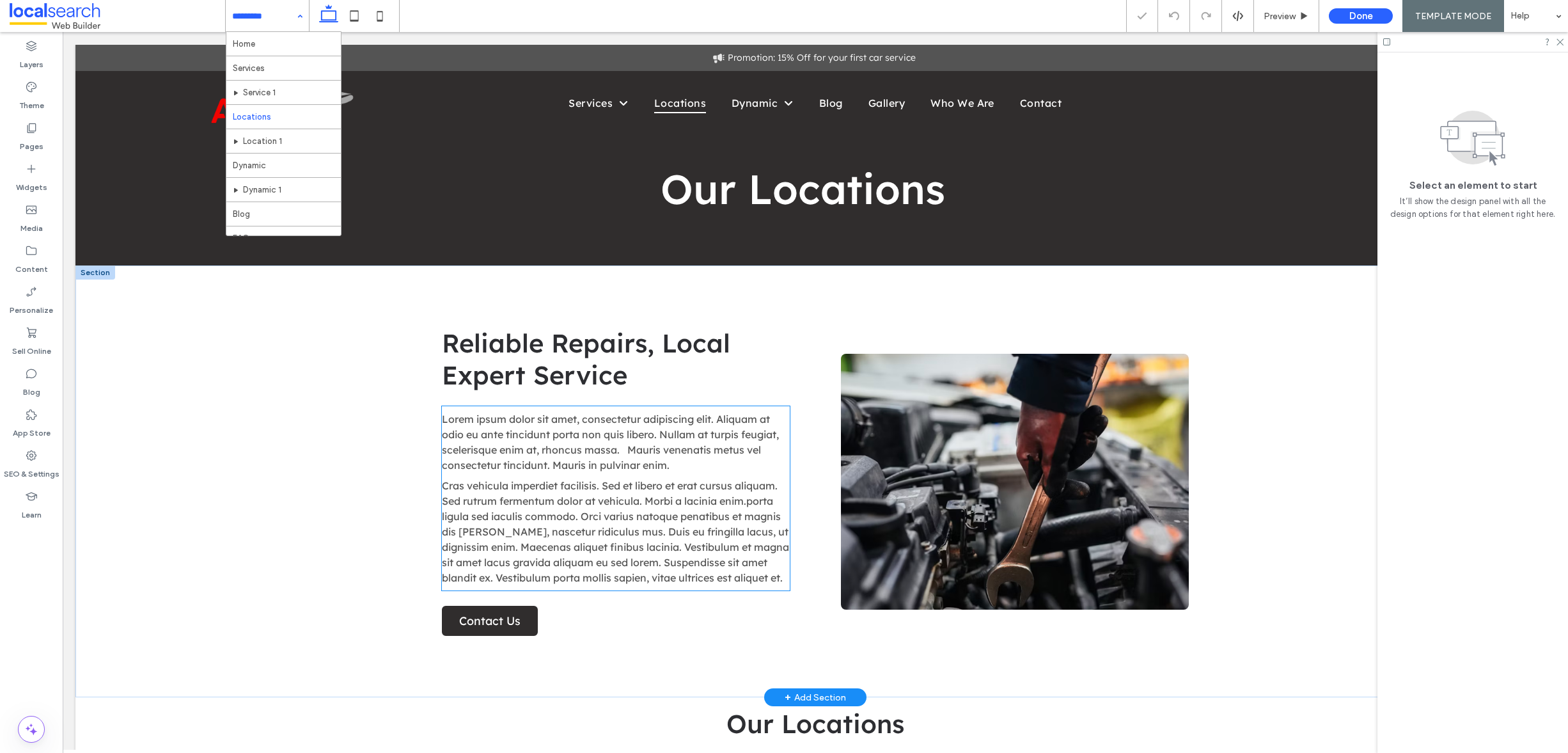
click at [679, 447] on span "Lorem ipsum dolor sit amet, consectetur adipiscing elit. Aliquam at odio eu ant…" at bounding box center [610, 442] width 337 height 59
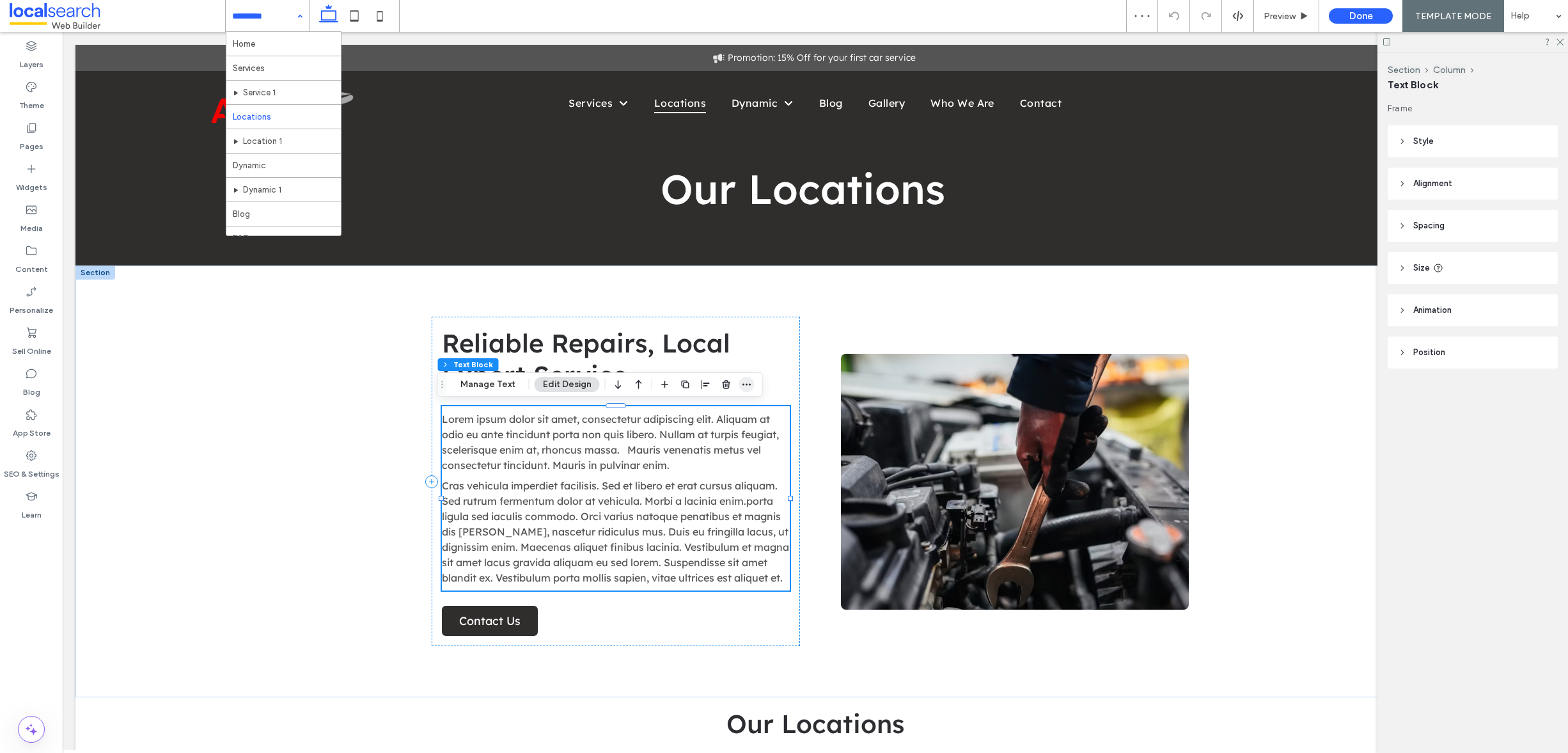
click at [746, 384] on icon "button" at bounding box center [746, 384] width 10 height 10
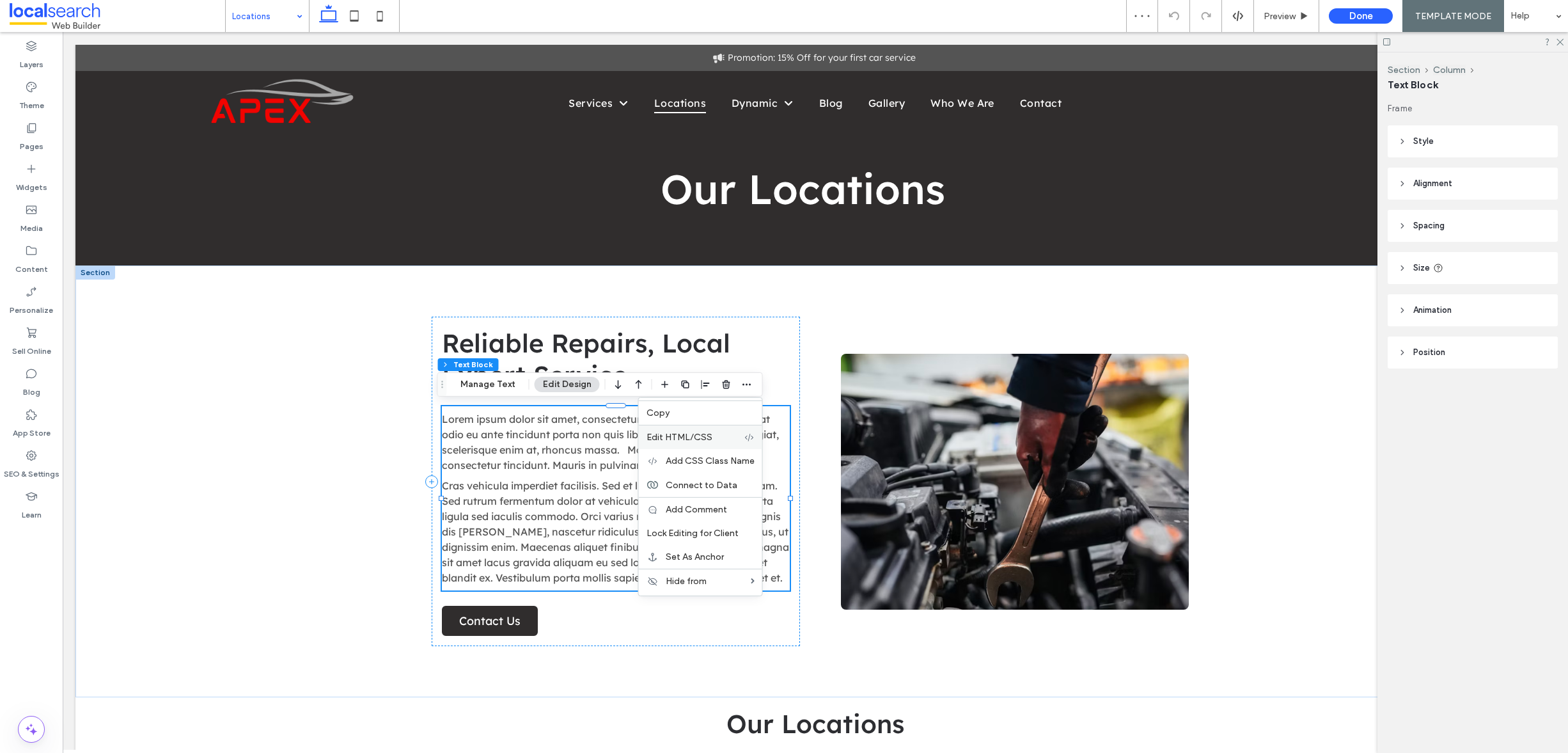
click at [686, 439] on span "Edit HTML/CSS" at bounding box center [679, 437] width 66 height 11
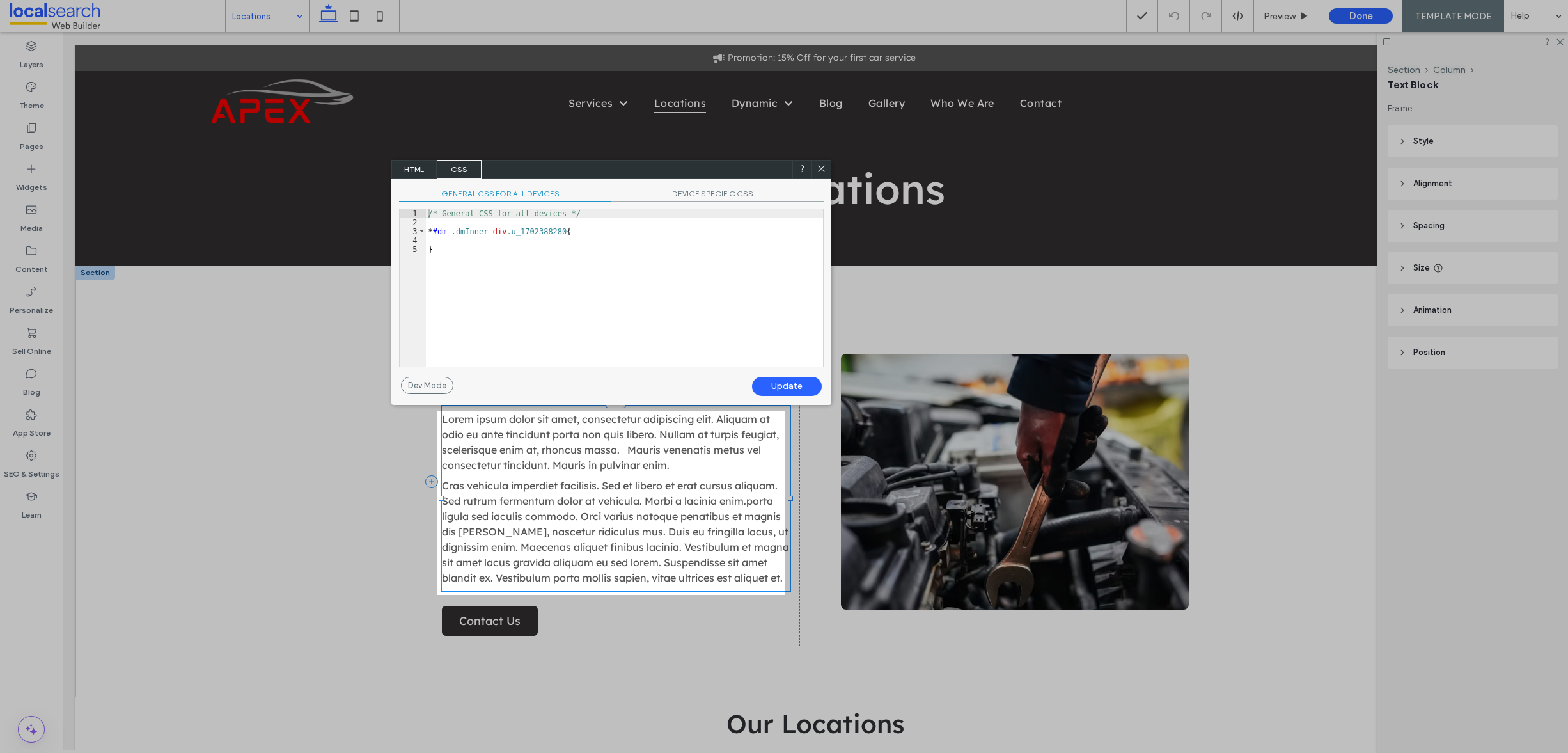
click at [416, 174] on span "HTML" at bounding box center [415, 169] width 45 height 19
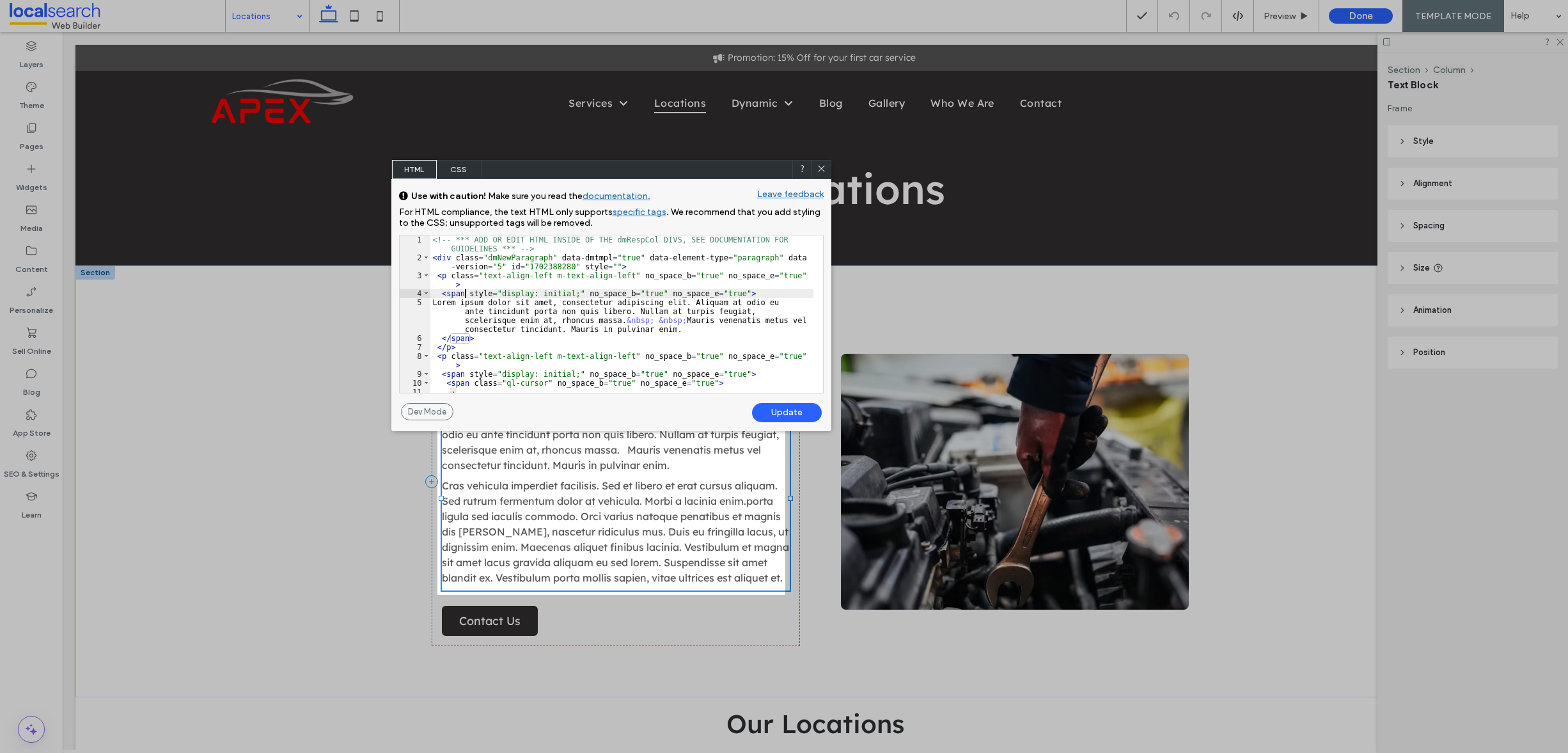
click at [464, 292] on div "<!-- *** ADD OR EDIT HTML INSIDE OF THE dmRespCol DIVS, SEE DOCUMENTATION FOR G…" at bounding box center [622, 328] width 383 height 185
drag, startPoint x: 599, startPoint y: 294, endPoint x: 530, endPoint y: 294, distance: 69.0
click at [530, 294] on div "<!-- *** ADD OR EDIT HTML INSIDE OF THE dmRespCol DIVS, SEE DOCUMENTATION FOR G…" at bounding box center [622, 328] width 383 height 185
click at [780, 411] on div "Update" at bounding box center [787, 413] width 70 height 19
click at [788, 413] on div "Update" at bounding box center [787, 413] width 70 height 19
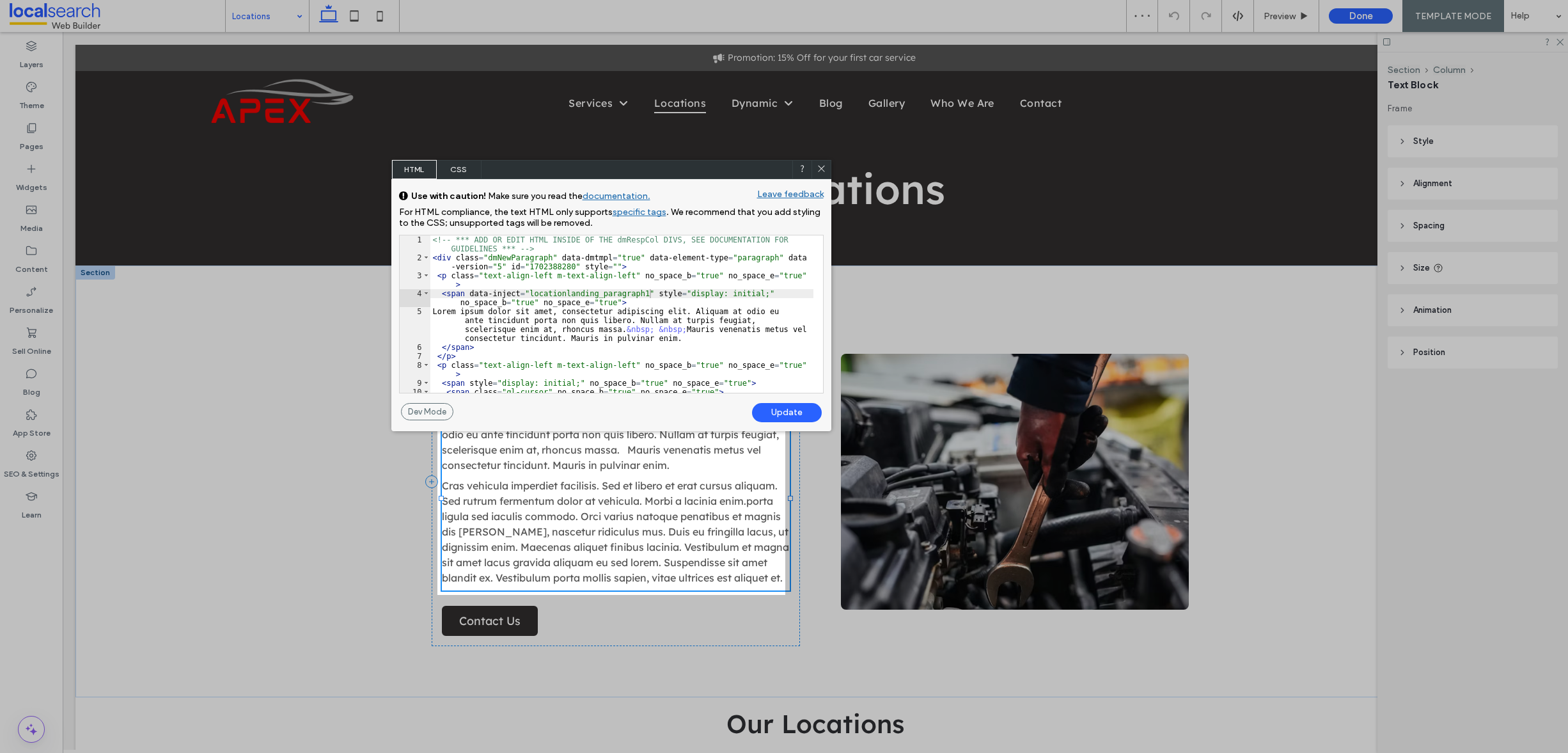
click at [825, 170] on icon at bounding box center [822, 168] width 9 height 9
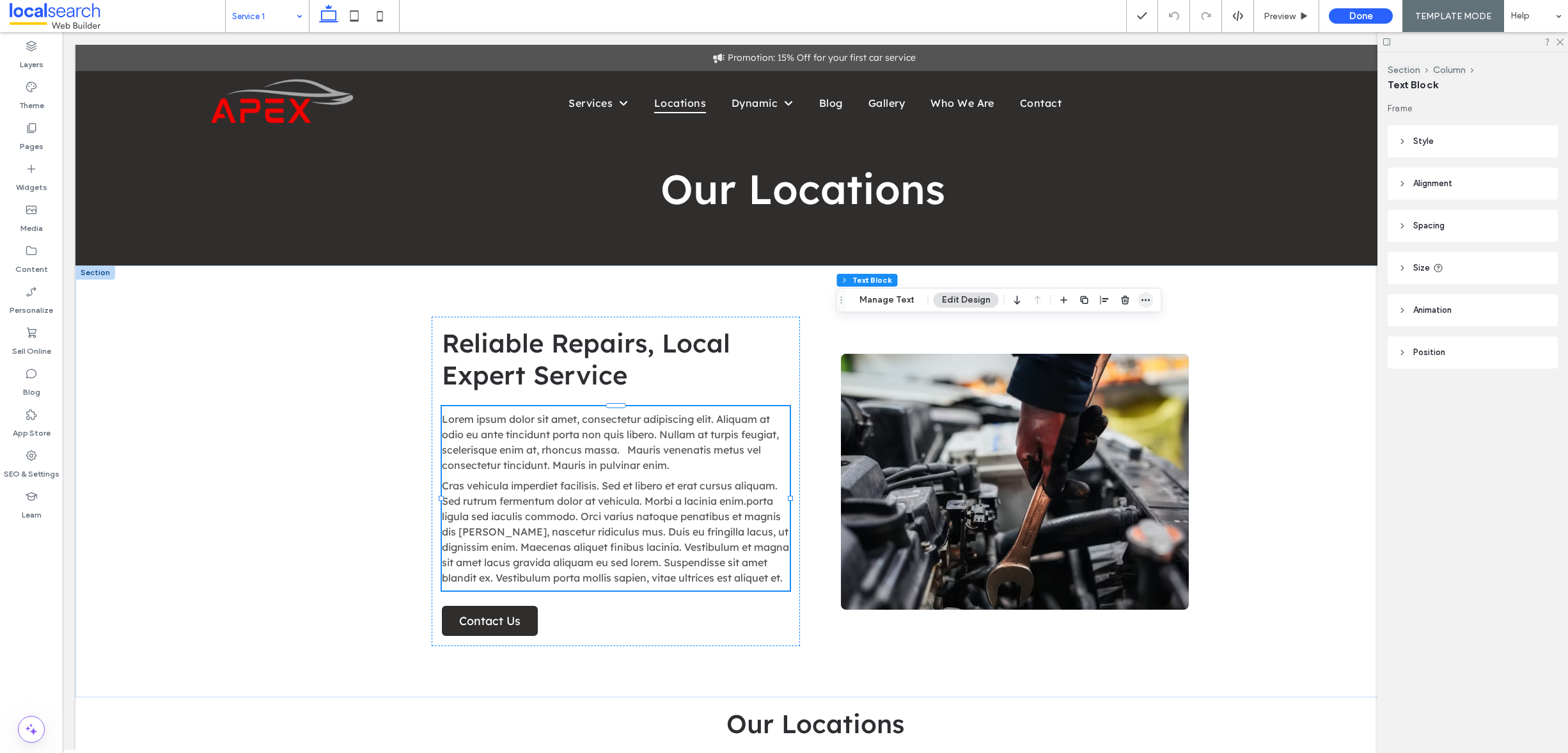
click at [1141, 295] on icon "button" at bounding box center [1146, 299] width 10 height 10
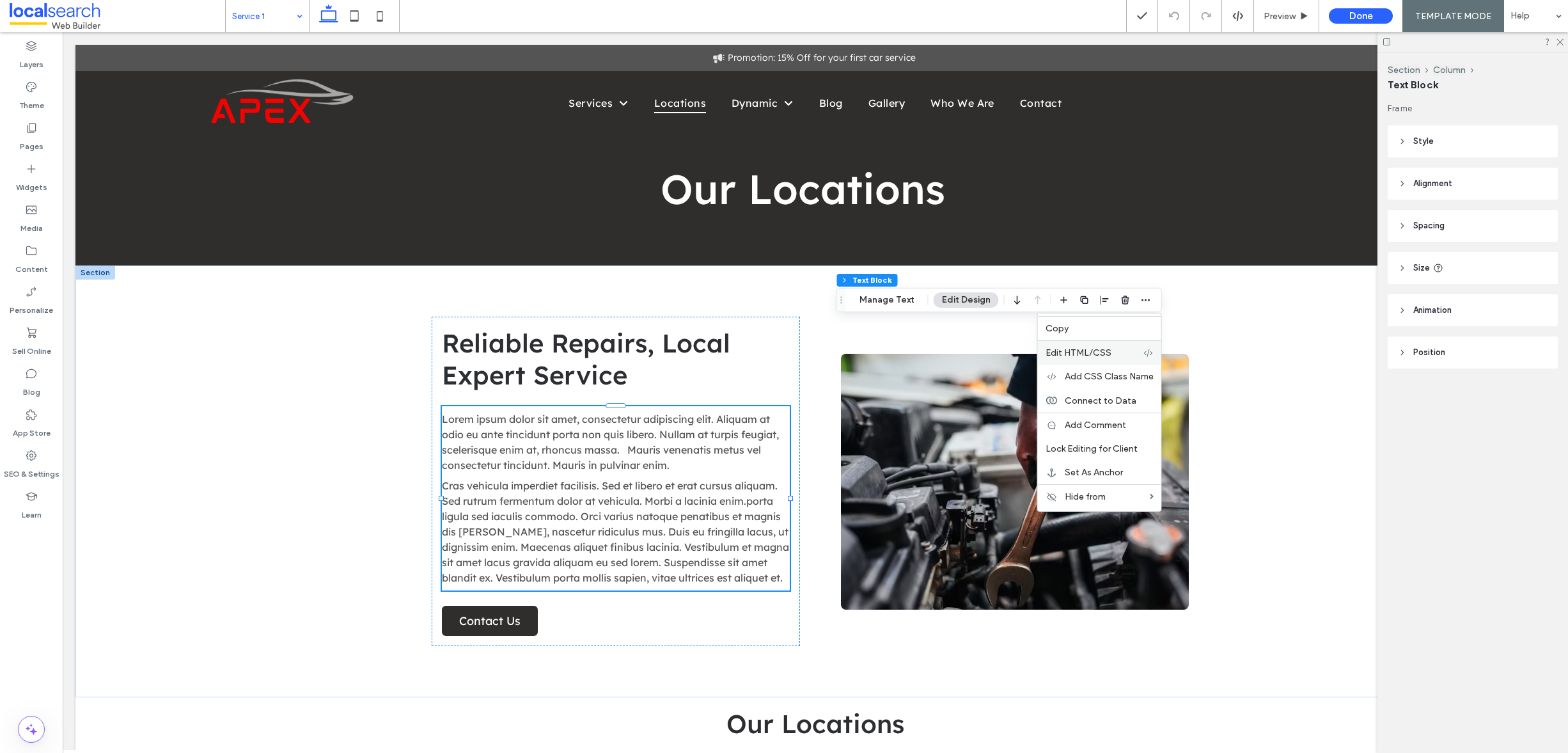
click at [1088, 353] on span "Edit HTML/CSS" at bounding box center [1078, 353] width 66 height 11
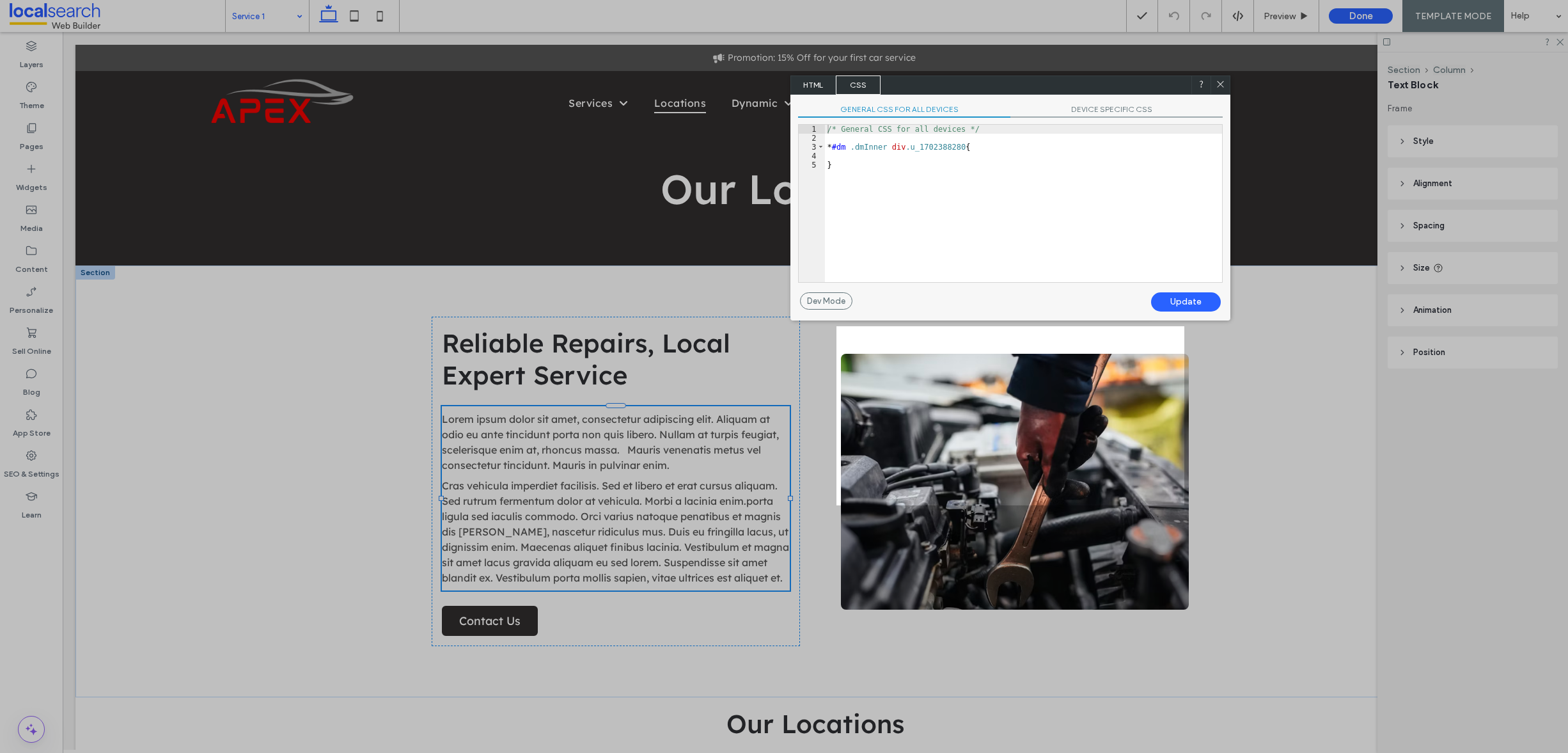
click at [806, 88] on span "HTML" at bounding box center [814, 85] width 45 height 19
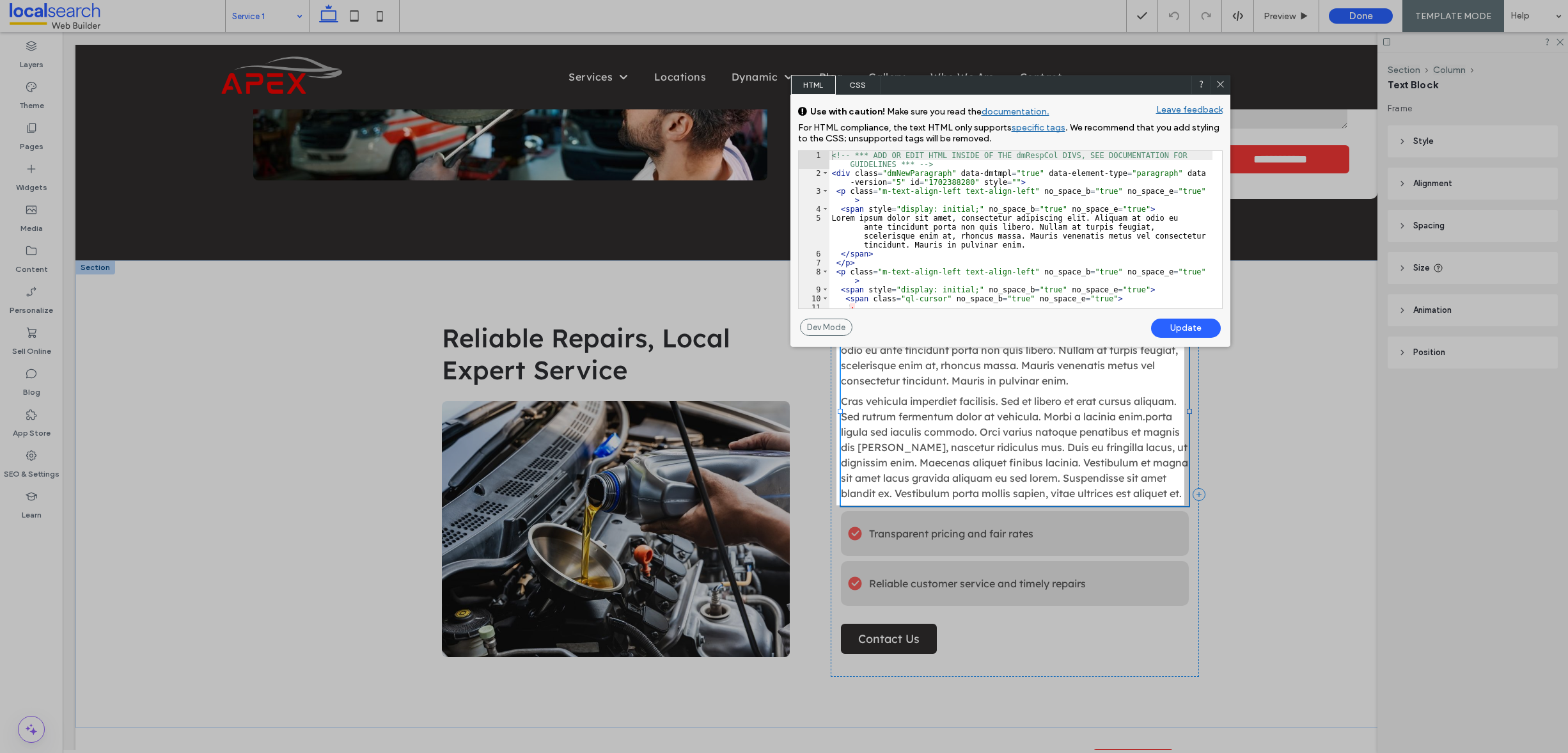
scroll to position [239, 0]
click at [861, 207] on div "<!-- *** ADD OR EDIT HTML INSIDE OF THE dmRespCol DIVS, SEE DOCUMENTATION FOR G…" at bounding box center [1021, 244] width 383 height 185
click at [863, 206] on div "<!-- *** ADD OR EDIT HTML INSIDE OF THE dmRespCol DIVS, SEE DOCUMENTATION FOR G…" at bounding box center [1021, 244] width 383 height 185
type textarea "**"
drag, startPoint x: 997, startPoint y: 209, endPoint x: 929, endPoint y: 206, distance: 68.1
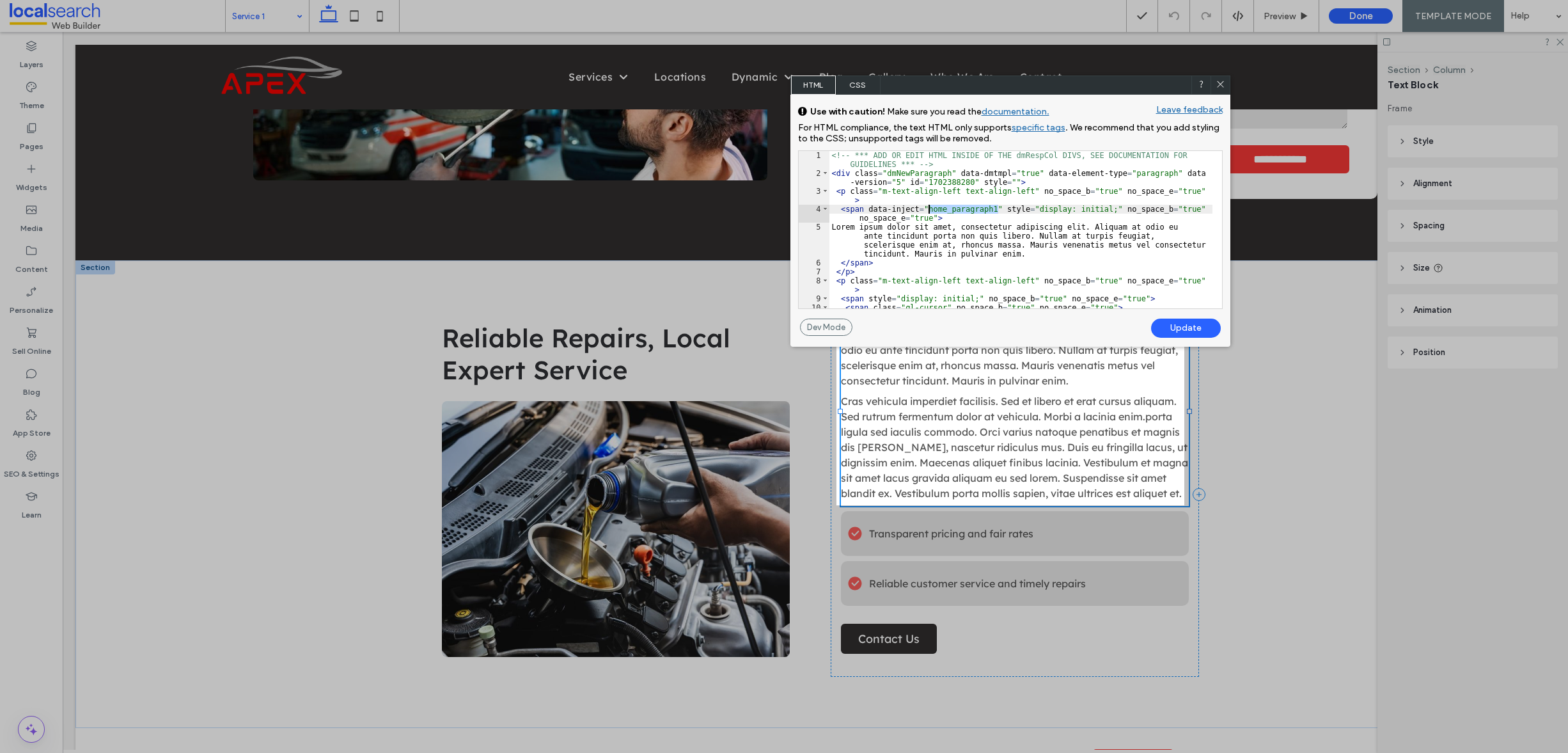
click at [929, 206] on div "<!-- *** ADD OR EDIT HTML INSIDE OF THE dmRespCol DIVS, SEE DOCUMENTATION FOR G…" at bounding box center [1021, 244] width 383 height 185
click at [1181, 321] on div "Update" at bounding box center [1186, 328] width 70 height 19
click at [1187, 330] on div "Update" at bounding box center [1186, 328] width 70 height 19
click at [1221, 86] on icon at bounding box center [1221, 84] width 9 height 9
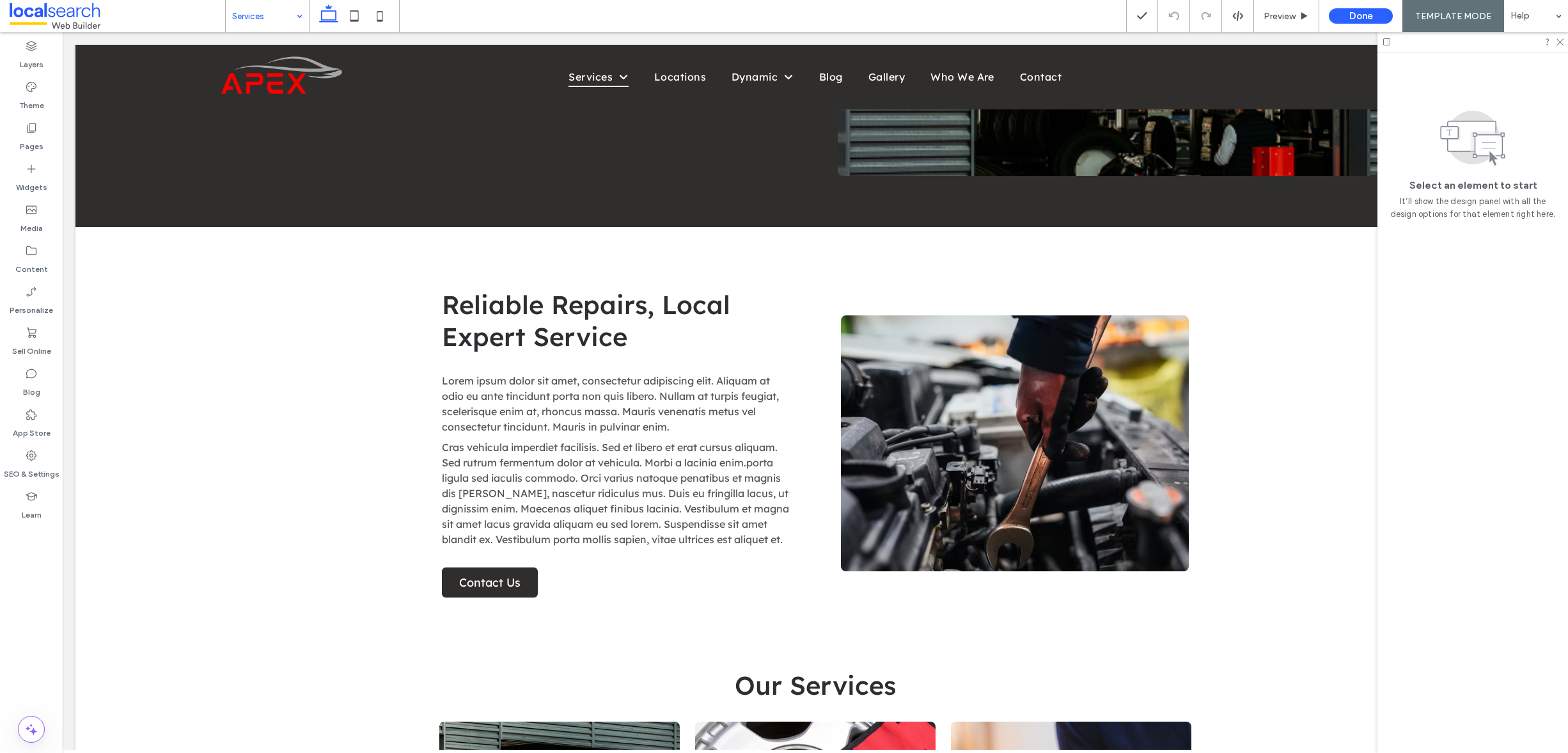
scroll to position [253, 0]
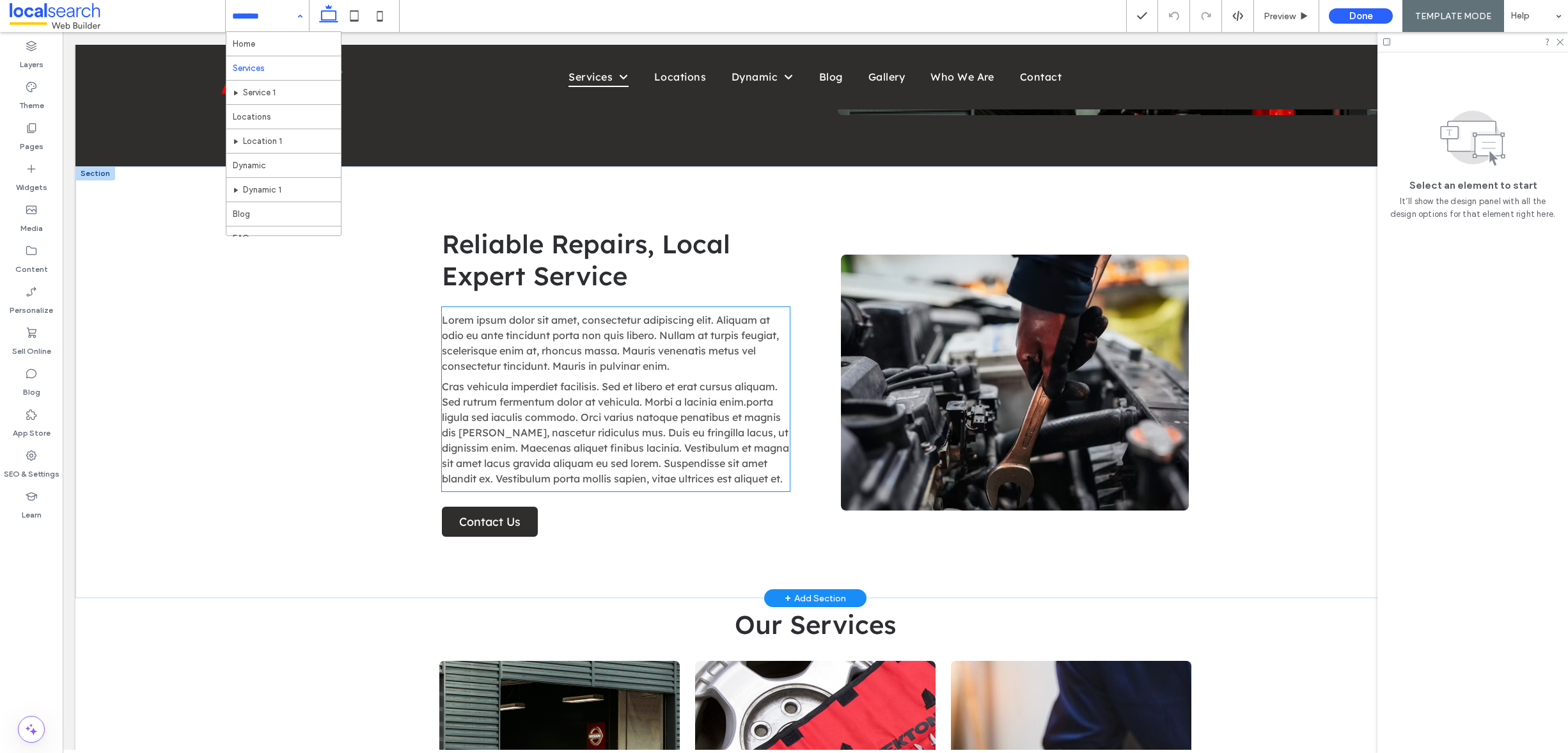
click at [620, 340] on span "Lorem ipsum dolor sit amet, consectetur adipiscing elit. Aliquam at odio eu ant…" at bounding box center [610, 343] width 337 height 59
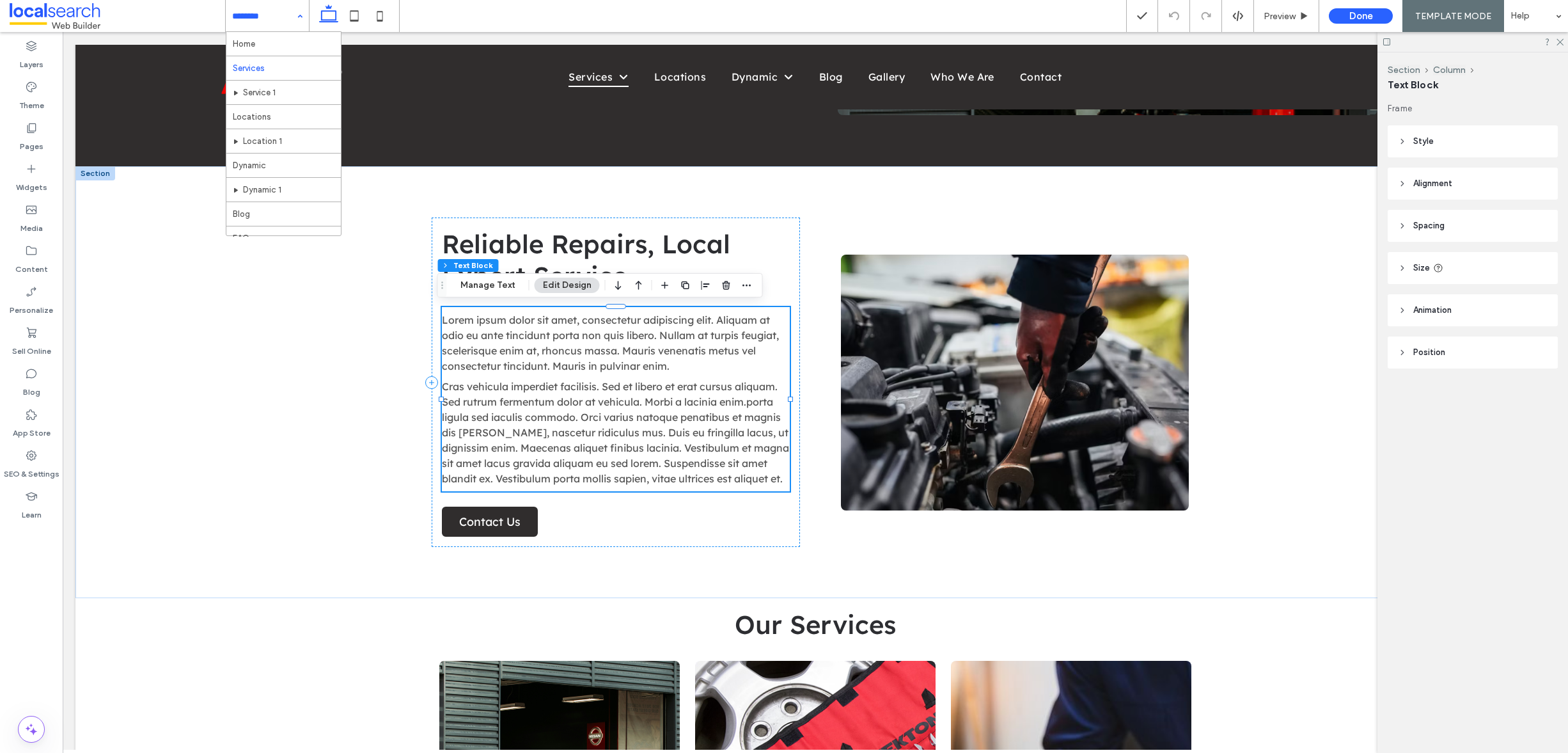
click at [490, 295] on div "Section Column Text Block Manage Text Edit Design" at bounding box center [600, 285] width 326 height 24
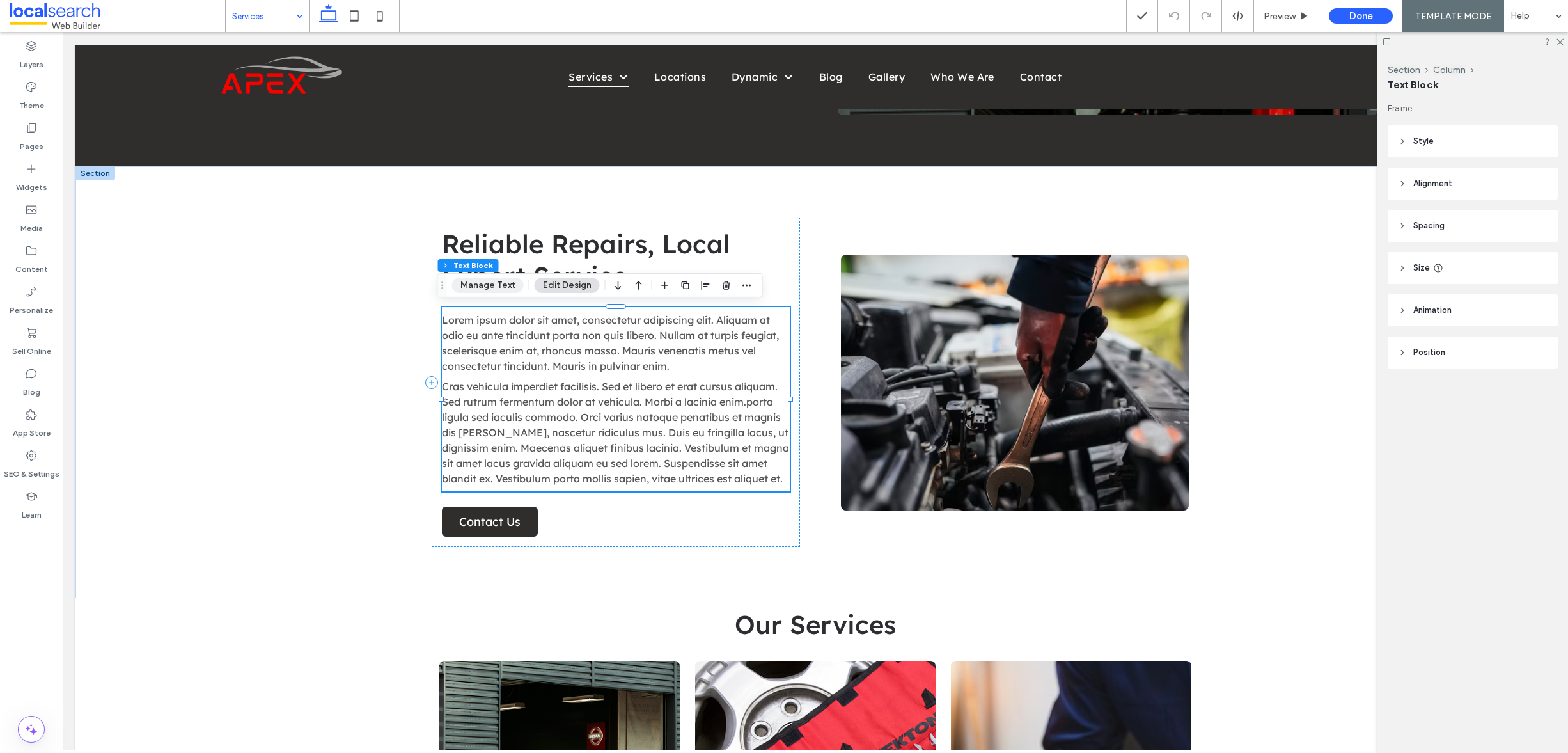
click at [495, 291] on button "Manage Text" at bounding box center [488, 285] width 71 height 16
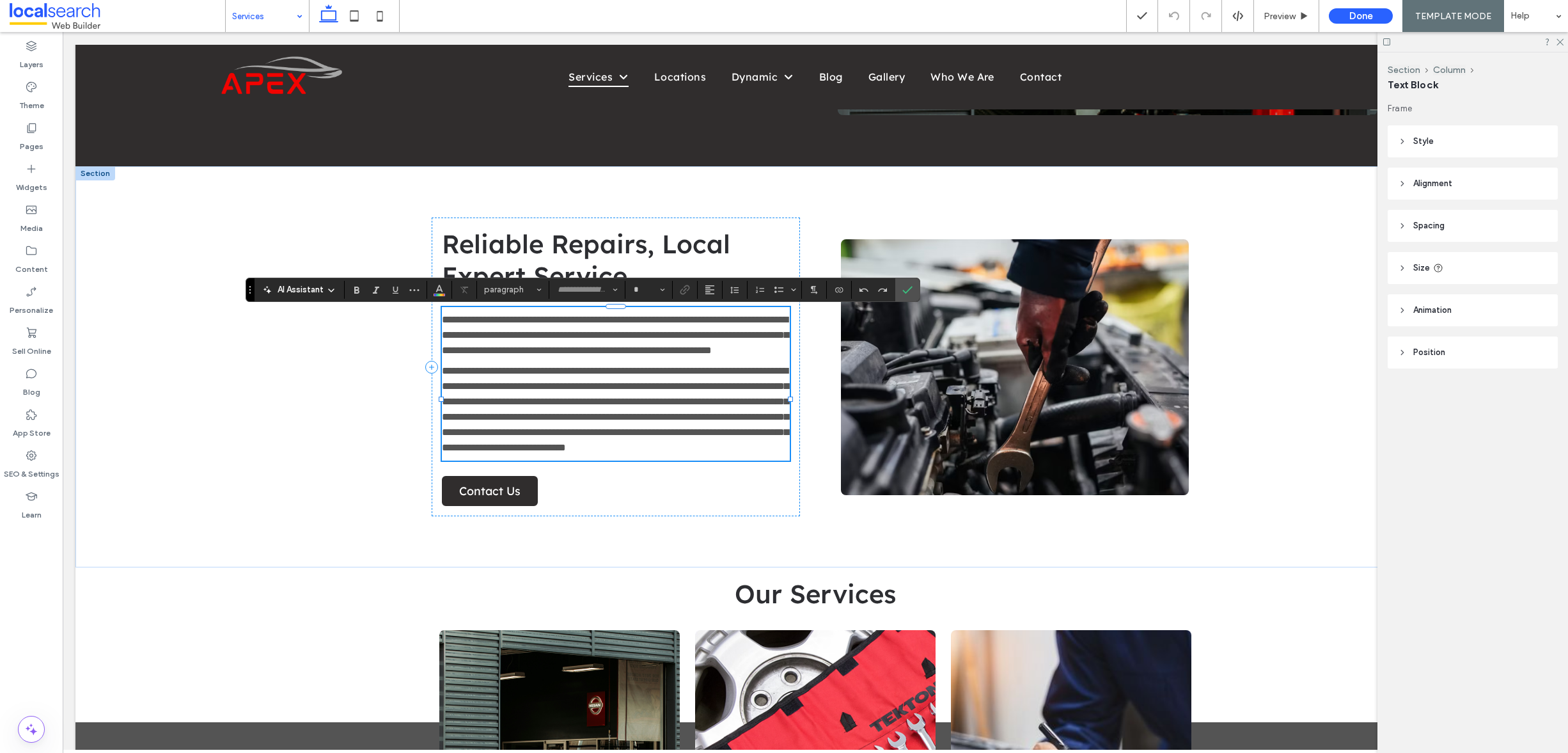
type input "**********"
type input "**"
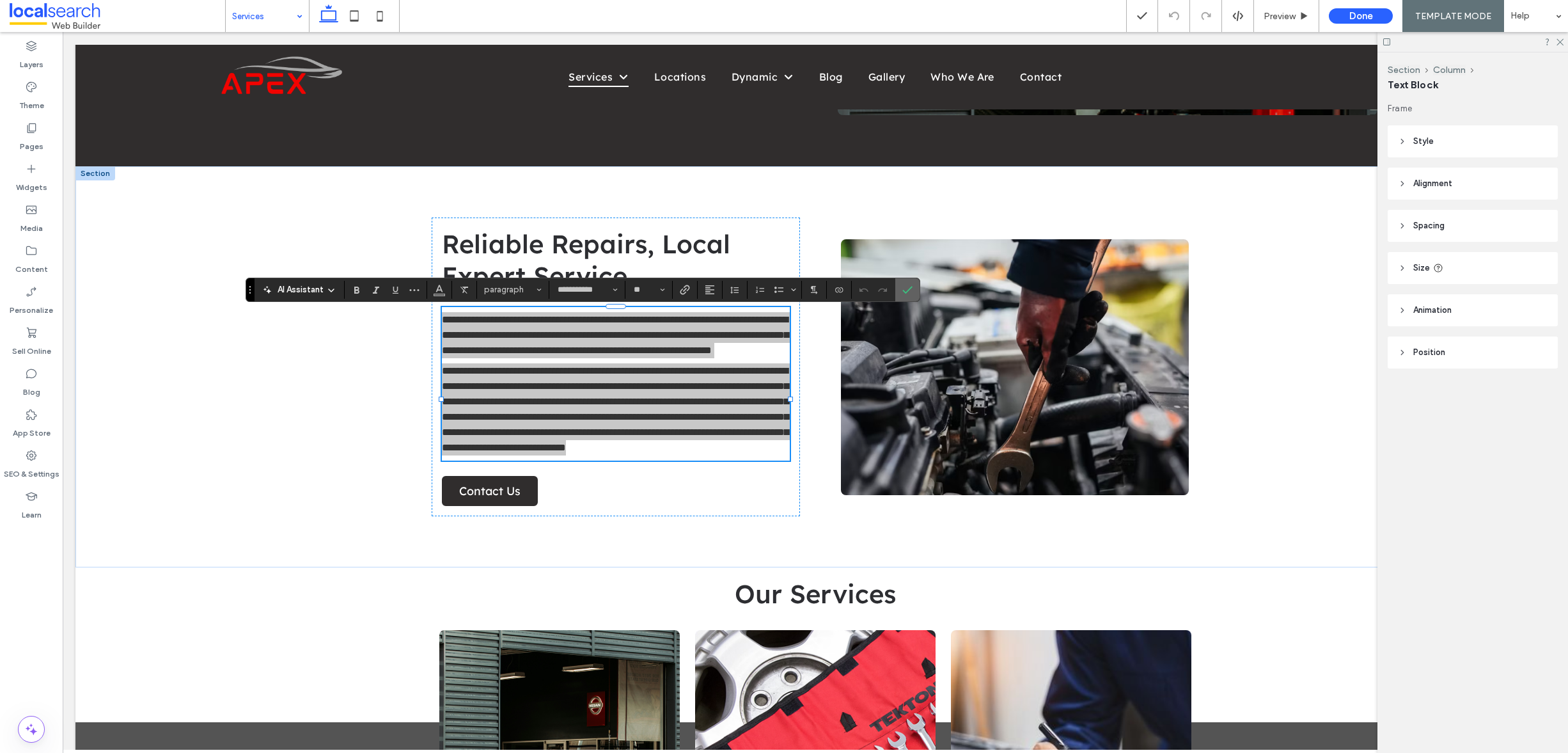
click at [909, 290] on icon "Confirm" at bounding box center [907, 289] width 10 height 10
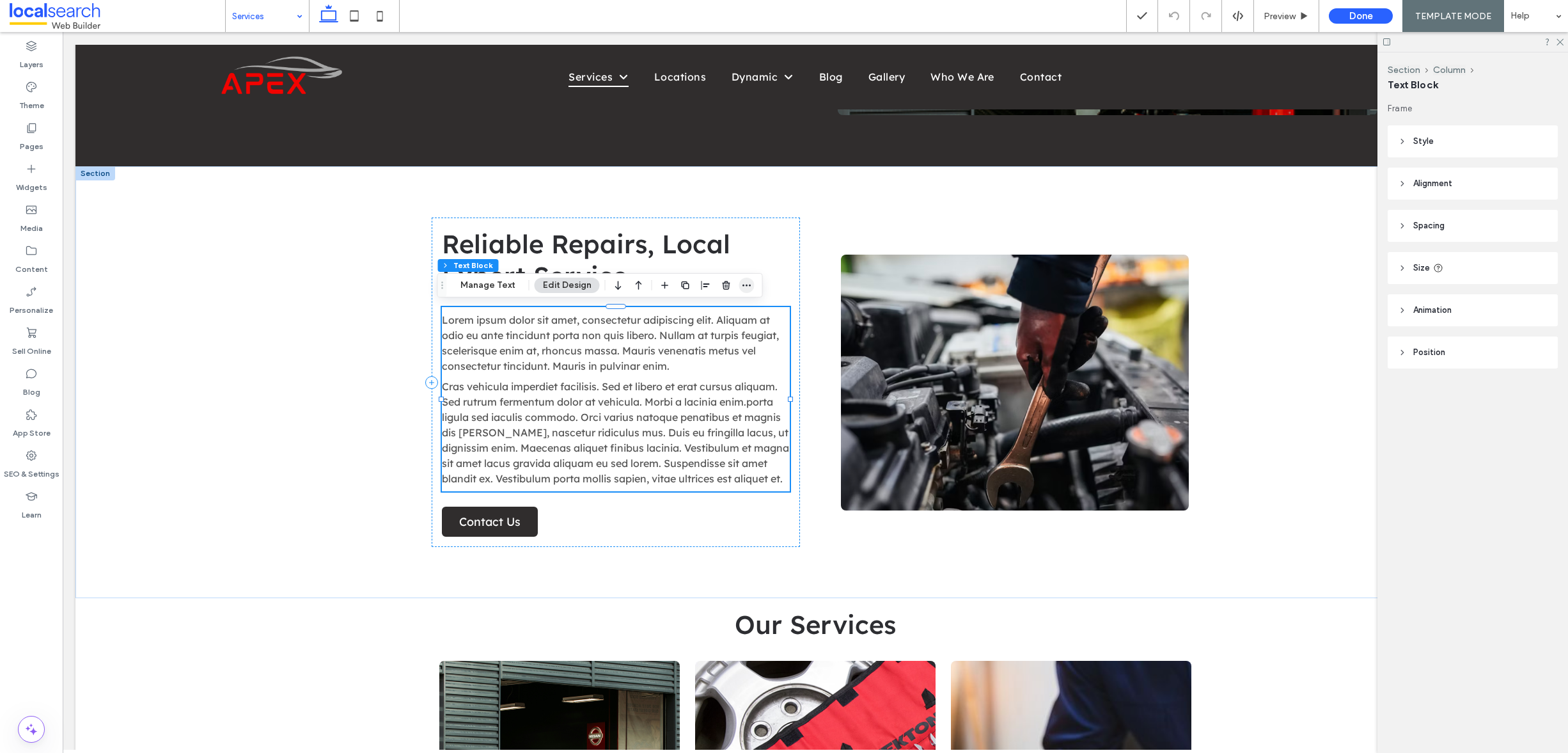
click at [751, 282] on span "button" at bounding box center [747, 285] width 16 height 16
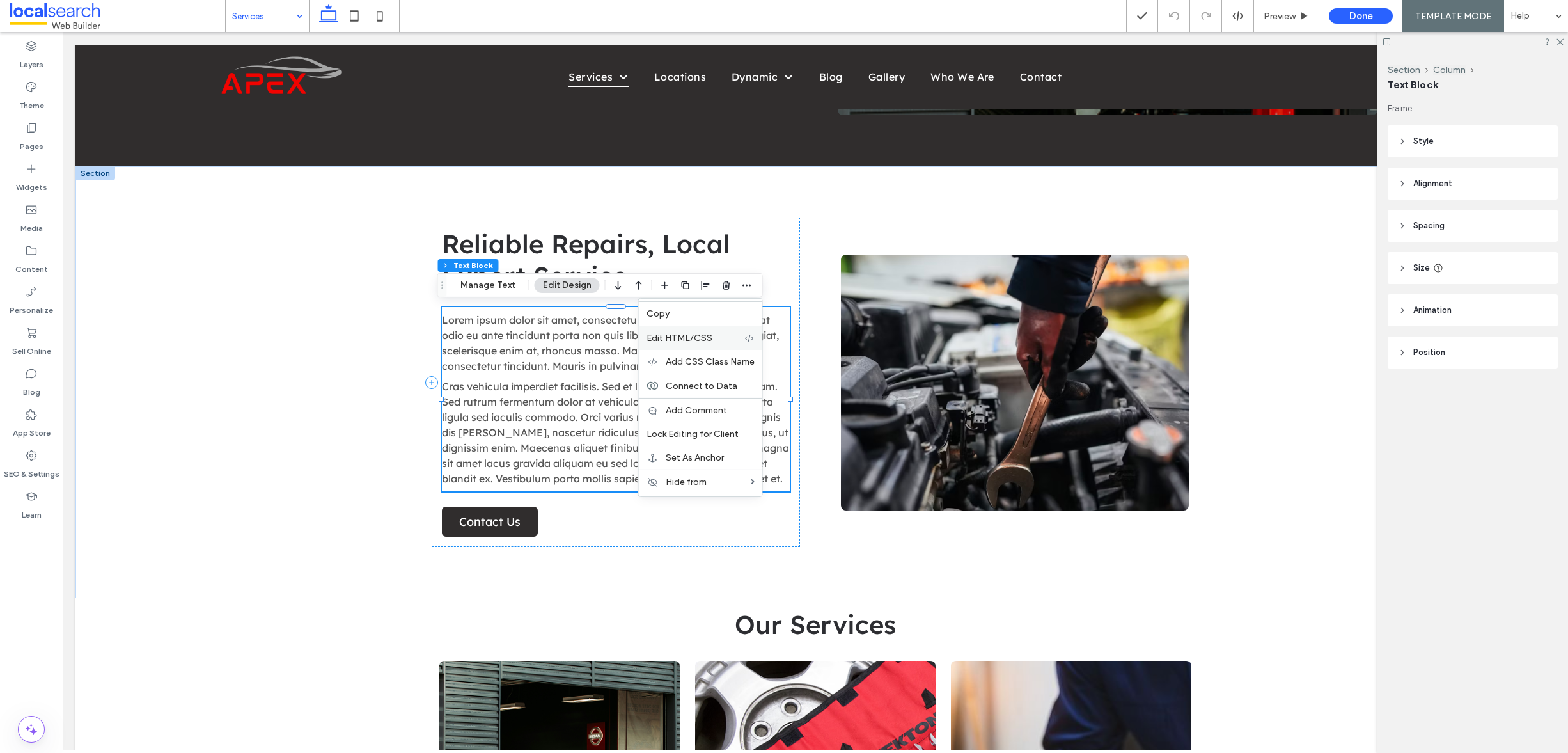
click at [727, 337] on label "Edit HTML/CSS" at bounding box center [695, 338] width 98 height 11
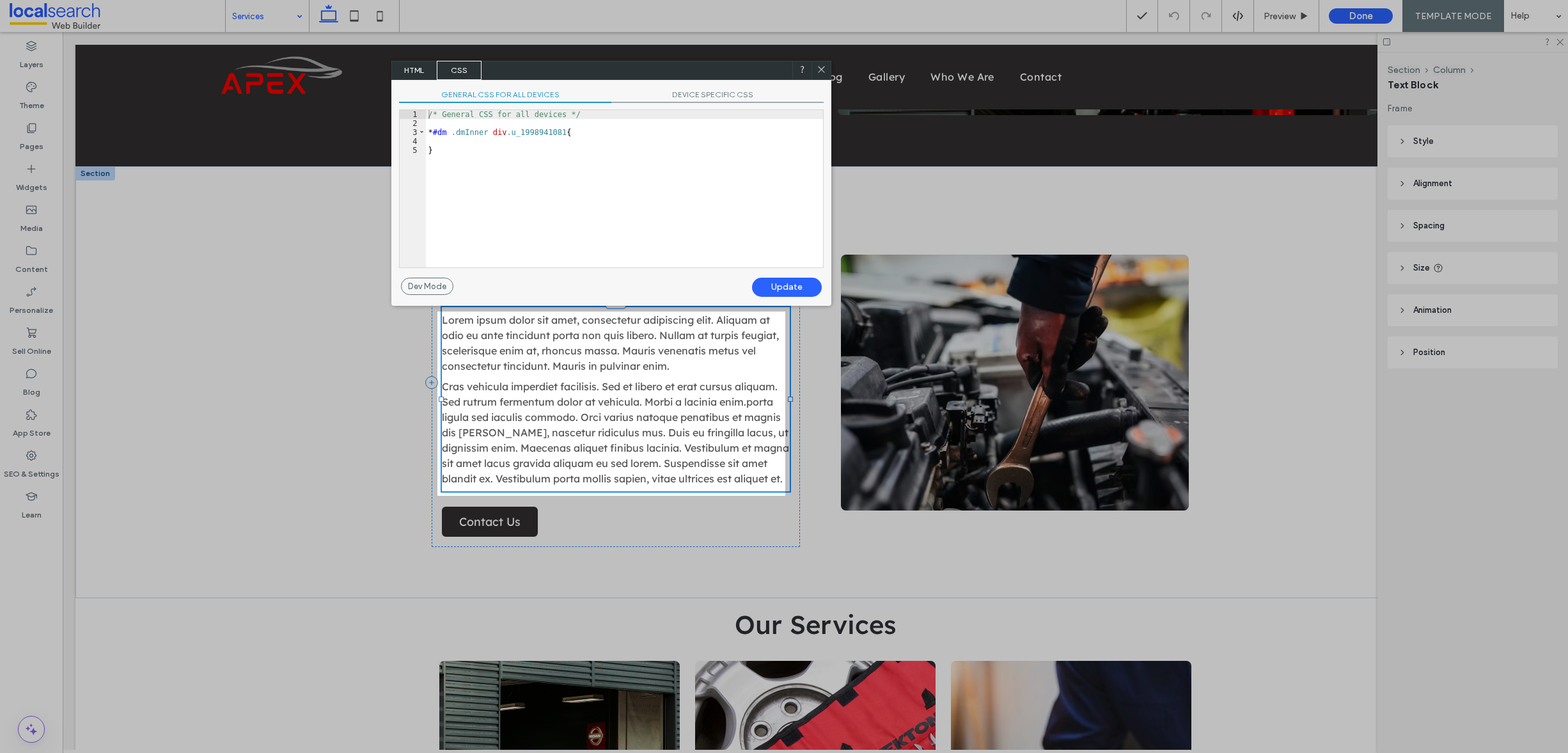
click at [428, 71] on span "HTML" at bounding box center [415, 70] width 45 height 19
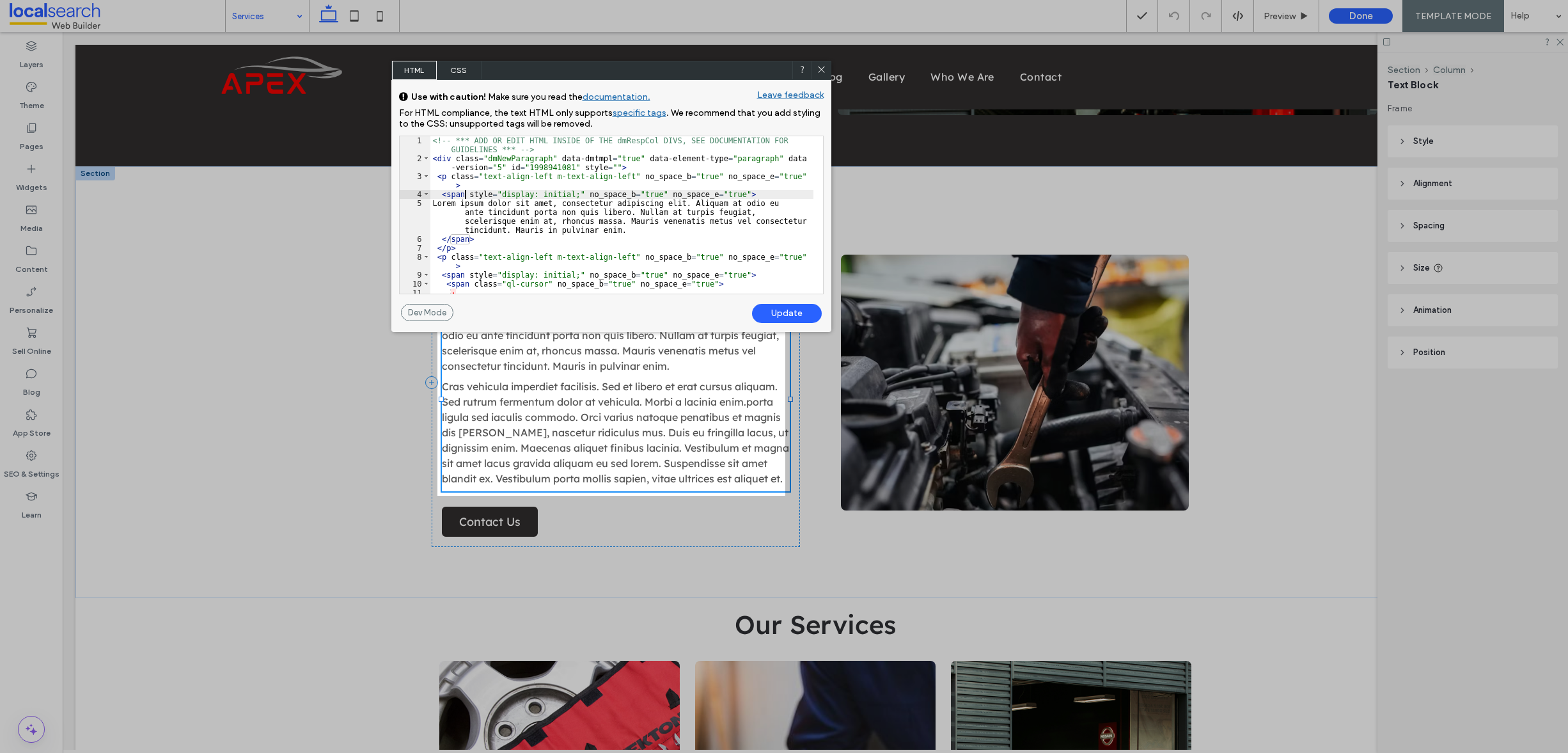
click at [467, 197] on div "<!-- *** ADD OR EDIT HTML INSIDE OF THE dmRespCol DIVS, SEE DOCUMENTATION FOR G…" at bounding box center [622, 229] width 383 height 185
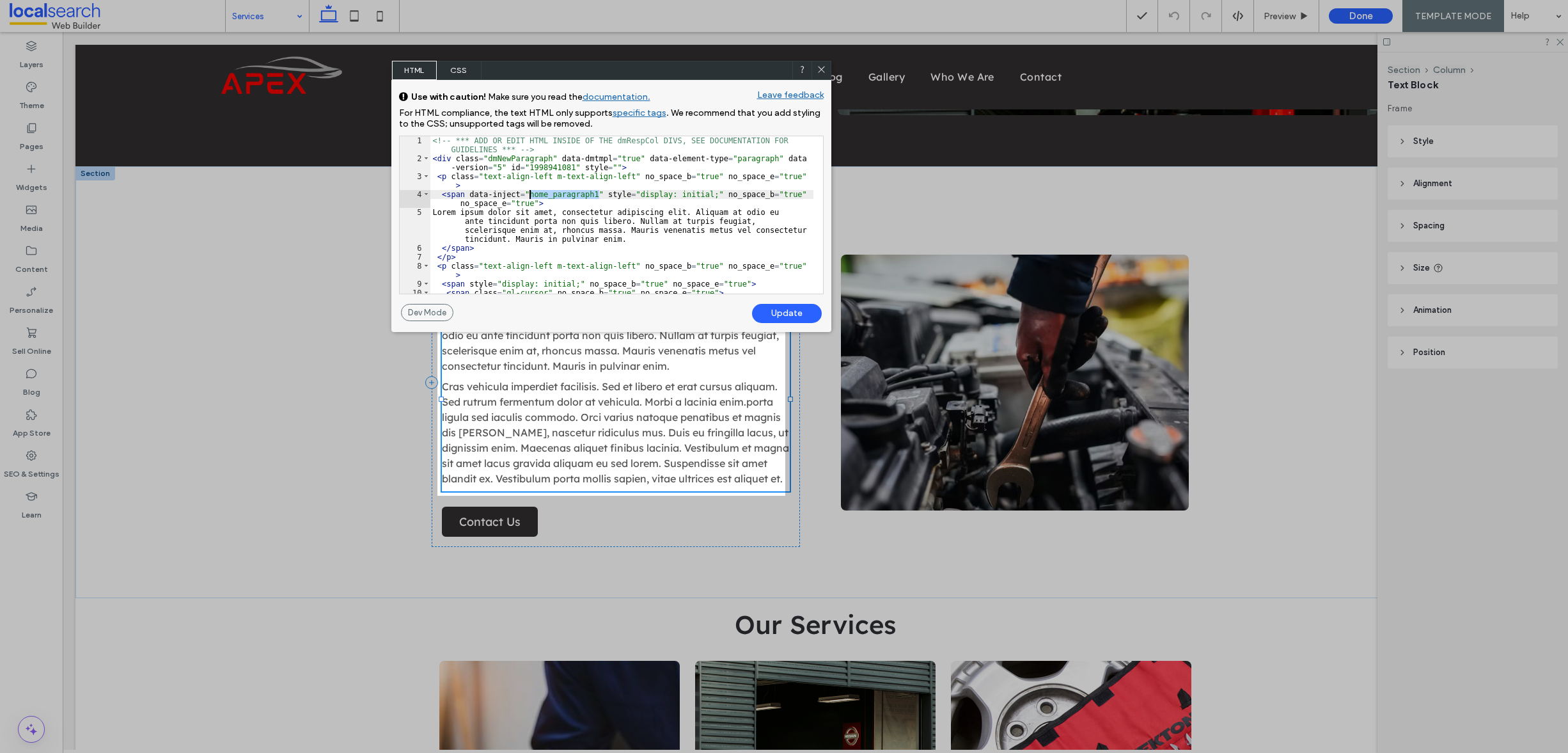
drag, startPoint x: 598, startPoint y: 195, endPoint x: 532, endPoint y: 193, distance: 66.0
click at [532, 193] on div "<!-- *** ADD OR EDIT HTML INSIDE OF THE dmRespCol DIVS, SEE DOCUMENTATION FOR G…" at bounding box center [622, 229] width 383 height 185
click at [799, 315] on div "Update" at bounding box center [787, 313] width 70 height 19
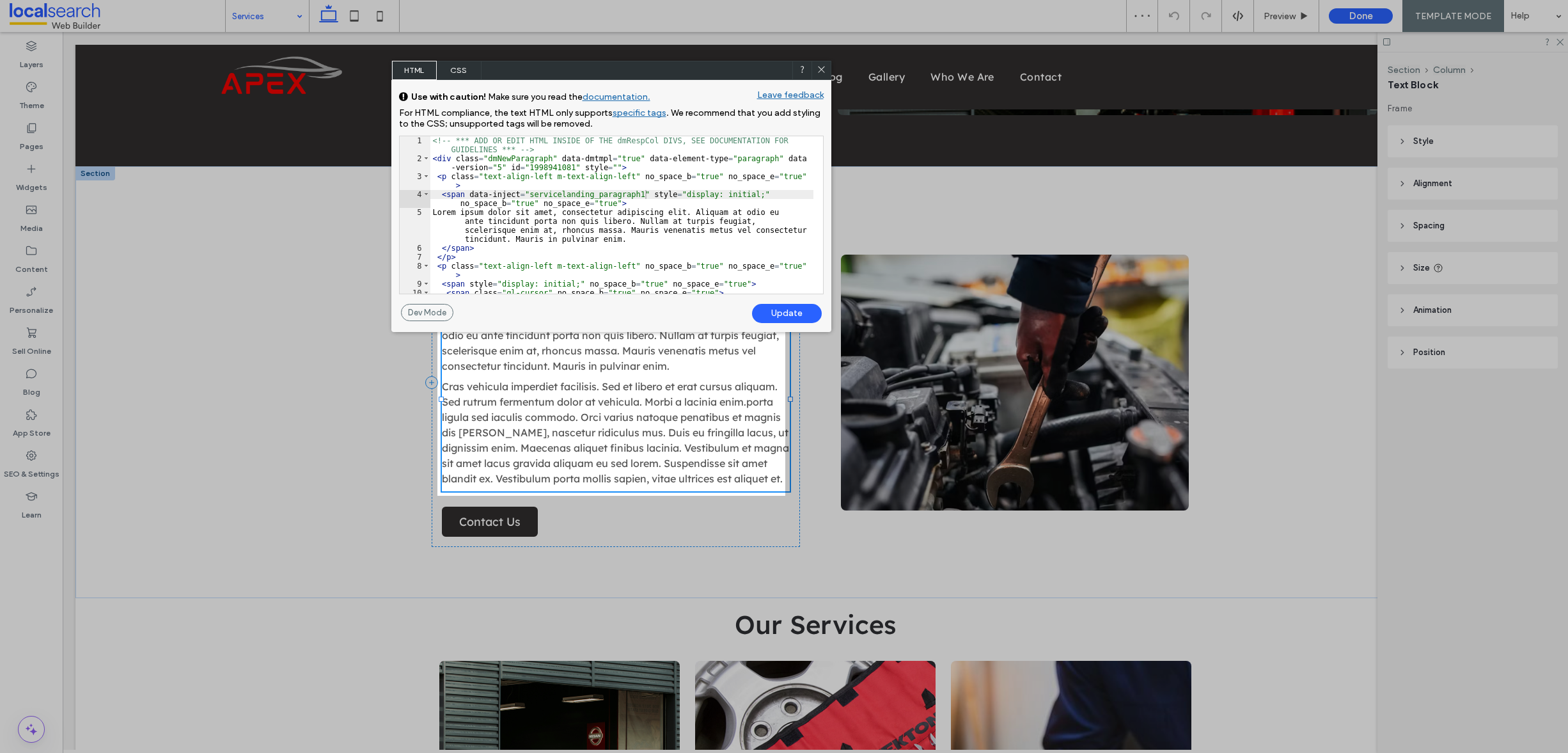
click at [802, 310] on div "Update" at bounding box center [787, 313] width 70 height 19
click at [824, 67] on icon at bounding box center [822, 69] width 9 height 9
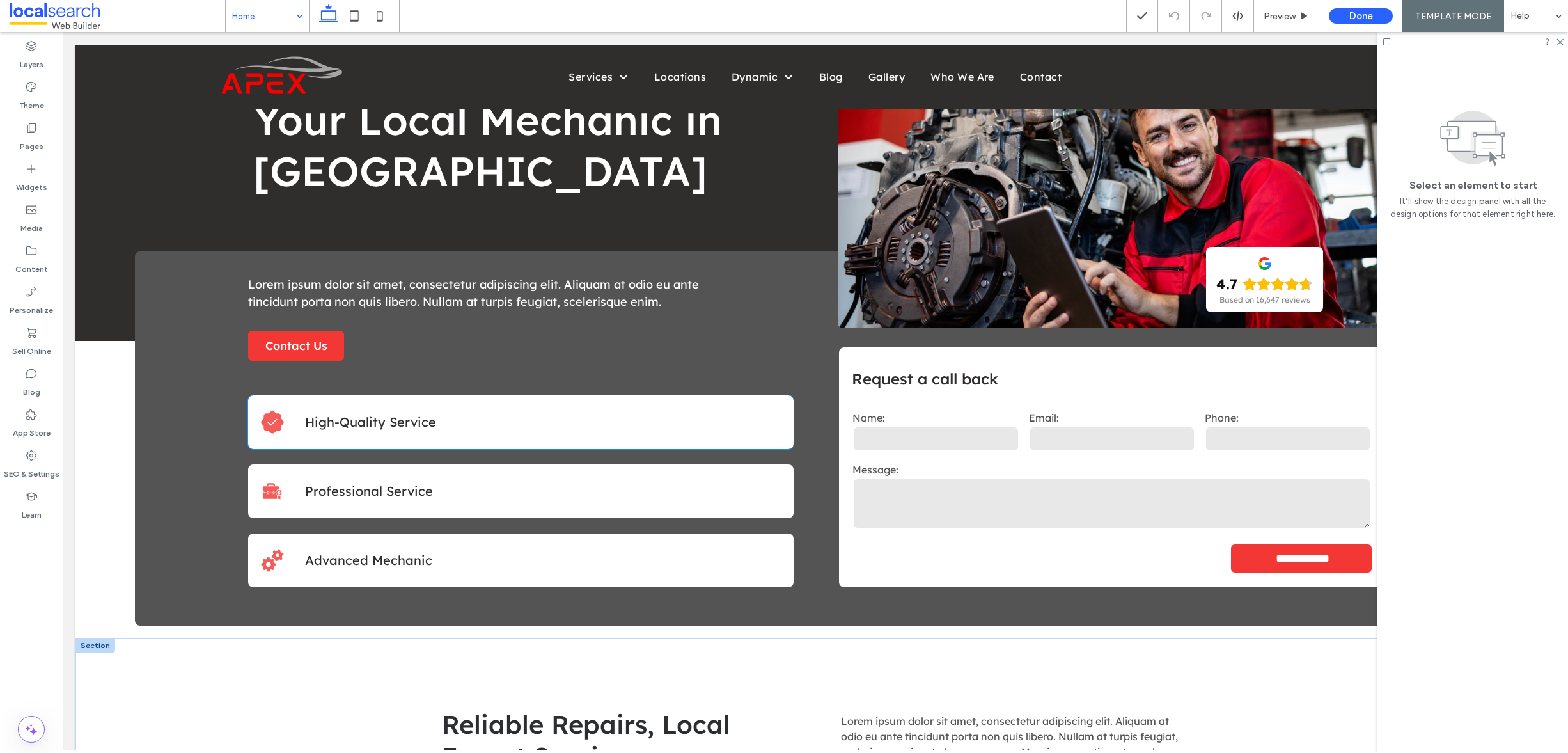
scroll to position [244, 0]
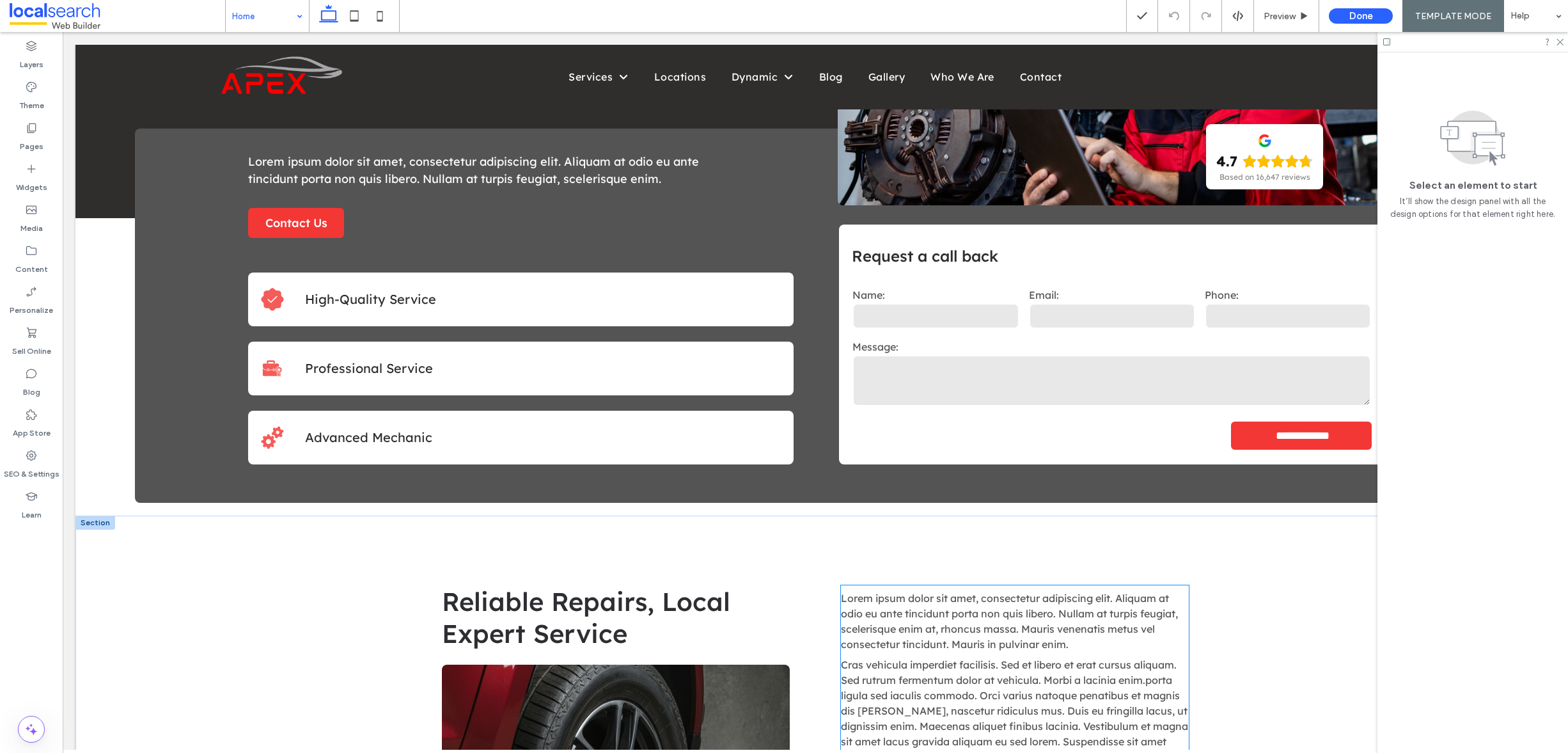
click at [946, 618] on span "Lorem ipsum dolor sit amet, consectetur adipiscing elit. Aliquam at odio eu ant…" at bounding box center [1009, 621] width 337 height 59
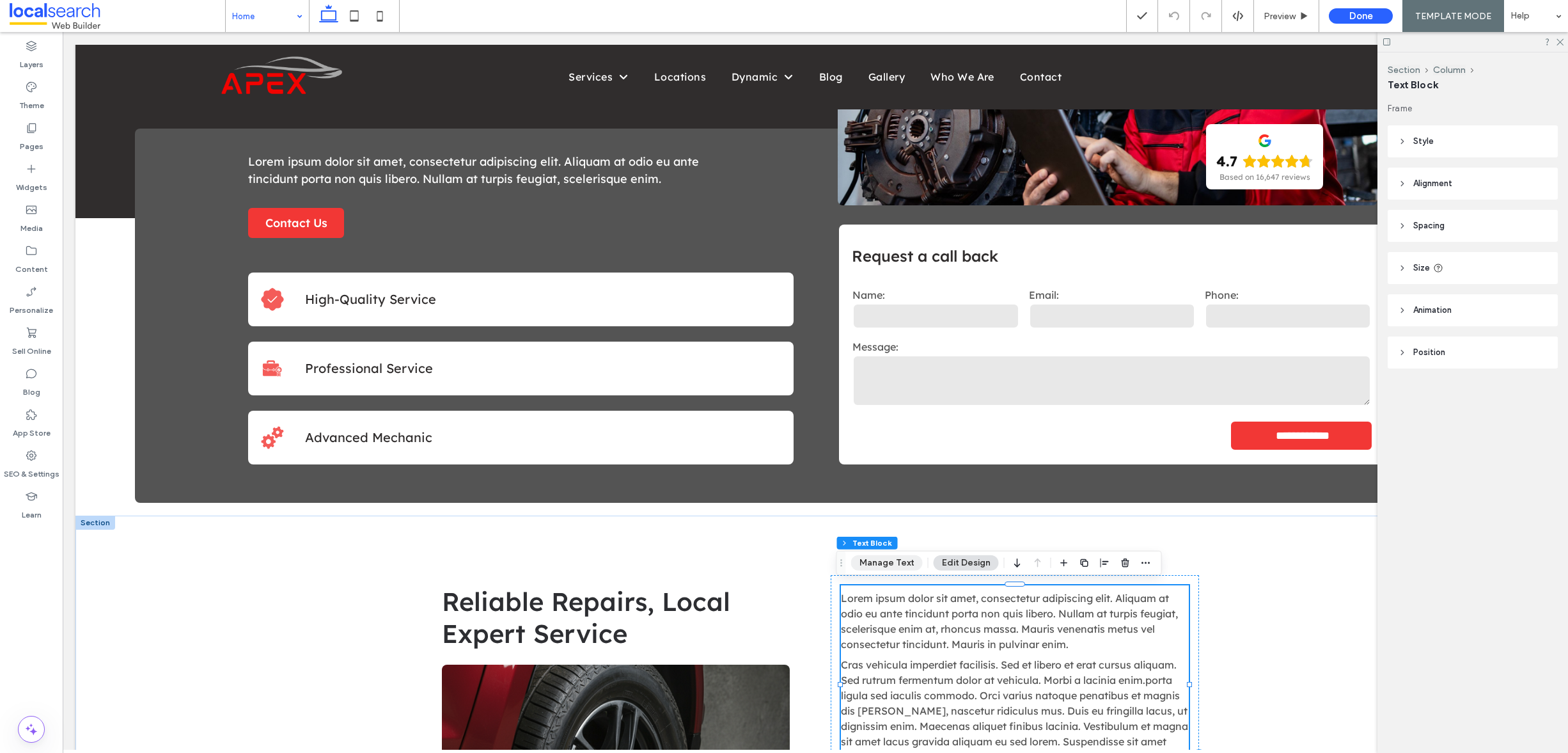
click at [891, 561] on button "Manage Text" at bounding box center [887, 563] width 71 height 16
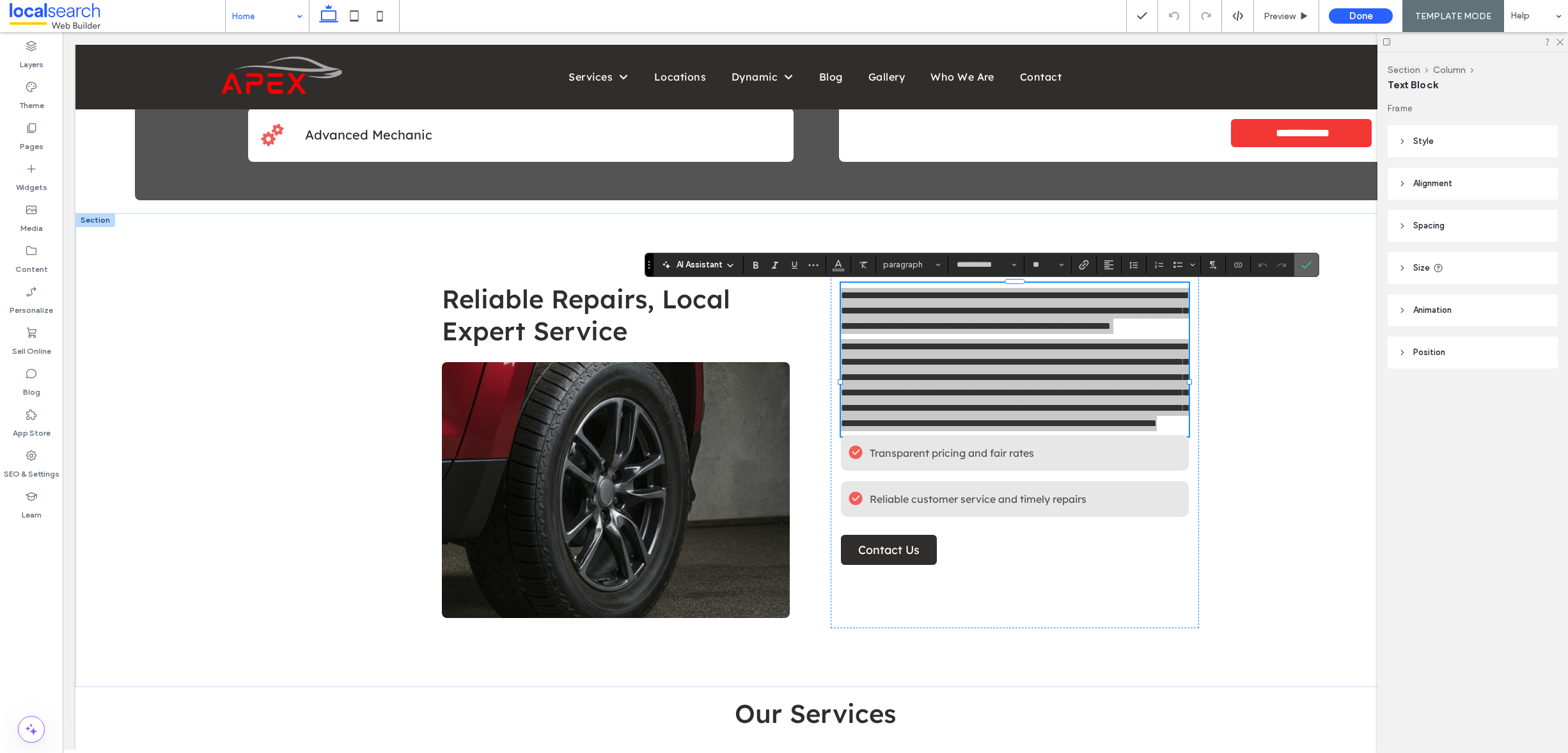
click at [1301, 262] on icon "Confirm" at bounding box center [1306, 264] width 10 height 10
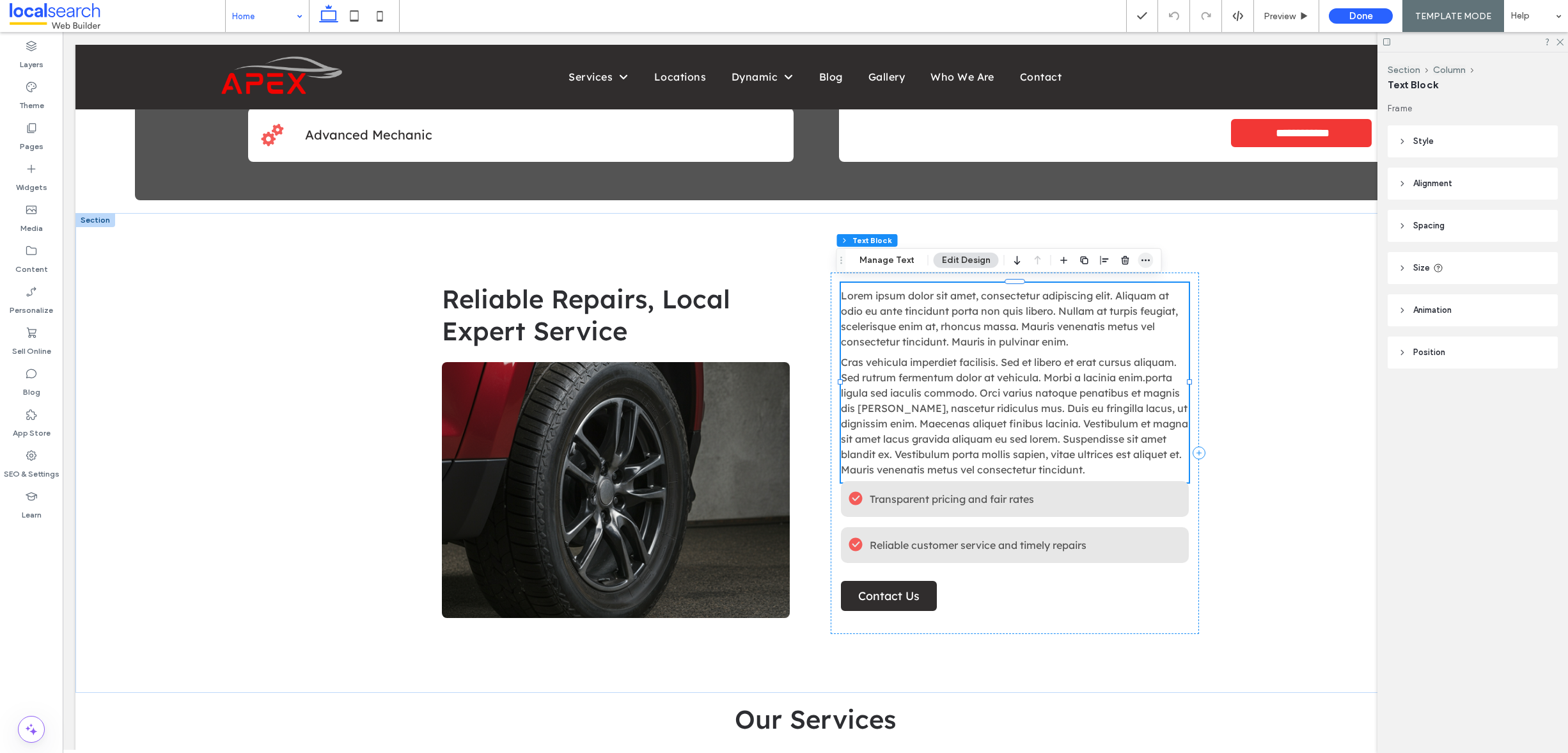
click at [1139, 257] on span "button" at bounding box center [1146, 261] width 16 height 16
click at [1101, 308] on span "Edit HTML/CSS" at bounding box center [1078, 313] width 66 height 11
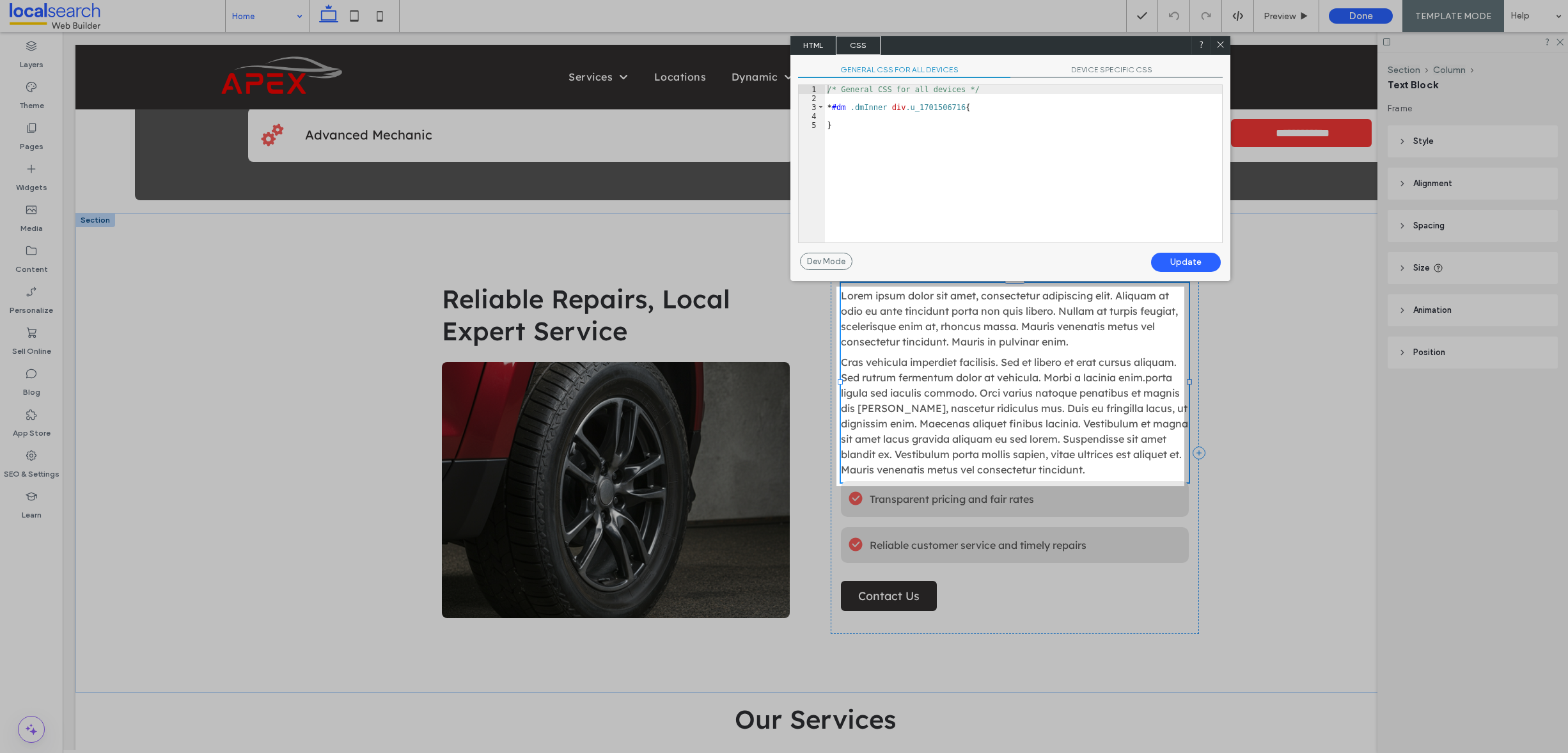
click at [807, 48] on span "HTML" at bounding box center [814, 45] width 45 height 19
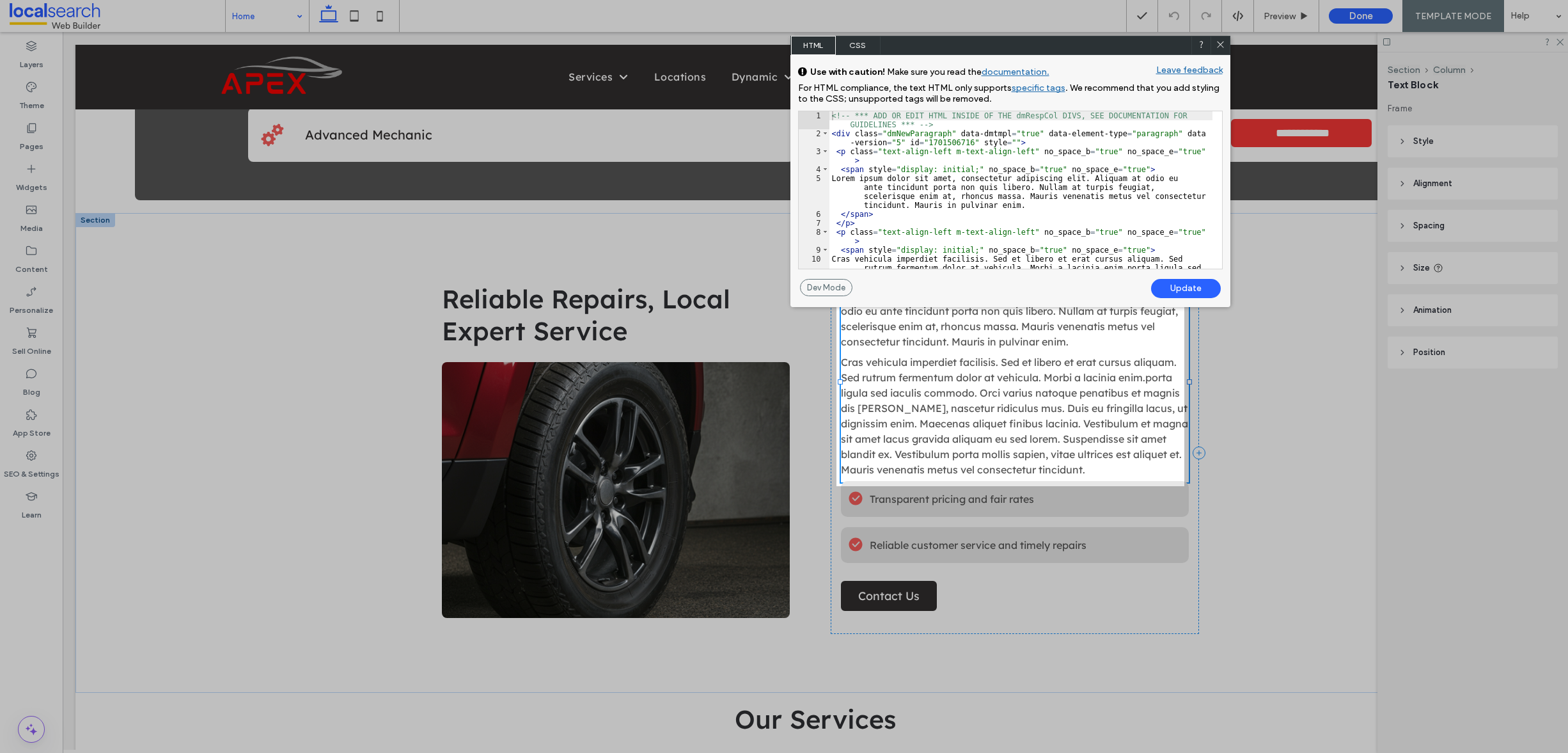
click at [864, 170] on div "<!-- *** ADD OR EDIT HTML INSIDE OF THE dmRespCol DIVS, SEE DOCUMENTATION FOR G…" at bounding box center [1021, 235] width 383 height 247
type textarea "**"
click at [1187, 283] on div "Update" at bounding box center [1186, 288] width 70 height 19
click at [1177, 285] on div "Update" at bounding box center [1186, 288] width 70 height 19
click at [1224, 47] on icon at bounding box center [1221, 44] width 9 height 9
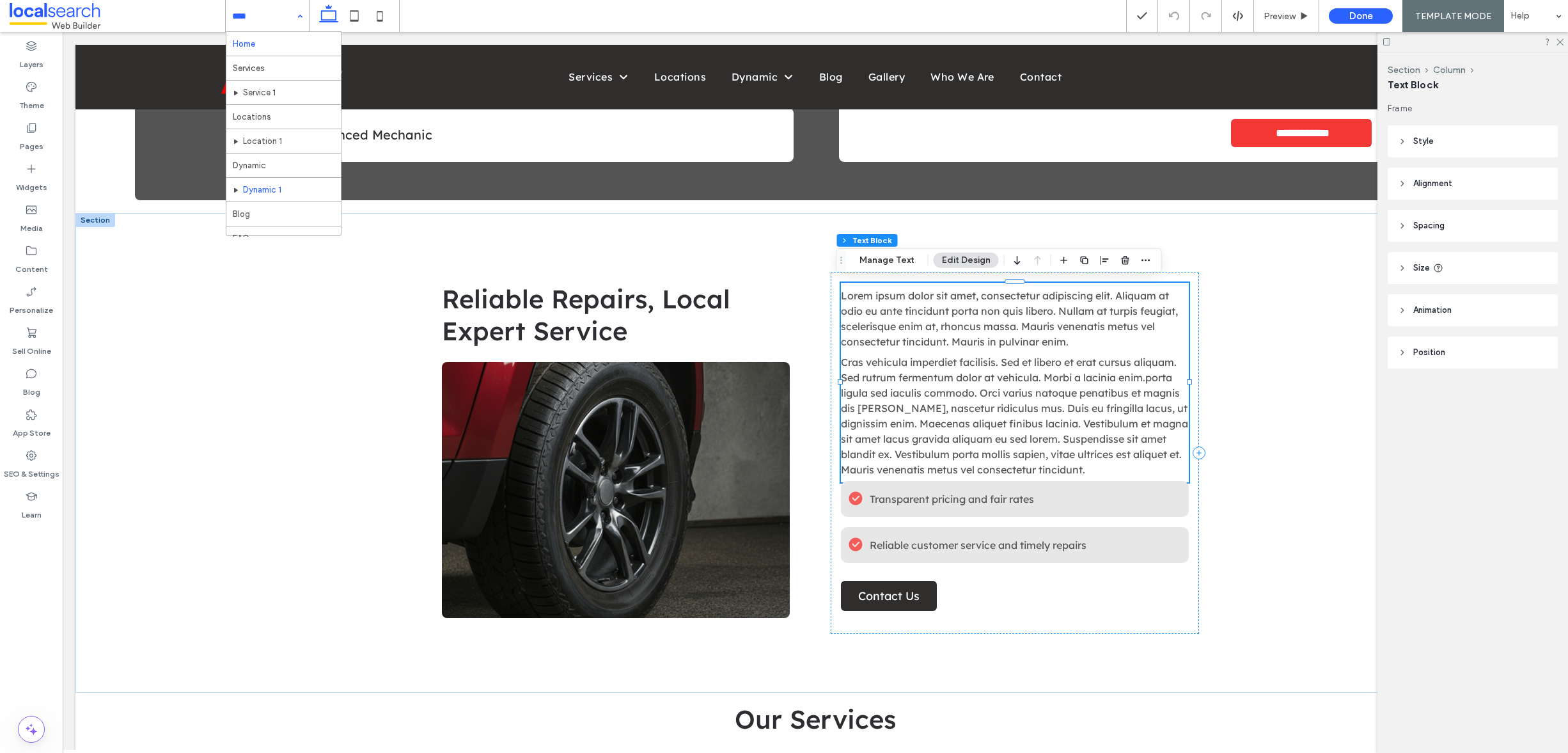
scroll to position [2, 0]
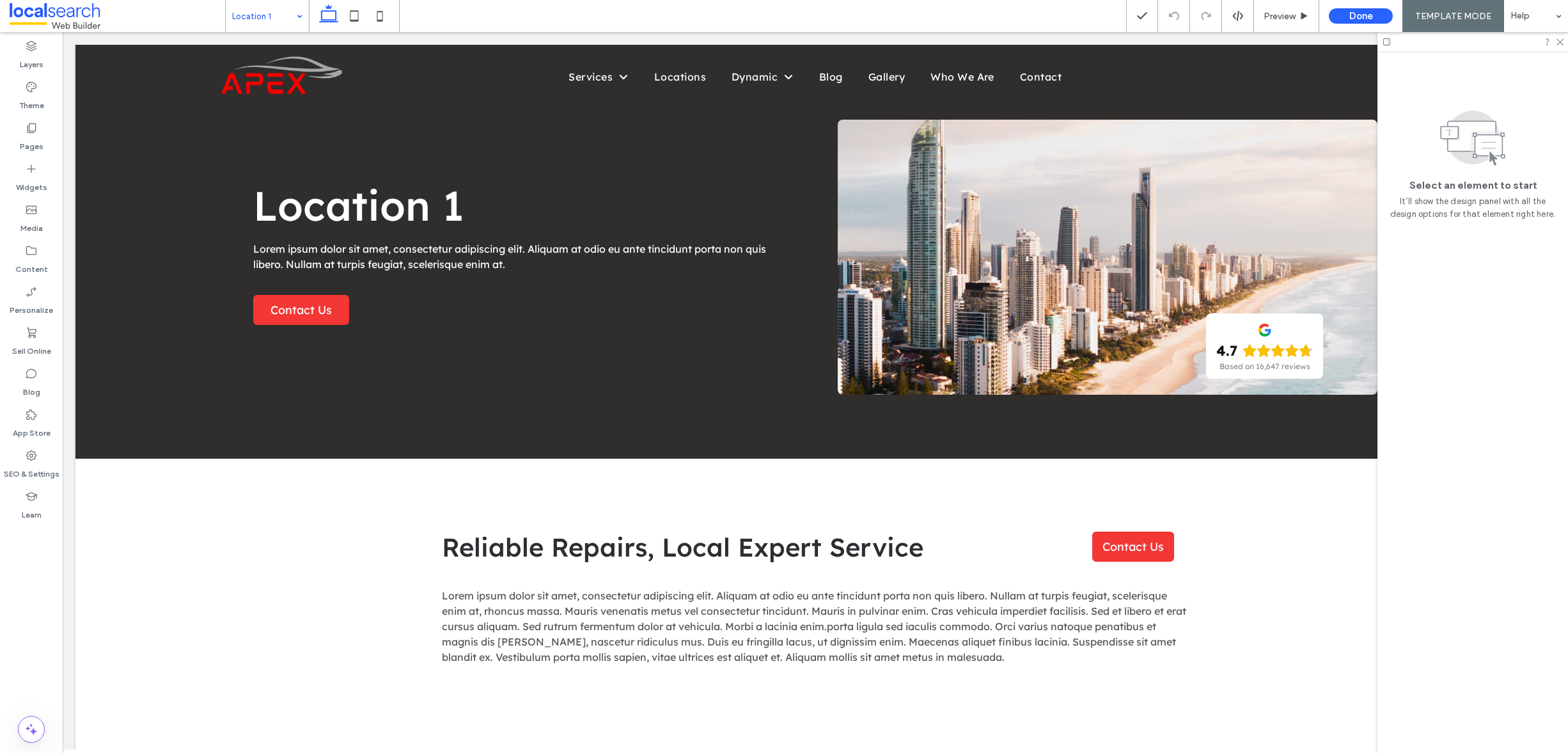
scroll to position [112, 0]
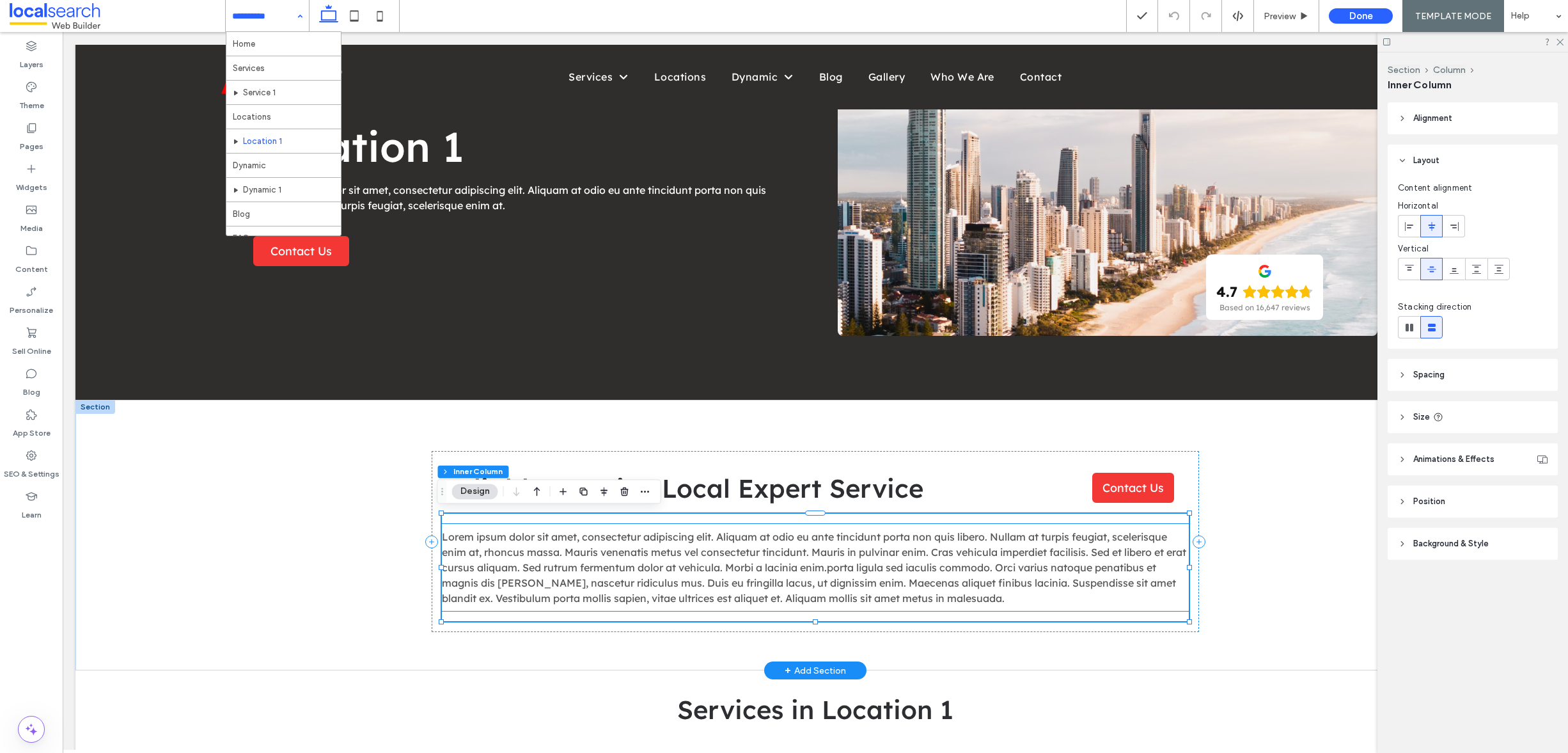
click at [760, 556] on span "Lorem ipsum dolor sit amet, consectetur adipiscing elit. Aliquam at odio eu ant…" at bounding box center [814, 568] width 744 height 74
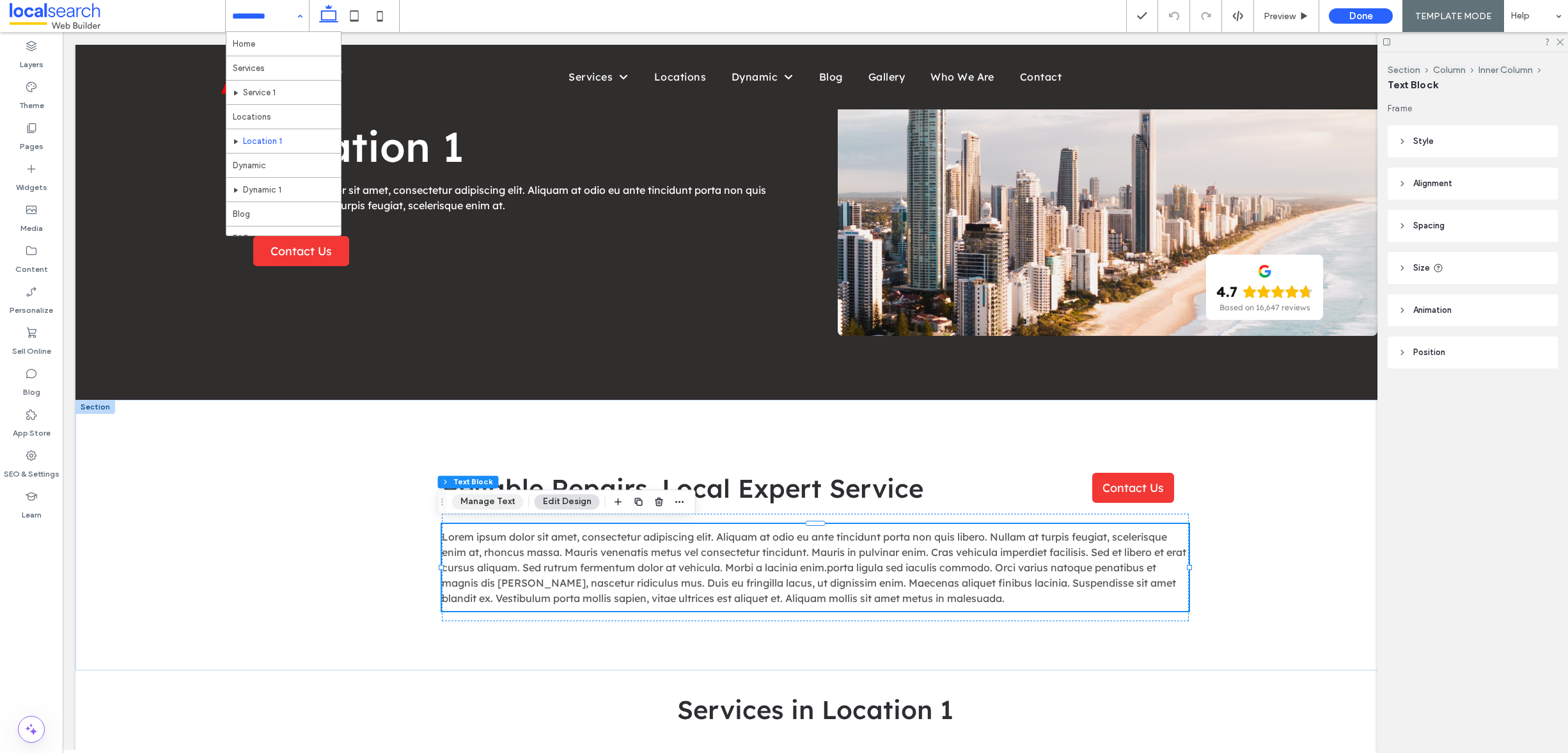
click at [500, 502] on button "Manage Text" at bounding box center [488, 502] width 71 height 16
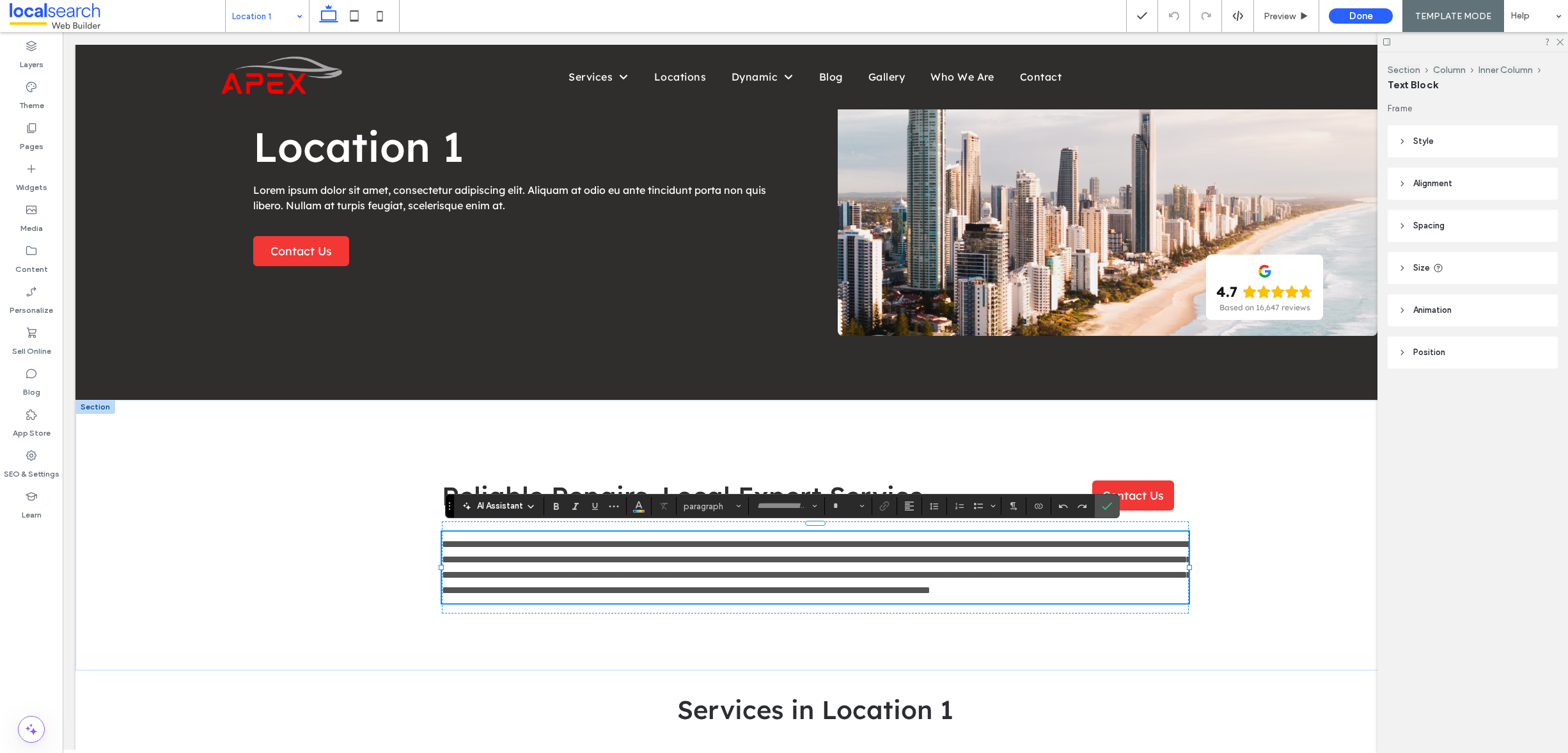
type input "**********"
type input "**"
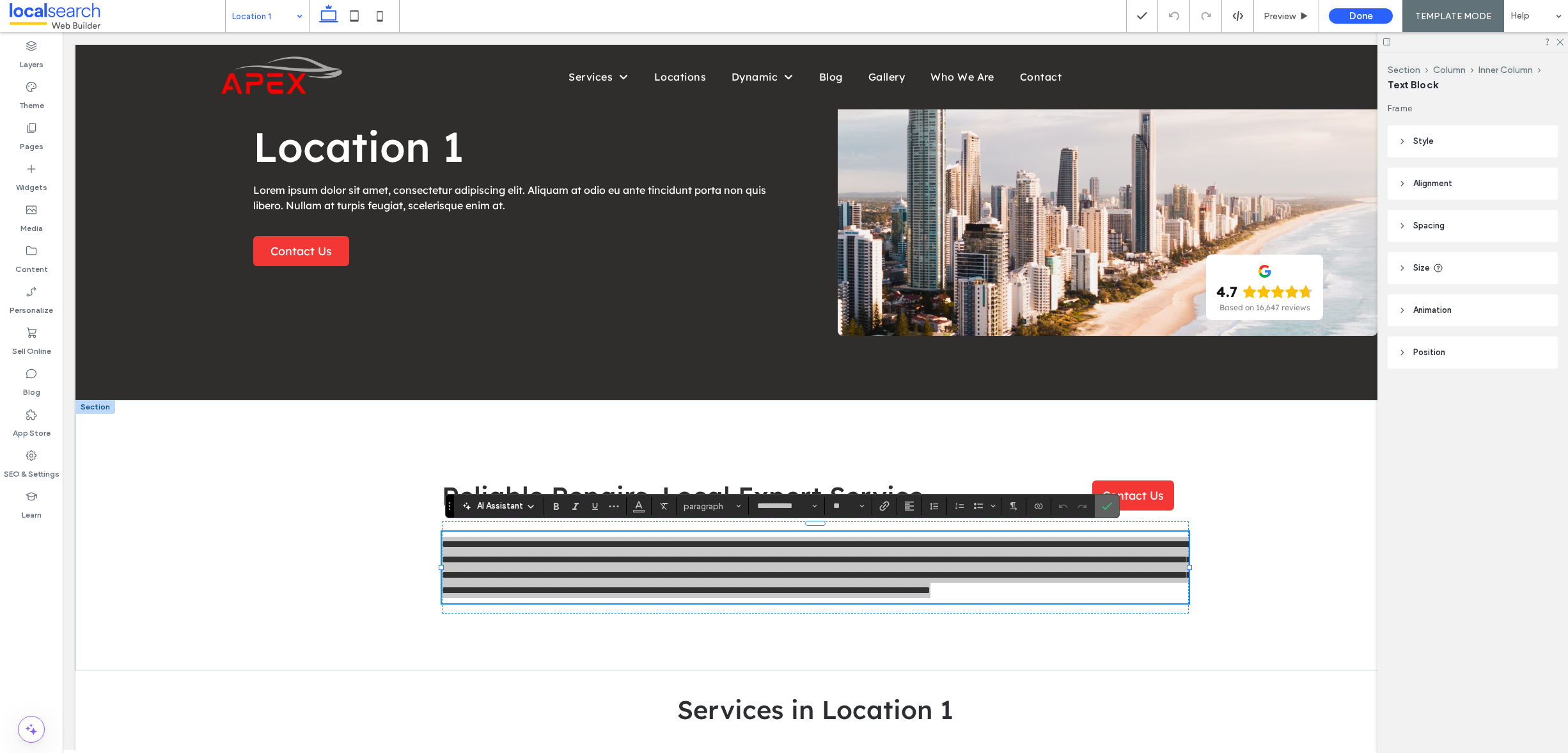
drag, startPoint x: 1105, startPoint y: 503, endPoint x: 934, endPoint y: 489, distance: 171.6
click at [1105, 503] on icon "Confirm" at bounding box center [1107, 506] width 10 height 10
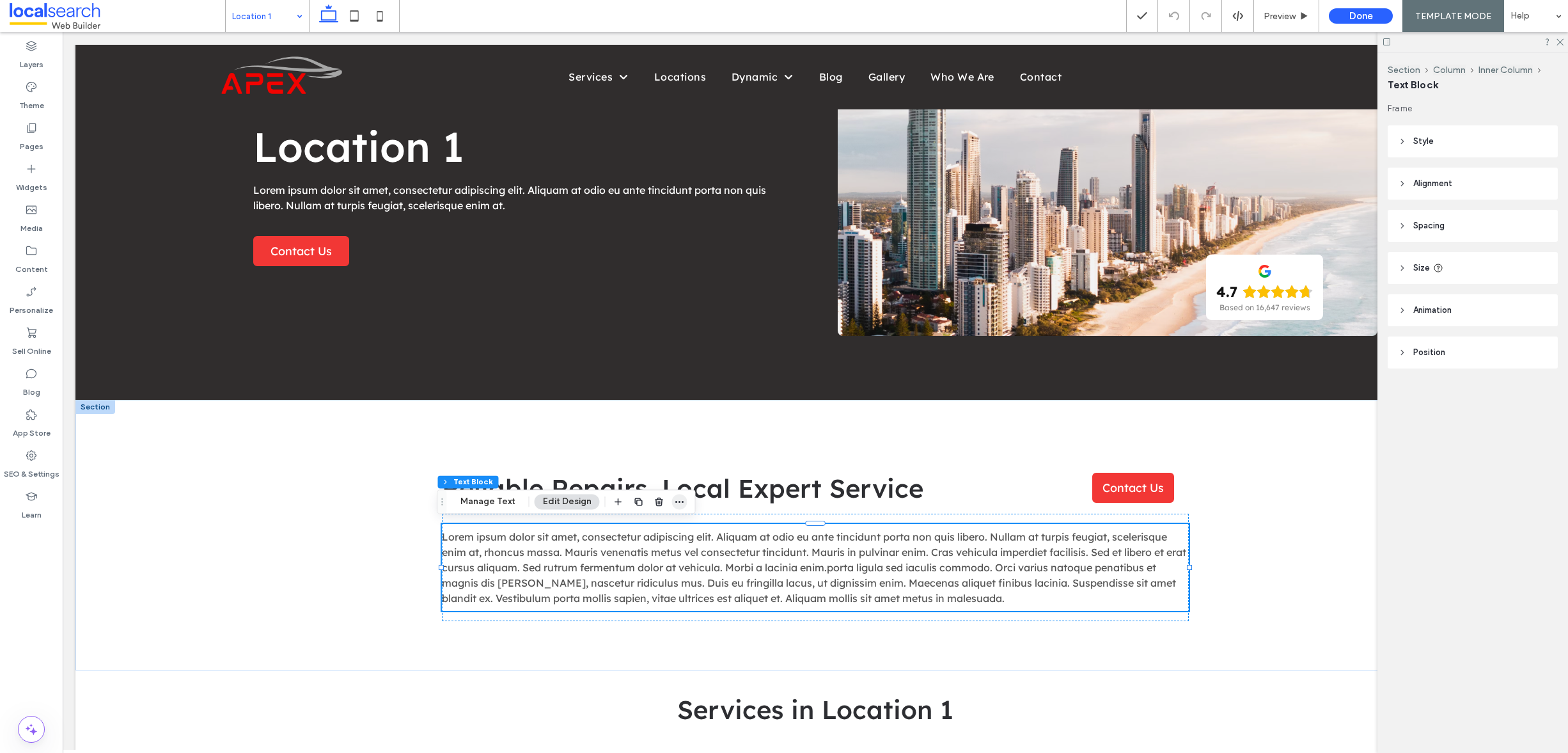
click at [676, 502] on icon "button" at bounding box center [679, 501] width 10 height 10
drag, startPoint x: 645, startPoint y: 548, endPoint x: 598, endPoint y: 496, distance: 70.1
click at [645, 548] on div "Edit HTML/CSS" at bounding box center [633, 554] width 123 height 24
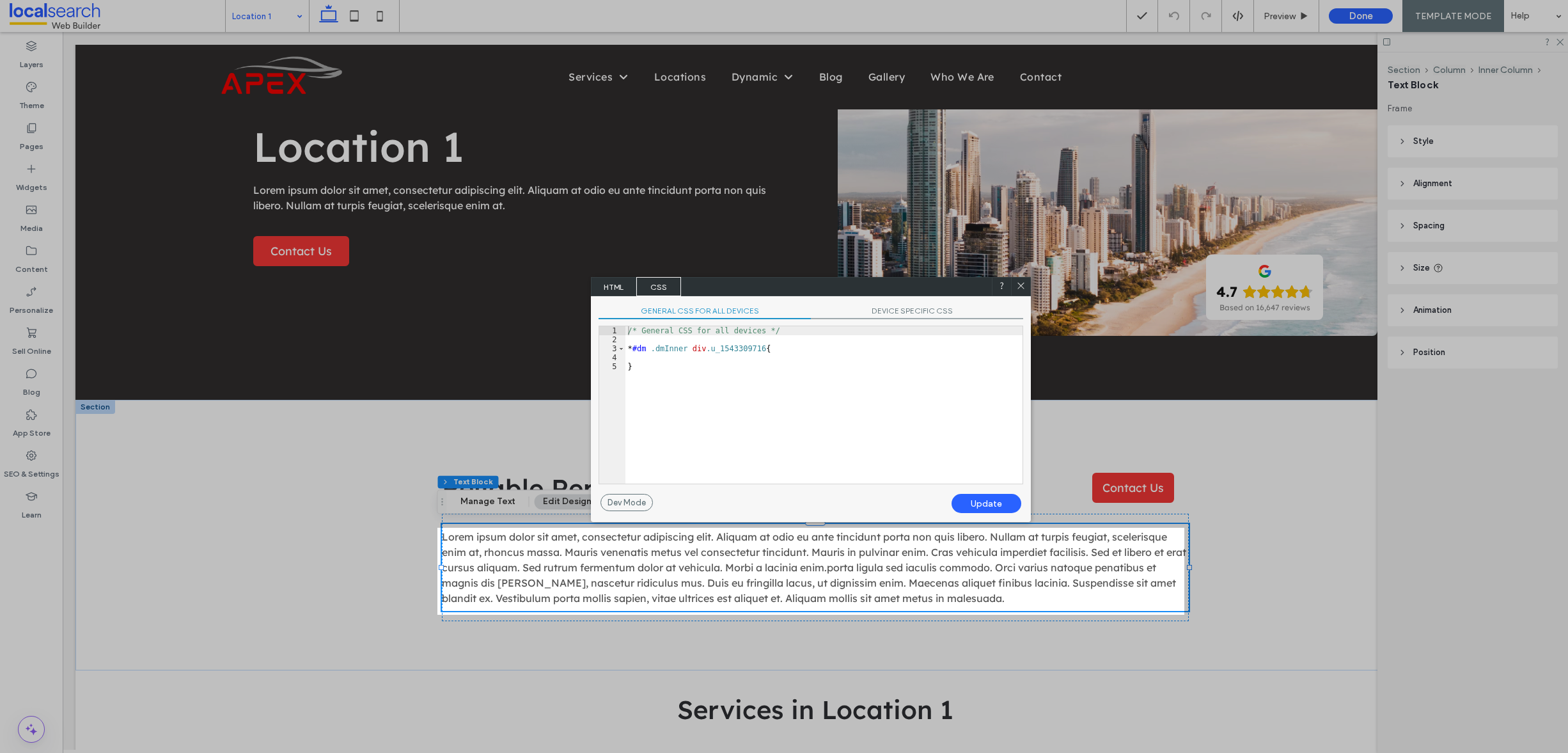
click at [605, 287] on span "HTML" at bounding box center [614, 286] width 45 height 19
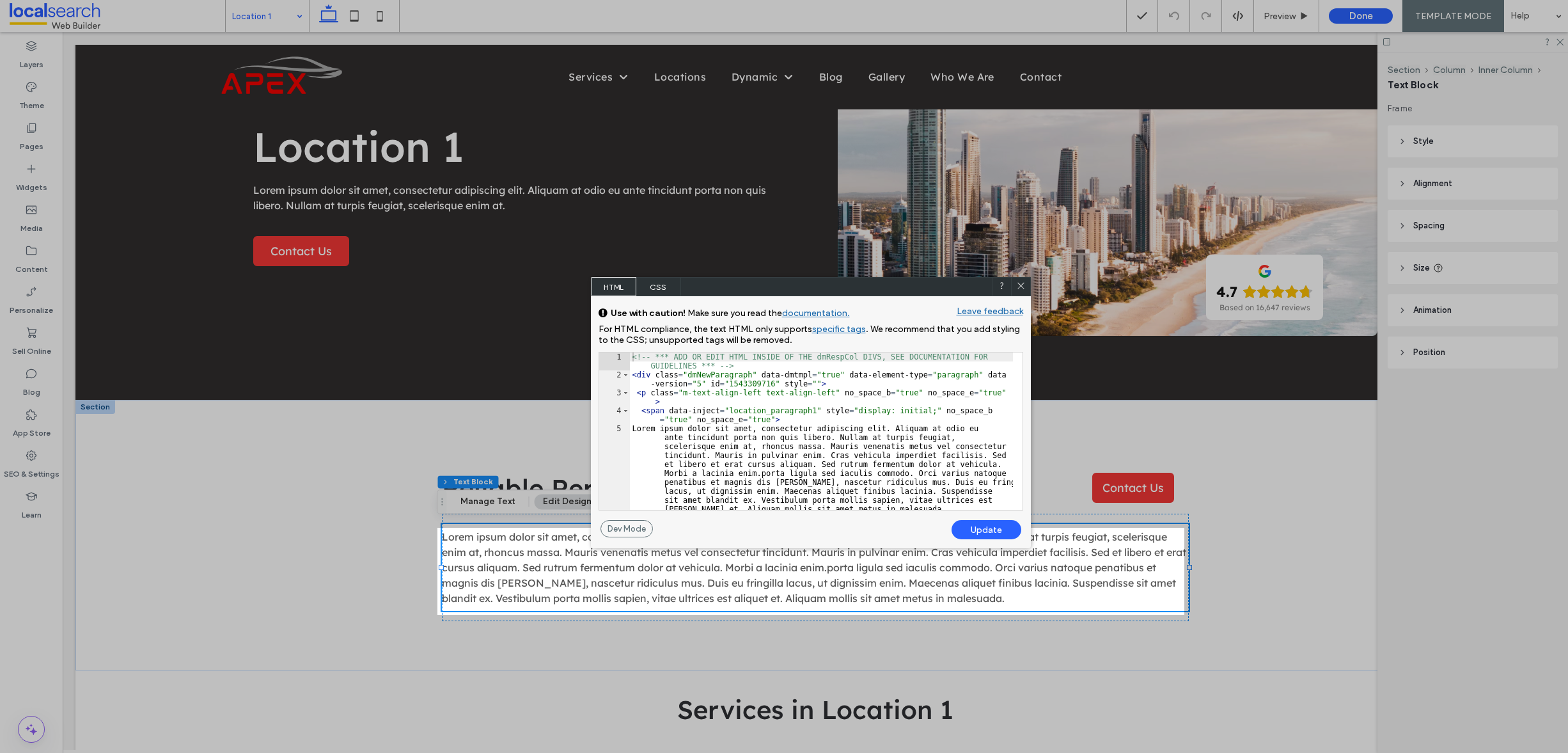
click at [1021, 281] on icon at bounding box center [1021, 285] width 9 height 9
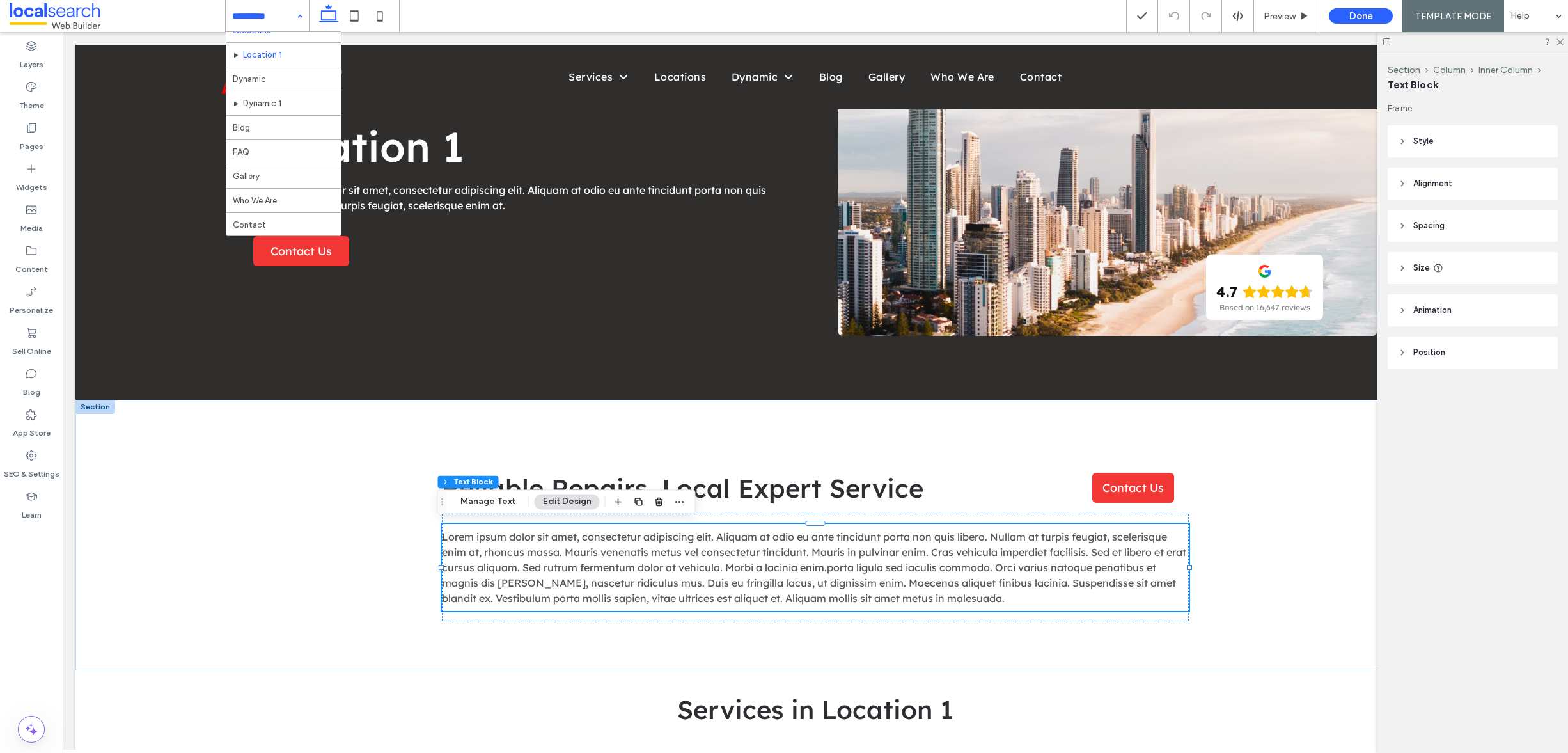
scroll to position [0, 0]
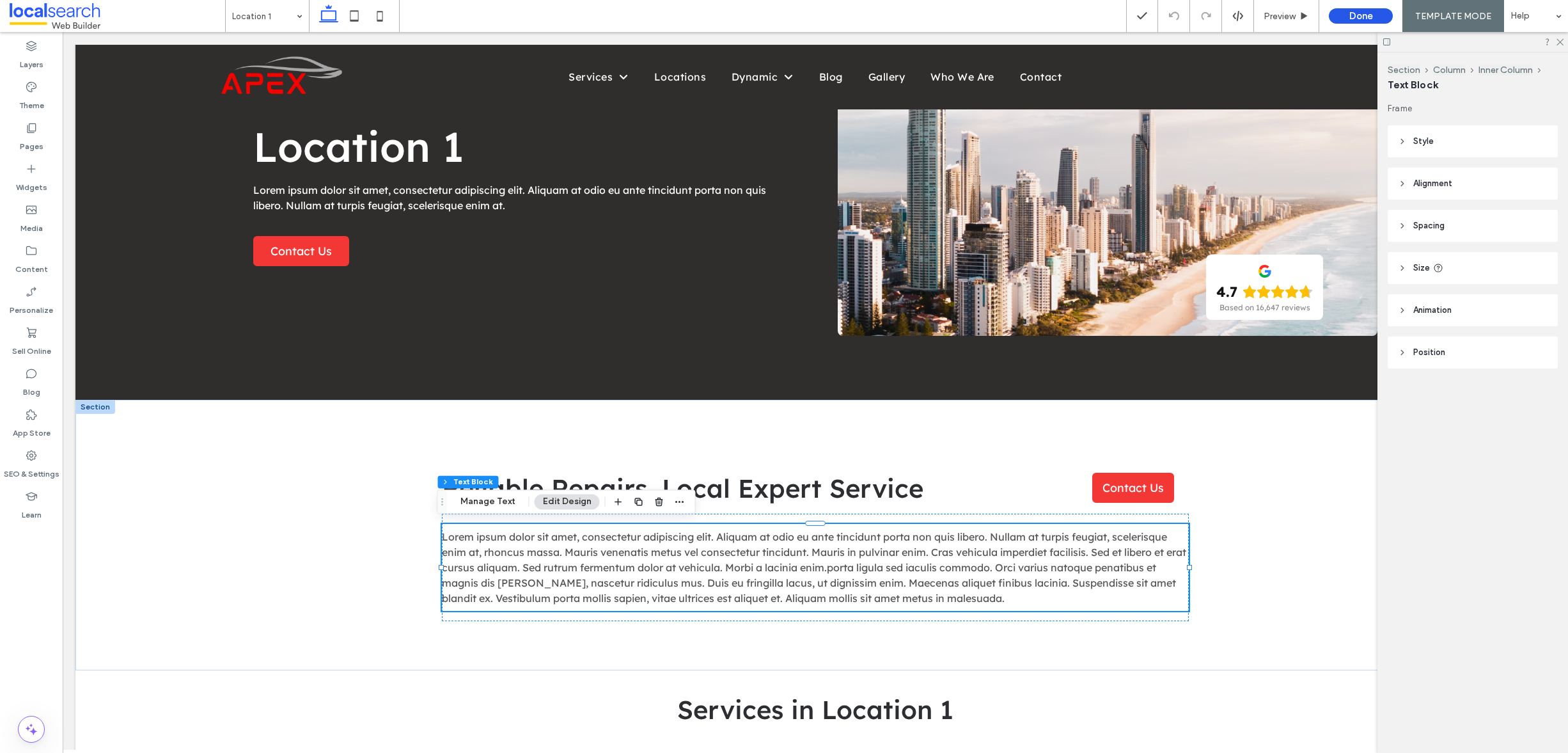
click at [1347, 16] on button "Done" at bounding box center [1361, 16] width 64 height 16
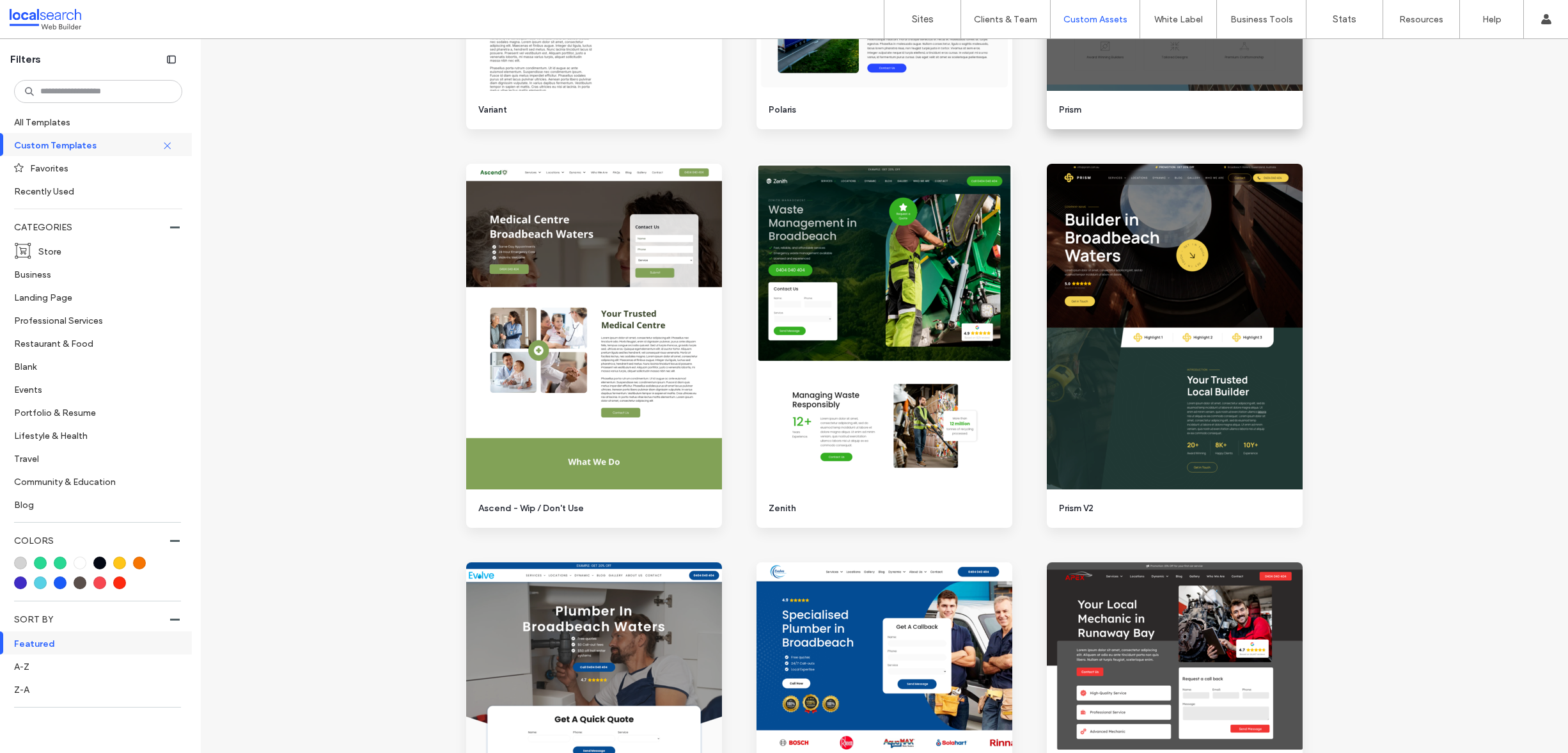
scroll to position [1690, 0]
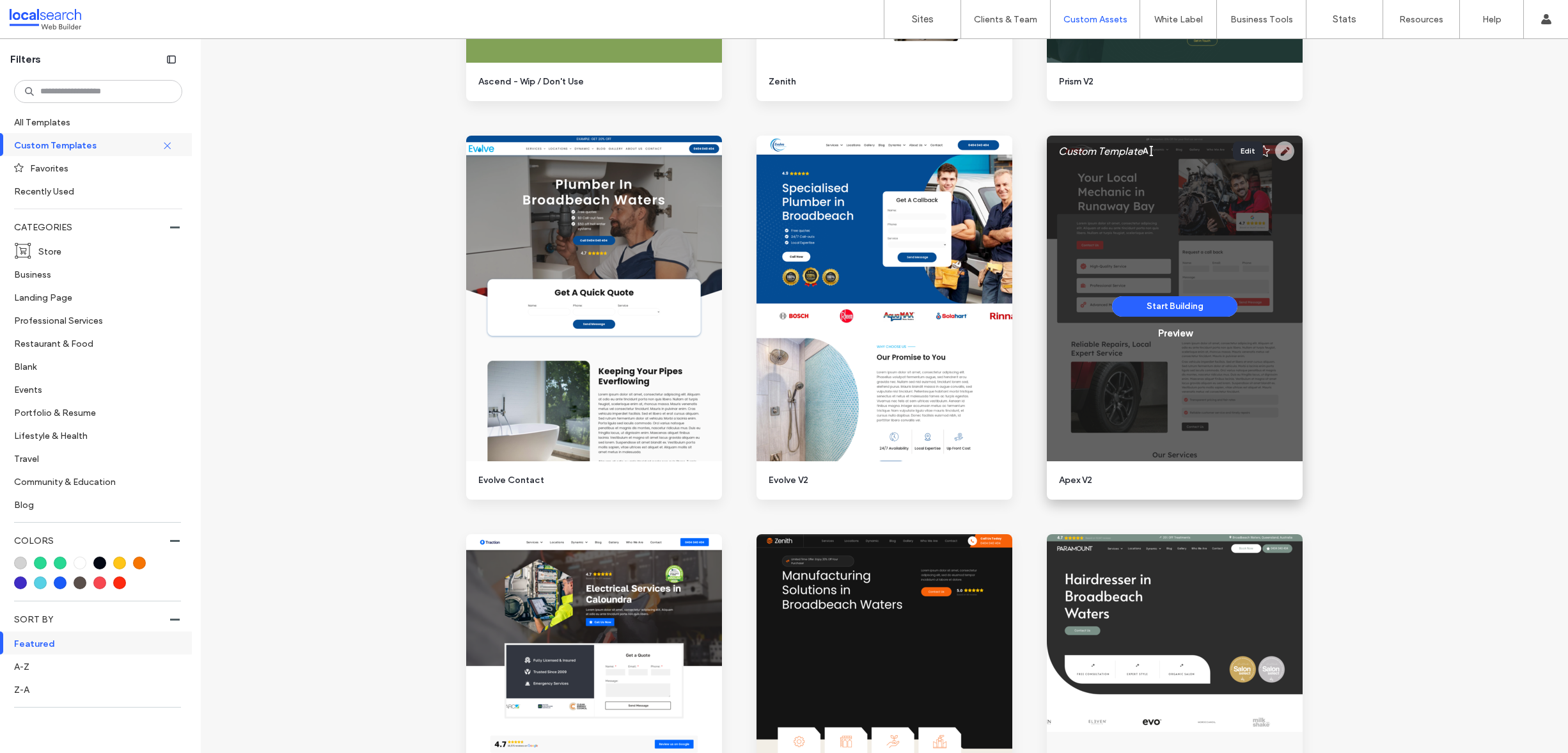
click at [1278, 150] on use at bounding box center [1284, 150] width 19 height 19
